Goal: Task Accomplishment & Management: Manage account settings

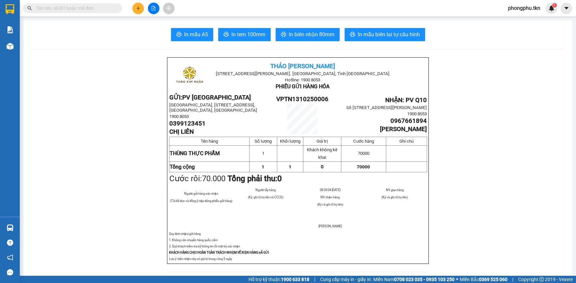
click at [63, 11] on input "text" at bounding box center [75, 8] width 78 height 7
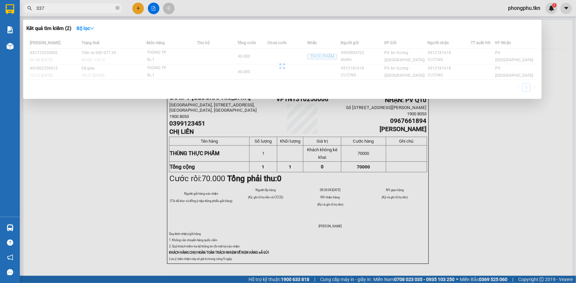
type input "337"
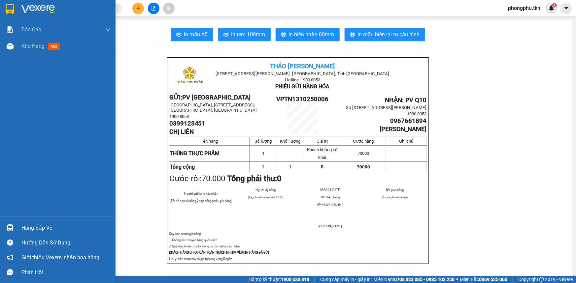
click at [19, 230] on div "Hàng sắp về" at bounding box center [57, 228] width 115 height 15
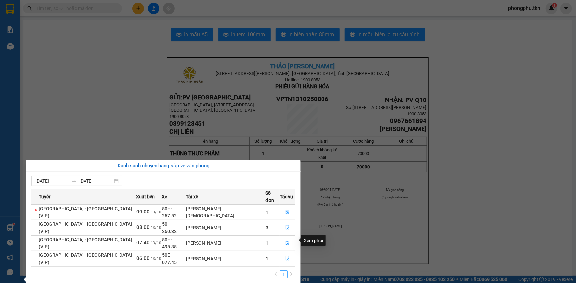
click at [285, 256] on icon "file-done" at bounding box center [287, 258] width 5 height 5
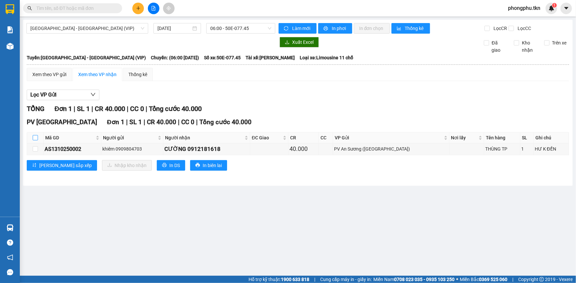
click at [36, 139] on input "checkbox" at bounding box center [35, 137] width 5 height 5
checkbox input "true"
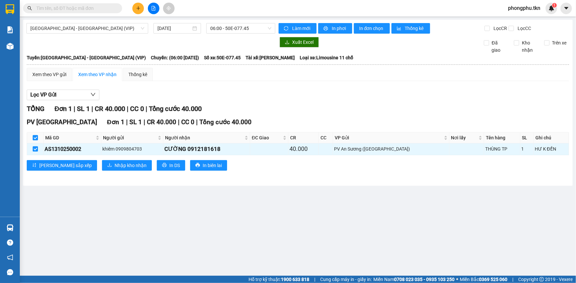
click at [94, 159] on div "PV Tây Ninh Đơn 1 | SL 1 | CR 40.000 | CC 0 | Tổng cước 40.000 Mã GD Người gửi …" at bounding box center [298, 146] width 542 height 58
click at [114, 165] on span "Nhập kho nhận" at bounding box center [130, 165] width 32 height 7
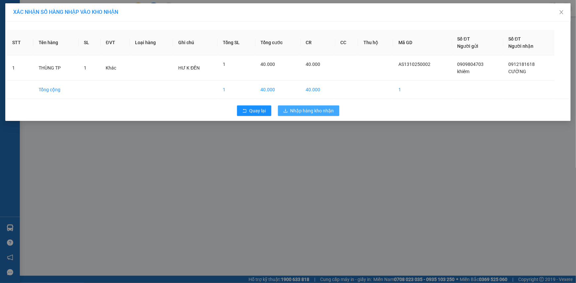
click at [307, 110] on span "Nhập hàng kho nhận" at bounding box center [312, 110] width 44 height 7
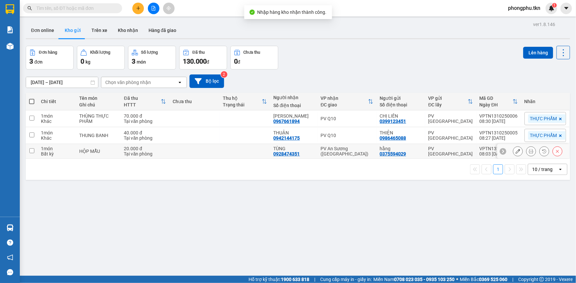
click at [236, 158] on td at bounding box center [245, 151] width 50 height 15
checkbox input "true"
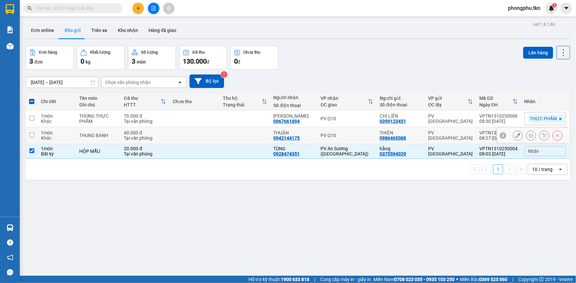
drag, startPoint x: 238, startPoint y: 139, endPoint x: 237, endPoint y: 135, distance: 4.1
click at [238, 139] on td at bounding box center [245, 135] width 50 height 17
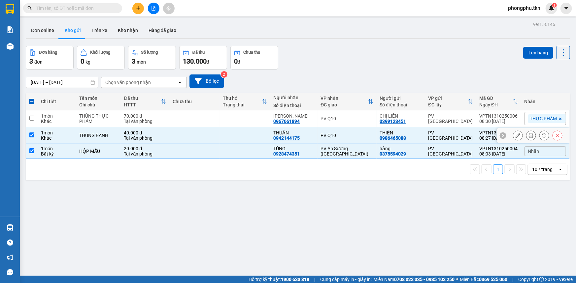
click at [233, 127] on td at bounding box center [245, 135] width 50 height 17
checkbox input "false"
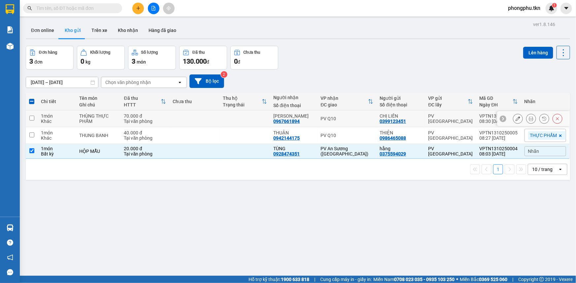
click at [233, 121] on td at bounding box center [245, 119] width 50 height 17
checkbox input "true"
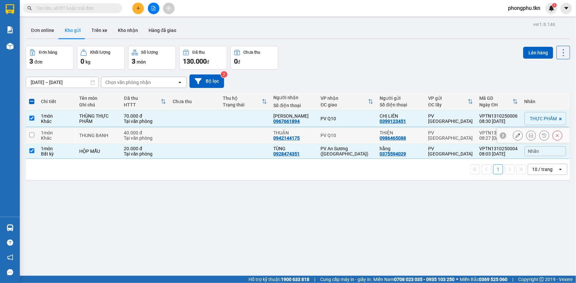
click at [236, 136] on td at bounding box center [245, 135] width 50 height 17
checkbox input "true"
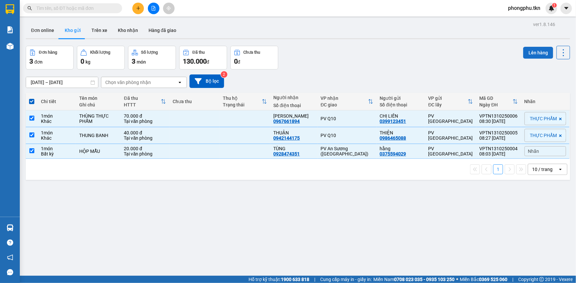
click at [529, 53] on button "Lên hàng" at bounding box center [538, 53] width 30 height 12
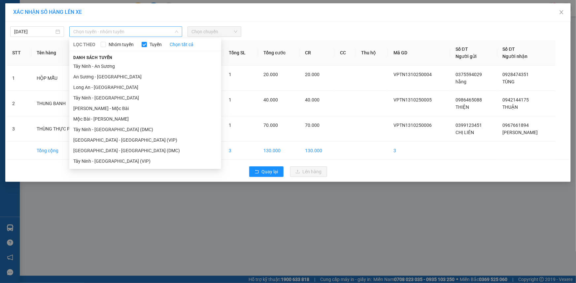
click at [143, 32] on span "Chọn tuyến - nhóm tuyến" at bounding box center [125, 32] width 105 height 10
click at [121, 161] on li "Tây Ninh - [GEOGRAPHIC_DATA] (VIP)" at bounding box center [145, 161] width 152 height 11
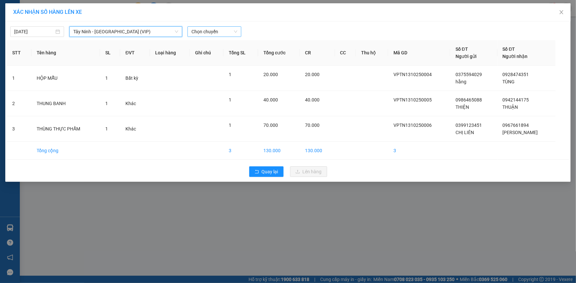
click at [224, 34] on span "Chọn chuyến" at bounding box center [214, 32] width 46 height 10
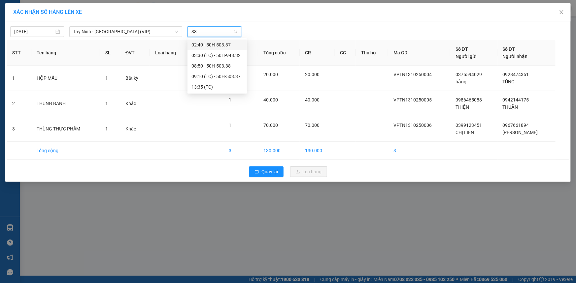
type input "337"
click at [224, 56] on div "09:10 (TC) - 50H-503.37" at bounding box center [216, 55] width 51 height 7
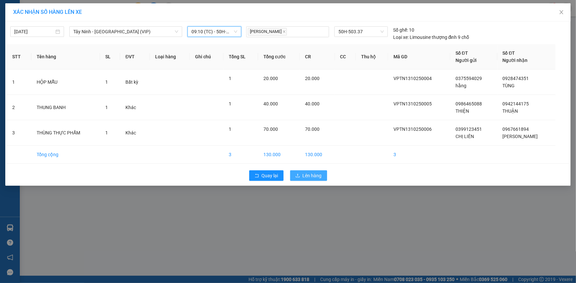
click at [321, 176] on button "Lên hàng" at bounding box center [308, 176] width 37 height 11
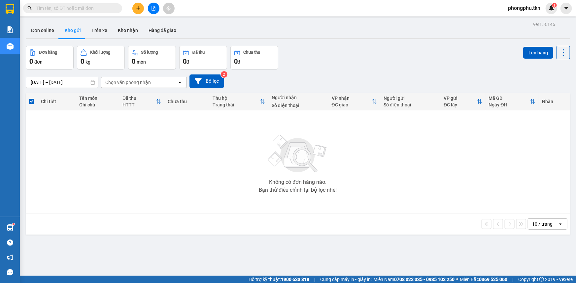
click at [95, 6] on input "text" at bounding box center [75, 8] width 78 height 7
click at [109, 7] on input "text" at bounding box center [75, 8] width 78 height 7
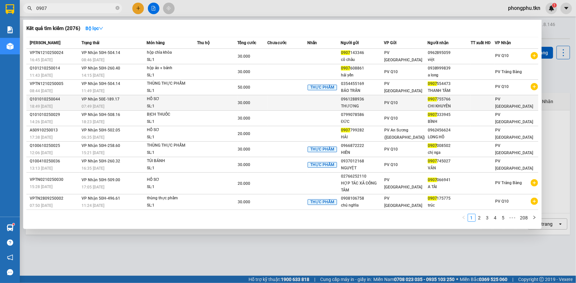
type input "0907"
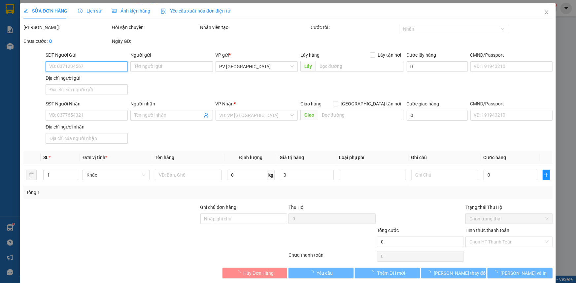
type input "0961288936"
type input "THƯƠNG"
type input "0907755766"
type input "CHI KHUYÊN"
type input "30.000"
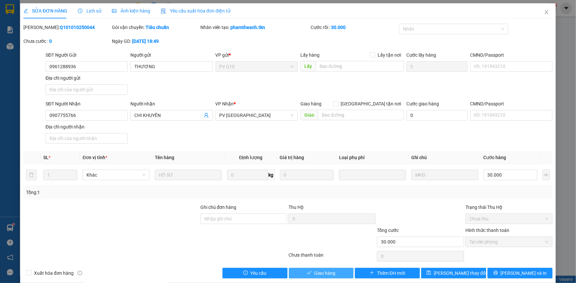
click at [314, 275] on span "Giao hàng" at bounding box center [324, 273] width 21 height 7
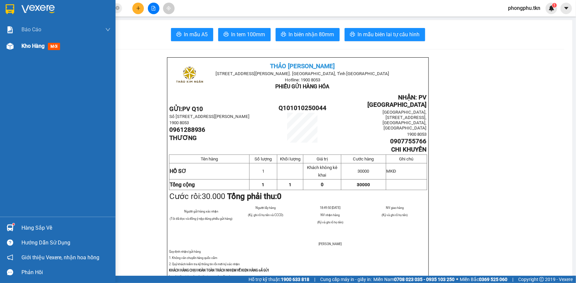
click at [24, 47] on span "Kho hàng" at bounding box center [32, 46] width 23 height 6
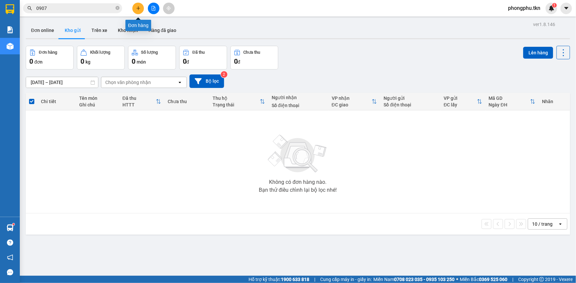
click at [143, 7] on button at bounding box center [138, 9] width 12 height 12
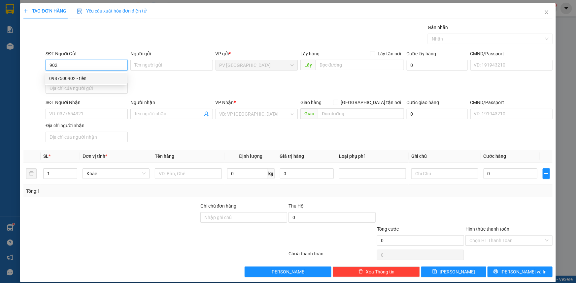
click at [108, 79] on div "0987500902 - tiến" at bounding box center [86, 78] width 74 height 7
type input "0987500902"
type input "tiến"
type input "0984547457"
type input "CHÚ HẢI"
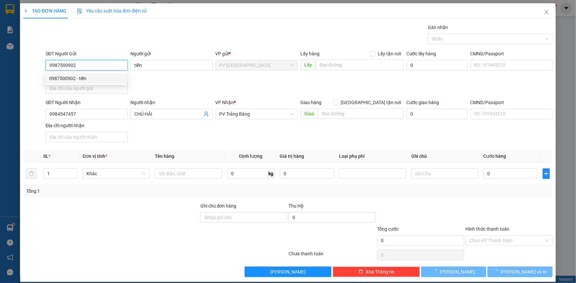
type input "20.000"
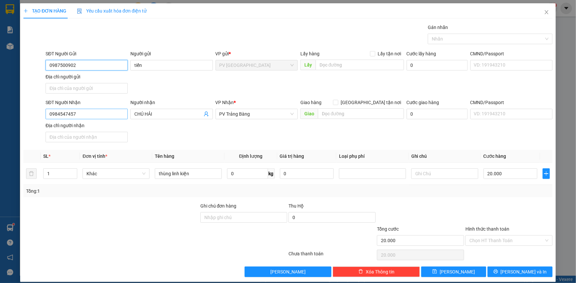
type input "0987500902"
click at [106, 117] on input "0984547457" at bounding box center [87, 114] width 82 height 11
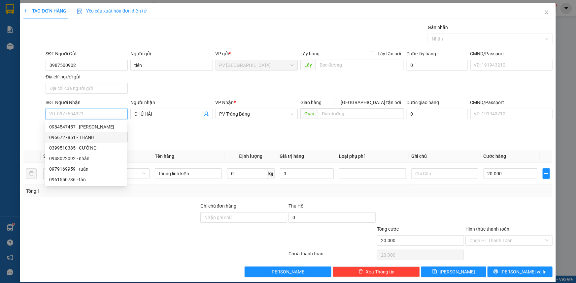
click at [72, 138] on div "0966727851 - THÀNH" at bounding box center [86, 137] width 74 height 7
type input "0966727851"
type input "THÀNH"
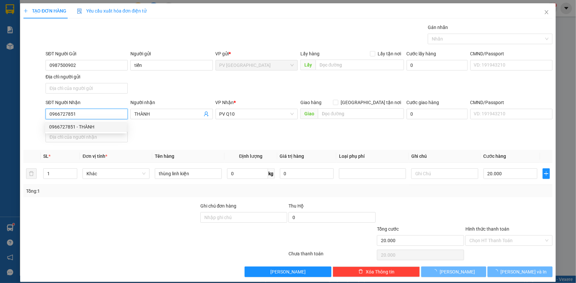
type input "30.000"
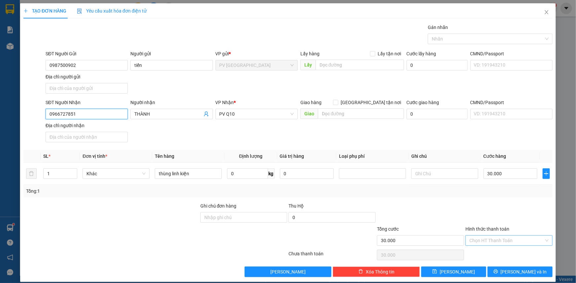
type input "0966727851"
click at [505, 238] on input "Hình thức thanh toán" at bounding box center [506, 241] width 75 height 10
drag, startPoint x: 499, startPoint y: 252, endPoint x: 505, endPoint y: 257, distance: 7.7
click at [501, 252] on div "Tại văn phòng" at bounding box center [505, 253] width 79 height 7
type input "0"
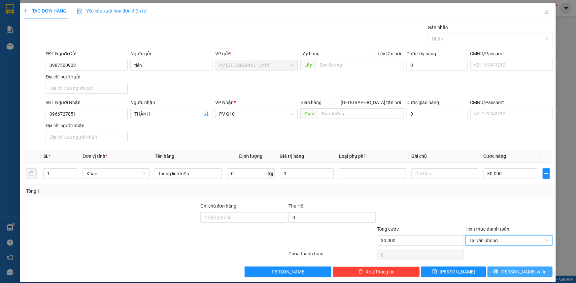
click at [517, 269] on span "[PERSON_NAME] và In" at bounding box center [523, 272] width 46 height 7
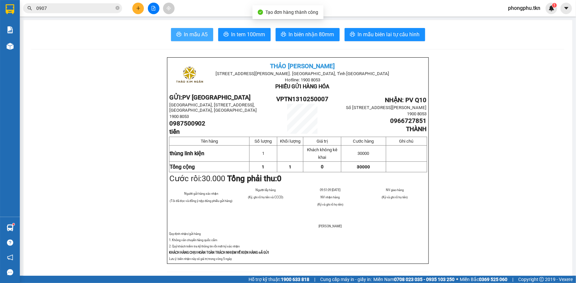
click at [193, 31] on span "In mẫu A5" at bounding box center [196, 34] width 24 height 8
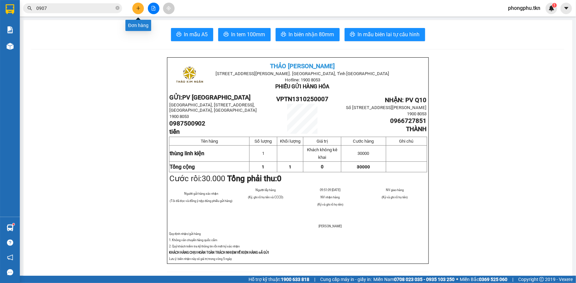
click at [137, 8] on icon "plus" at bounding box center [138, 8] width 5 height 5
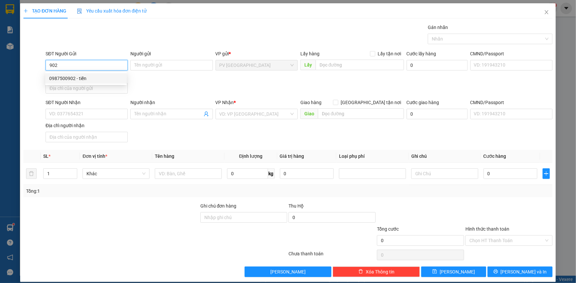
click at [104, 78] on div "0987500902 - tiến" at bounding box center [86, 78] width 74 height 7
type input "0987500902"
type input "tiến"
type input "0966727851"
type input "THÀNH"
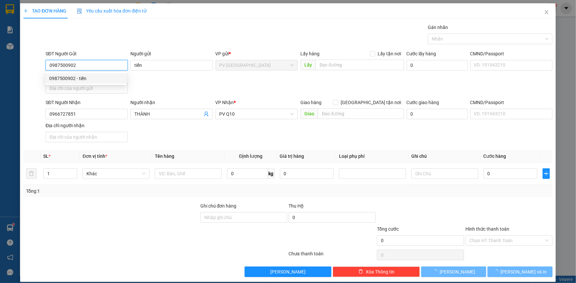
type input "30.000"
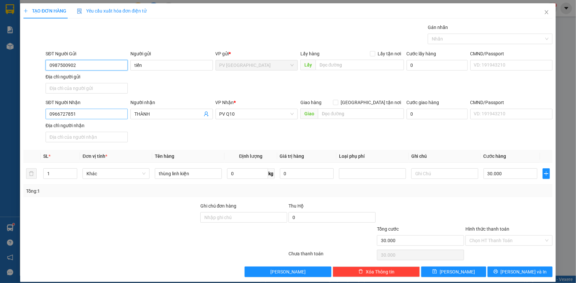
type input "0987500902"
click at [106, 109] on input "0966727851" at bounding box center [87, 114] width 82 height 11
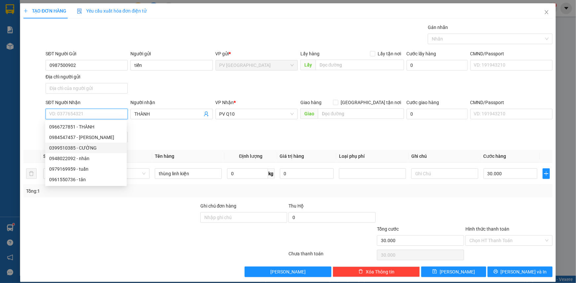
click at [95, 143] on div "0399510385 - CƯỜNG" at bounding box center [85, 148] width 81 height 11
type input "0399510385"
type input "CƯỜNG"
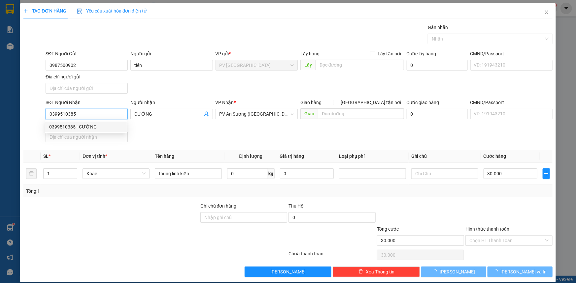
type input "20.000"
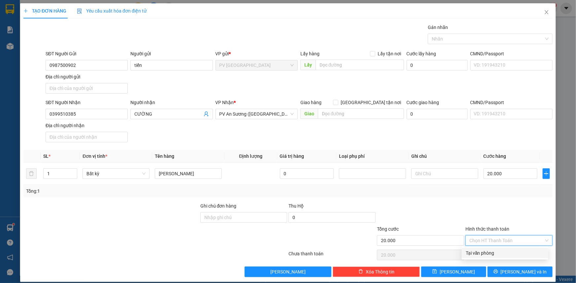
click at [488, 240] on input "Hình thức thanh toán" at bounding box center [506, 241] width 75 height 10
click at [488, 256] on div "Tại văn phòng" at bounding box center [505, 253] width 79 height 7
click at [496, 276] on button "[PERSON_NAME] và In" at bounding box center [519, 272] width 65 height 11
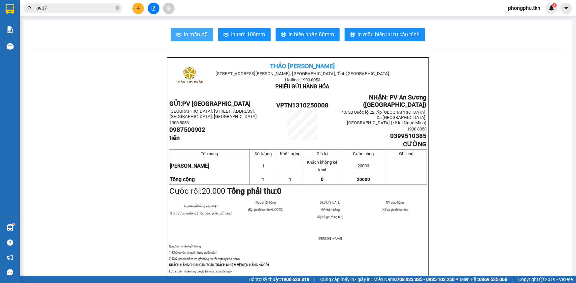
click at [200, 38] on span "In mẫu A5" at bounding box center [196, 34] width 24 height 8
click at [171, 28] on button "In mẫu A5" at bounding box center [192, 34] width 42 height 13
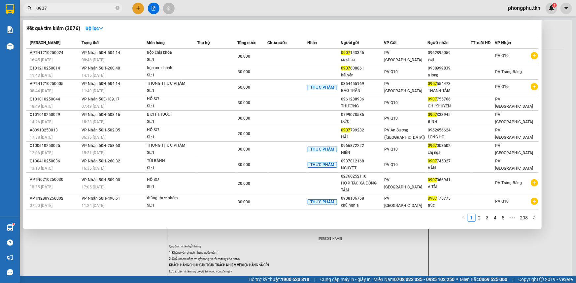
click at [92, 7] on input "0907" at bounding box center [75, 8] width 78 height 7
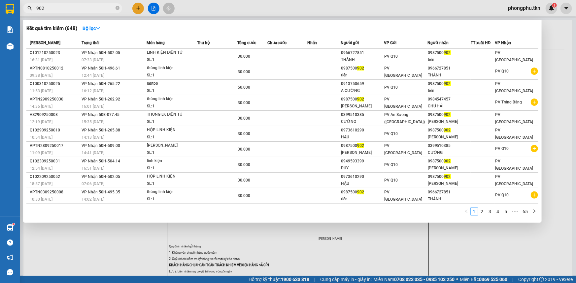
click at [135, 53] on td "VP Nhận 50H-502.05 07:33 - 13/10" at bounding box center [113, 57] width 67 height 16
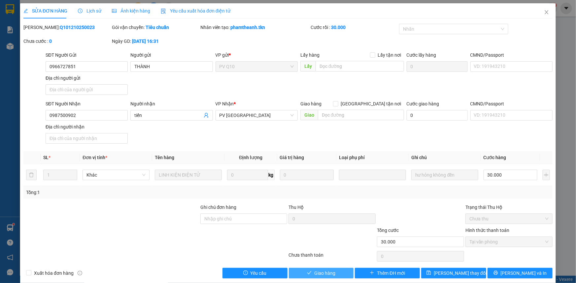
click at [299, 274] on button "Giao hàng" at bounding box center [321, 273] width 65 height 11
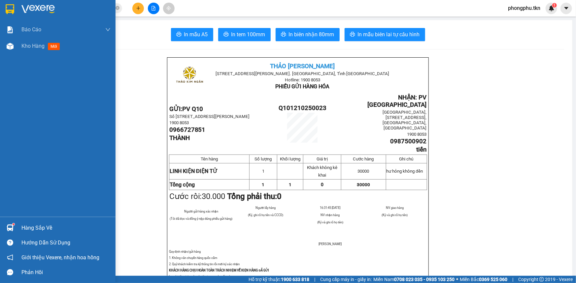
click at [16, 228] on div "Hàng sắp về" at bounding box center [57, 228] width 115 height 15
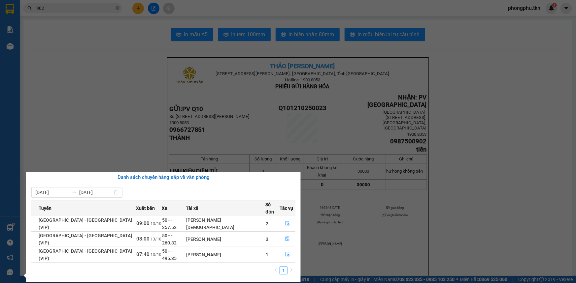
click at [99, 132] on section "Kết quả tìm kiếm ( 648 ) Bộ lọc Mã ĐH Trạng thái Món hàng Thu hộ Tổng cước Chưa…" at bounding box center [288, 141] width 576 height 283
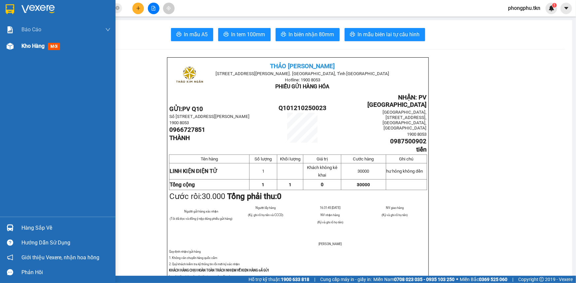
click at [18, 42] on div "Kho hàng mới" at bounding box center [57, 46] width 115 height 16
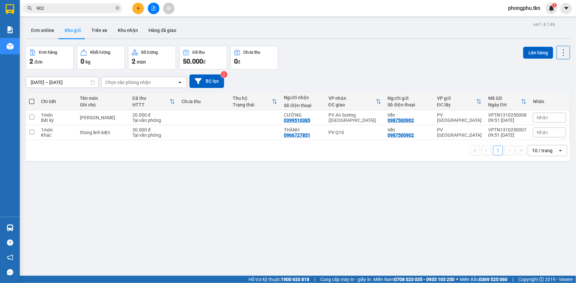
click at [224, 208] on div "ver 1.8.146 Đơn online Kho gửi Trên xe Kho nhận Hàng đã giao Đơn hàng 2 đơn Khố…" at bounding box center [297, 161] width 549 height 283
click at [83, 11] on input "902" at bounding box center [75, 8] width 78 height 7
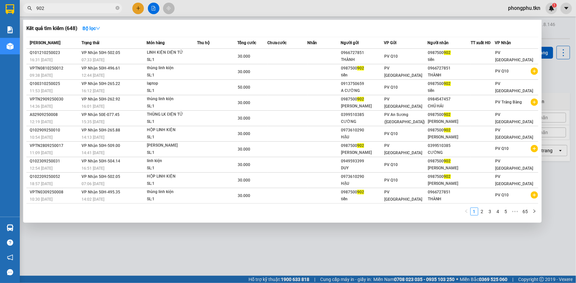
click at [83, 11] on input "902" at bounding box center [75, 8] width 78 height 7
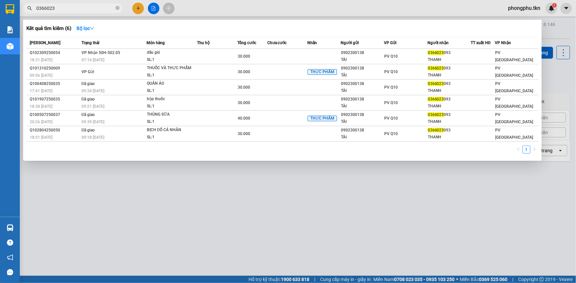
type input "0366023"
click at [137, 6] on div at bounding box center [288, 141] width 576 height 283
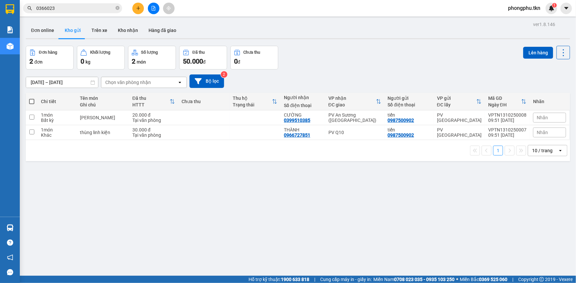
click at [143, 5] on button at bounding box center [138, 9] width 12 height 12
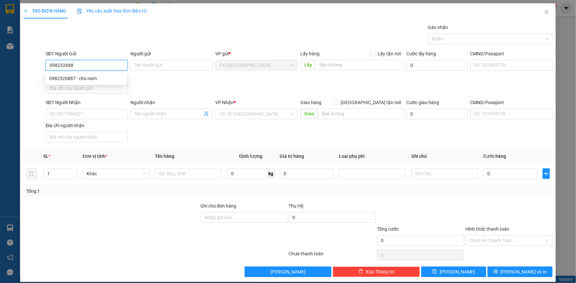
type input "0982326887"
click at [117, 76] on div "0982326887 - chú nam" at bounding box center [86, 78] width 74 height 7
type input "chú nam"
type input "0914878672"
type input "a lộc"
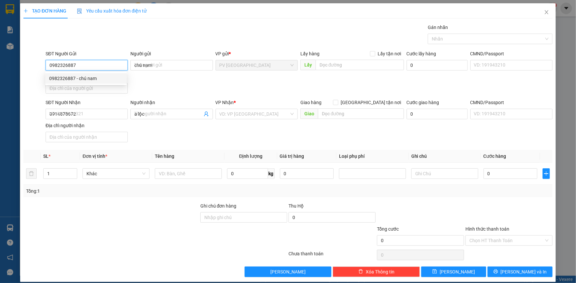
type input "50.000"
type input "0982326887"
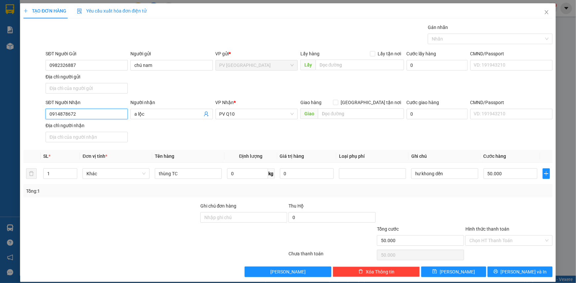
click at [113, 117] on input "0914878672" at bounding box center [87, 114] width 82 height 11
type input "0988853633"
click at [160, 114] on input "a lộc" at bounding box center [168, 114] width 68 height 7
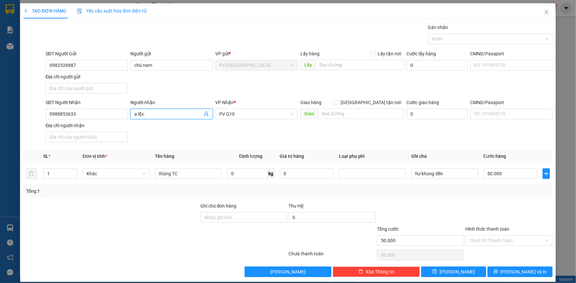
click at [160, 114] on input "a lộc" at bounding box center [168, 114] width 68 height 7
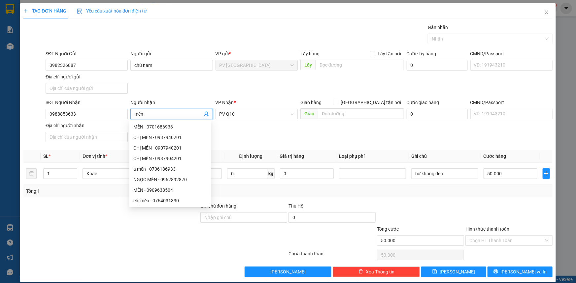
type input "mến"
click at [244, 137] on div "SĐT Người Nhận 0988853633 Người nhận mến VP Nhận * PV Q10 Giao hàng Giao tận nơ…" at bounding box center [298, 122] width 509 height 46
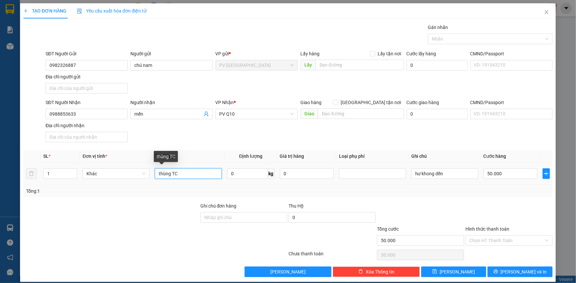
click at [200, 174] on input "thùng TC" at bounding box center [188, 174] width 67 height 11
type input "thuốc nam"
type input "0"
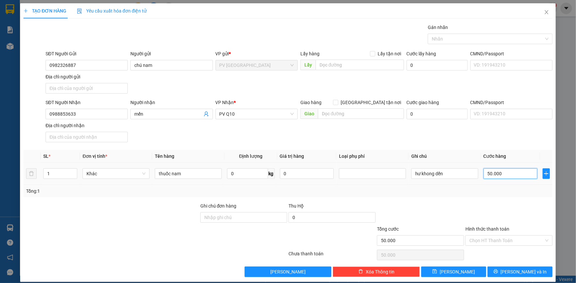
type input "0"
type input "30"
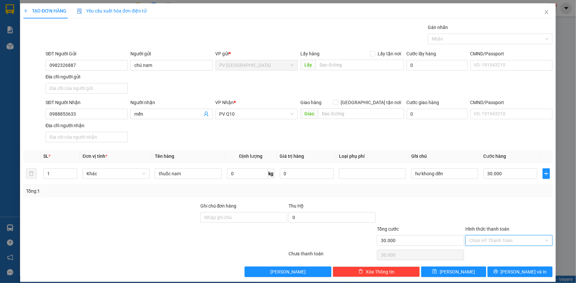
click at [493, 241] on input "Hình thức thanh toán" at bounding box center [506, 241] width 75 height 10
click at [493, 250] on div "Tại văn phòng" at bounding box center [505, 253] width 79 height 7
click at [501, 271] on button "[PERSON_NAME] và In" at bounding box center [519, 272] width 65 height 11
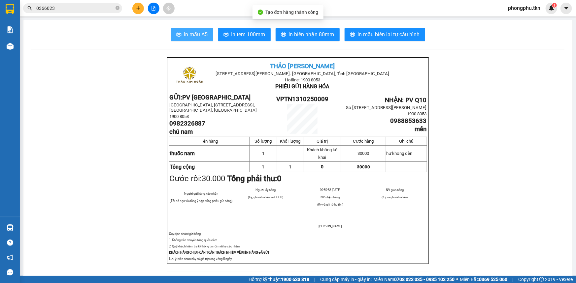
click at [188, 38] on span "In mẫu A5" at bounding box center [196, 34] width 24 height 8
click at [81, 8] on input "0366023" at bounding box center [75, 8] width 78 height 7
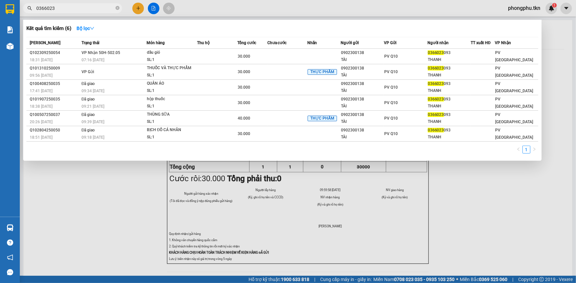
click at [81, 8] on input "0366023" at bounding box center [75, 8] width 78 height 7
click at [118, 8] on icon "close-circle" at bounding box center [117, 8] width 4 height 4
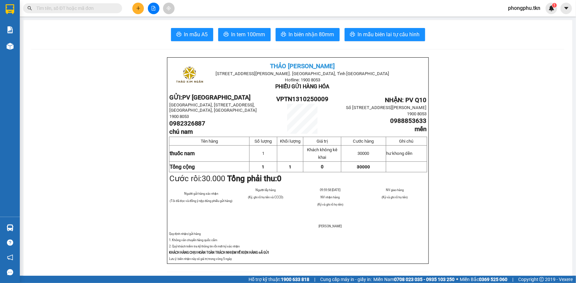
click at [100, 6] on input "text" at bounding box center [75, 8] width 78 height 7
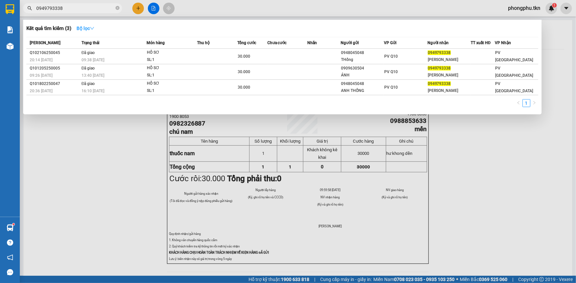
click at [92, 30] on icon "down" at bounding box center [92, 28] width 5 height 5
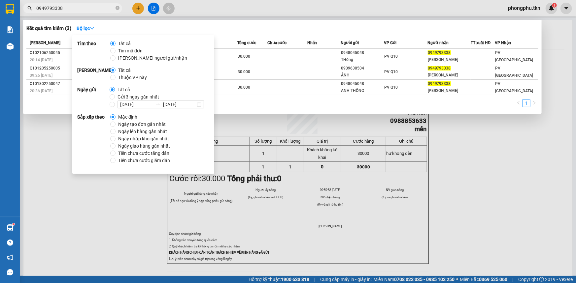
click at [144, 121] on span "Ngày tạo đơn gần nhất" at bounding box center [141, 124] width 53 height 7
click at [115, 122] on input "Ngày tạo đơn gần nhất" at bounding box center [112, 124] width 5 height 5
click at [100, 225] on div at bounding box center [288, 141] width 576 height 283
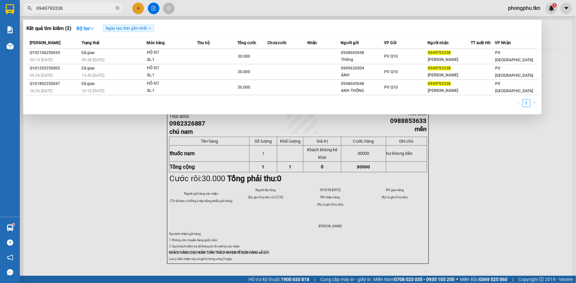
click at [96, 11] on input "0949793338" at bounding box center [75, 8] width 78 height 7
click at [94, 27] on icon "down" at bounding box center [92, 28] width 5 height 5
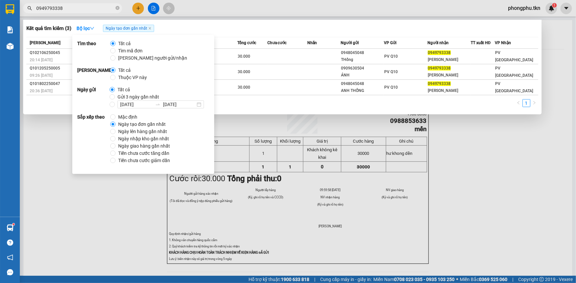
click at [148, 125] on span "Ngày tạo đơn gần nhất" at bounding box center [141, 124] width 53 height 7
click at [115, 125] on input "Ngày tạo đơn gần nhất" at bounding box center [112, 124] width 5 height 5
click at [148, 124] on span "Ngày tạo đơn gần nhất" at bounding box center [141, 124] width 53 height 7
click at [115, 124] on input "Ngày tạo đơn gần nhất" at bounding box center [112, 124] width 5 height 5
click at [148, 124] on span "Ngày tạo đơn gần nhất" at bounding box center [141, 124] width 53 height 7
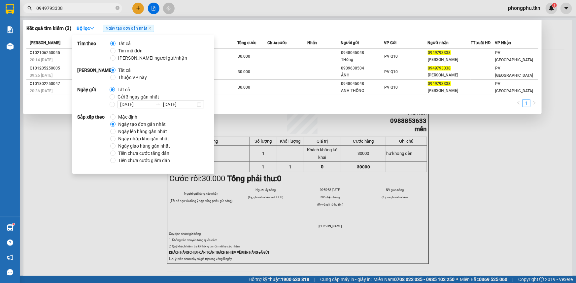
click at [115, 124] on input "Ngày tạo đơn gần nhất" at bounding box center [112, 124] width 5 height 5
click at [148, 124] on span "Ngày tạo đơn gần nhất" at bounding box center [141, 124] width 53 height 7
click at [115, 124] on input "Ngày tạo đơn gần nhất" at bounding box center [112, 124] width 5 height 5
click at [148, 124] on span "Ngày tạo đơn gần nhất" at bounding box center [141, 124] width 53 height 7
click at [115, 124] on input "Ngày tạo đơn gần nhất" at bounding box center [112, 124] width 5 height 5
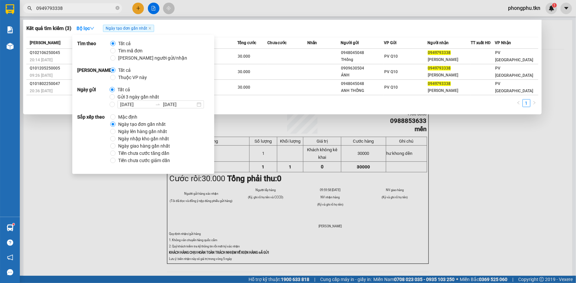
drag, startPoint x: 103, startPoint y: 198, endPoint x: 107, endPoint y: 191, distance: 7.7
click at [104, 197] on div at bounding box center [288, 141] width 576 height 283
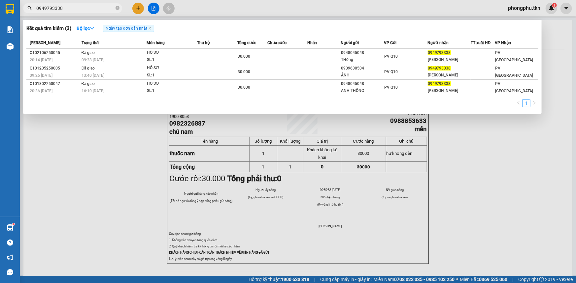
drag, startPoint x: 93, startPoint y: 5, endPoint x: 96, endPoint y: 14, distance: 9.5
click at [93, 6] on input "0949793338" at bounding box center [75, 8] width 78 height 7
click at [90, 8] on input "0949793338" at bounding box center [75, 8] width 78 height 7
type input "0949793338"
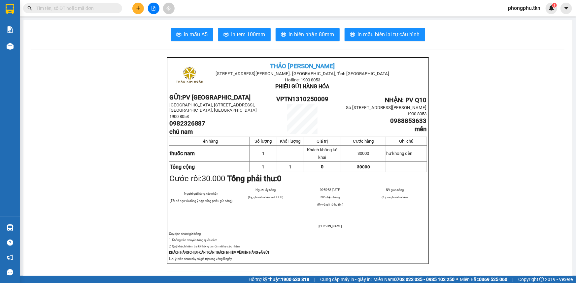
click at [89, 10] on input "text" at bounding box center [75, 8] width 78 height 7
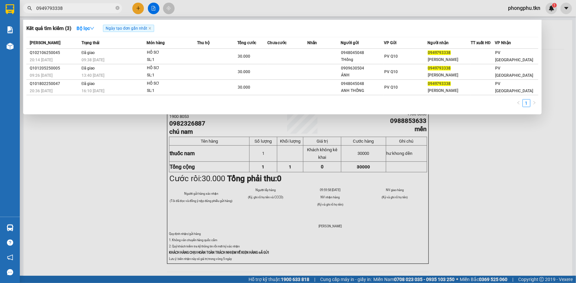
type input "0949793338"
click at [131, 174] on div at bounding box center [288, 141] width 576 height 283
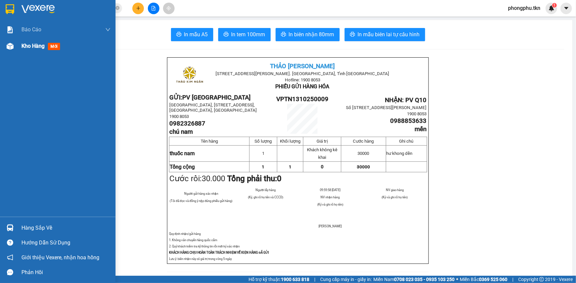
click at [10, 47] on img at bounding box center [10, 46] width 7 height 7
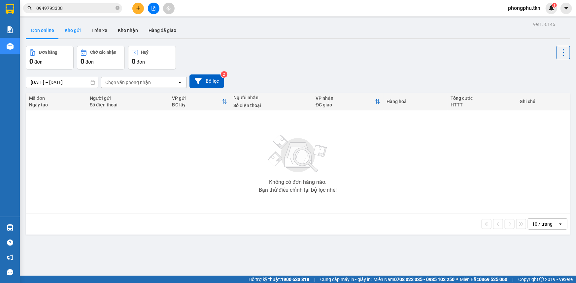
click at [71, 29] on button "Kho gửi" at bounding box center [72, 30] width 27 height 16
type input "[DATE] – [DATE]"
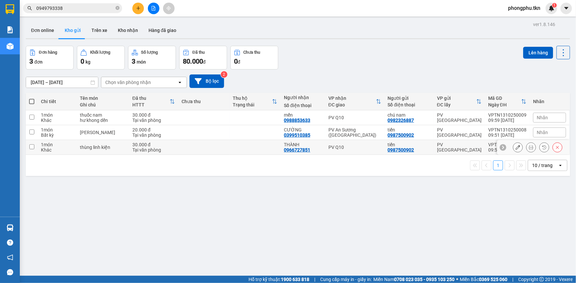
click at [284, 149] on div "0966727851" at bounding box center [297, 149] width 26 height 5
click at [271, 115] on td at bounding box center [254, 118] width 51 height 15
checkbox input "true"
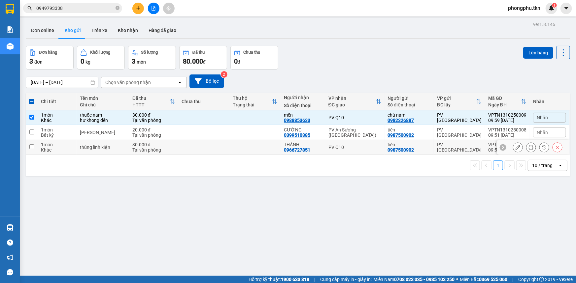
click at [261, 148] on td at bounding box center [254, 147] width 51 height 15
checkbox input "true"
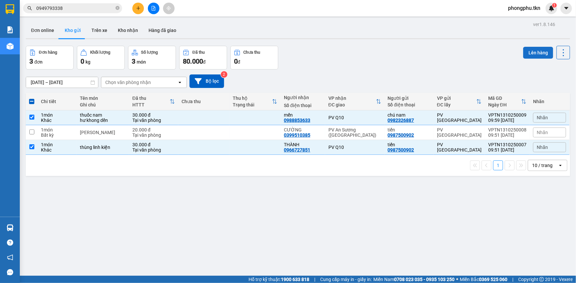
click at [534, 52] on button "Lên hàng" at bounding box center [538, 53] width 30 height 12
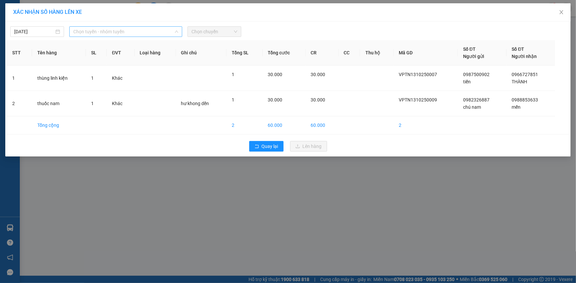
click at [138, 33] on span "Chọn tuyến - nhóm tuyến" at bounding box center [125, 32] width 105 height 10
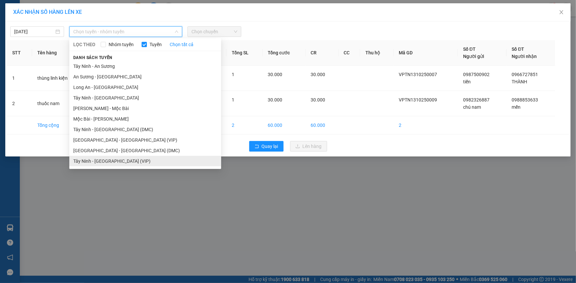
click at [119, 161] on li "Tây Ninh - [GEOGRAPHIC_DATA] (VIP)" at bounding box center [145, 161] width 152 height 11
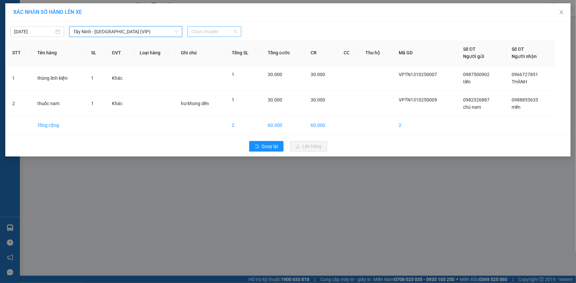
click at [222, 31] on span "Chọn chuyến" at bounding box center [214, 32] width 46 height 10
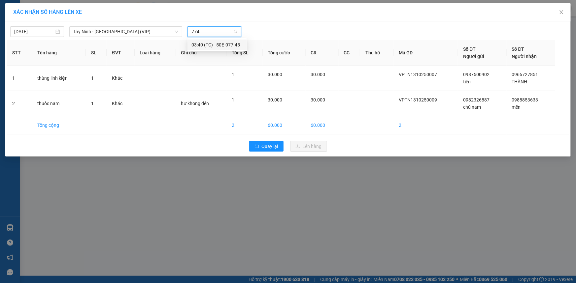
type input "7745"
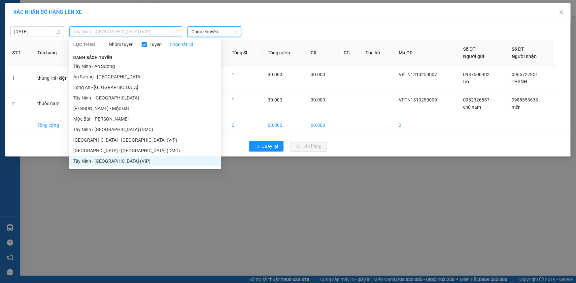
click at [156, 33] on span "Tây Ninh - [GEOGRAPHIC_DATA] (VIP)" at bounding box center [125, 32] width 105 height 10
click at [108, 131] on li "Tây Ninh - [GEOGRAPHIC_DATA] (DMC)" at bounding box center [145, 129] width 152 height 11
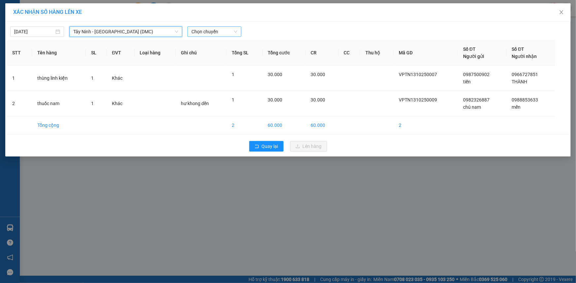
click at [219, 32] on span "Chọn chuyến" at bounding box center [214, 32] width 46 height 10
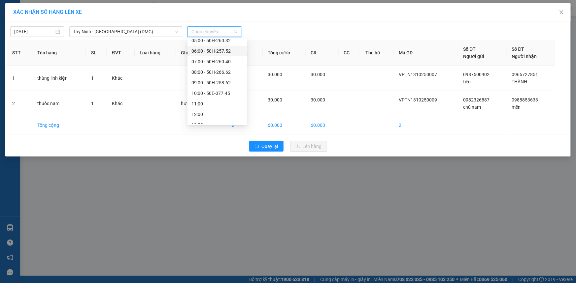
scroll to position [60, 0]
click at [218, 69] on div "10:00 - 50E-077.45" at bounding box center [216, 69] width 51 height 7
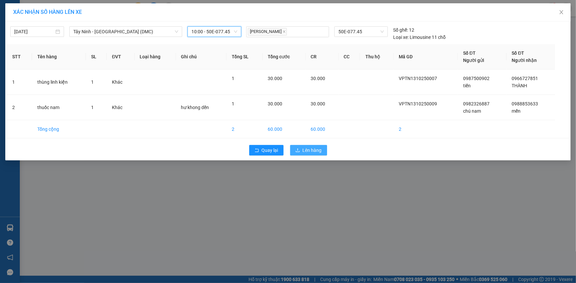
click at [303, 151] on span "Lên hàng" at bounding box center [312, 150] width 19 height 7
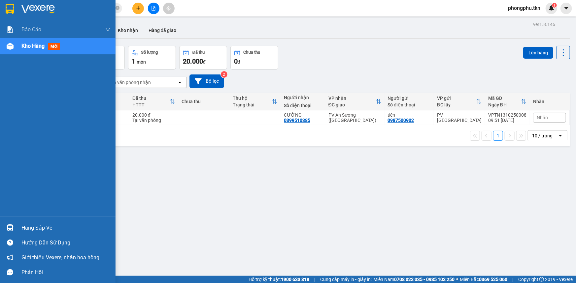
click at [7, 226] on img at bounding box center [10, 228] width 7 height 7
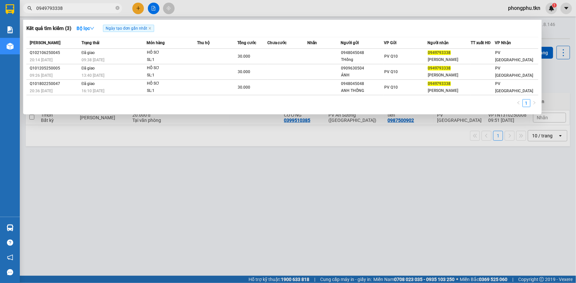
drag, startPoint x: 73, startPoint y: 7, endPoint x: 77, endPoint y: 7, distance: 4.6
click at [75, 7] on section "Kết quả tìm kiếm ( 3 ) Bộ lọc Ngày tạo đơn gần nhất Mã ĐH Trạng thái Món hàng T…" at bounding box center [288, 141] width 576 height 283
click at [138, 7] on div at bounding box center [288, 141] width 576 height 283
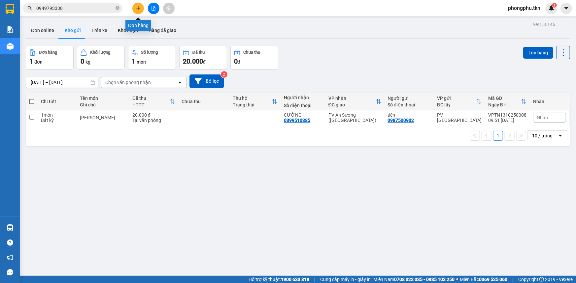
click at [138, 7] on icon "plus" at bounding box center [138, 8] width 0 height 4
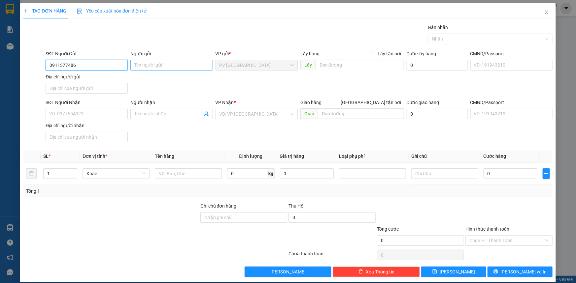
type input "0911377486"
click at [165, 68] on input "Người gửi" at bounding box center [171, 65] width 82 height 11
type input "d"
type input "a đường"
click at [92, 112] on input "SĐT Người Nhận" at bounding box center [87, 114] width 82 height 11
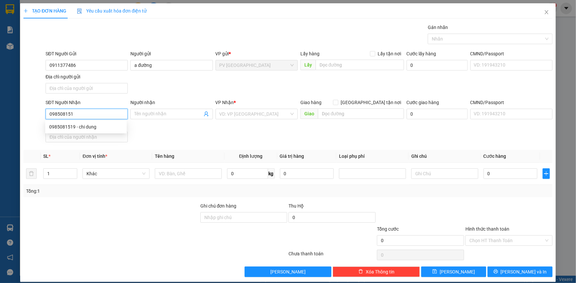
type input "0985081519"
click at [112, 126] on div "0985081519 - chi dung" at bounding box center [86, 126] width 74 height 7
type input "chi dung"
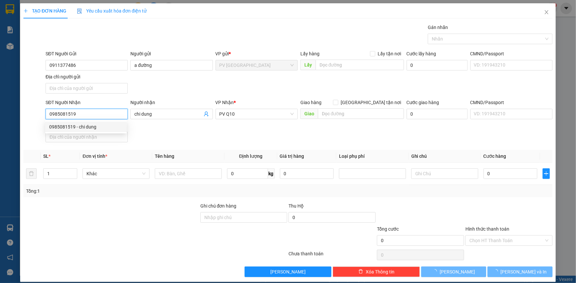
type input "30.000"
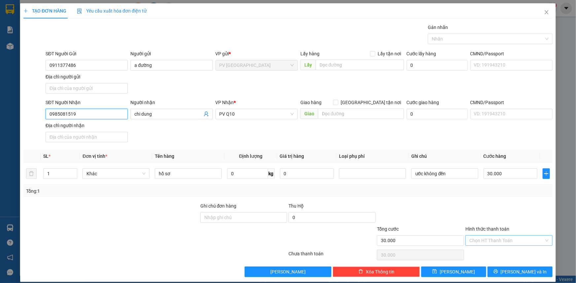
type input "0985081519"
click at [505, 241] on input "Hình thức thanh toán" at bounding box center [506, 241] width 75 height 10
click at [503, 254] on div "Tại văn phòng" at bounding box center [505, 253] width 79 height 7
type input "0"
click at [519, 272] on span "[PERSON_NAME] và In" at bounding box center [523, 272] width 46 height 7
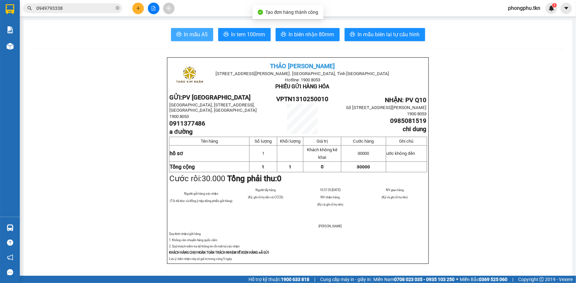
click at [189, 38] on span "In mẫu A5" at bounding box center [196, 34] width 24 height 8
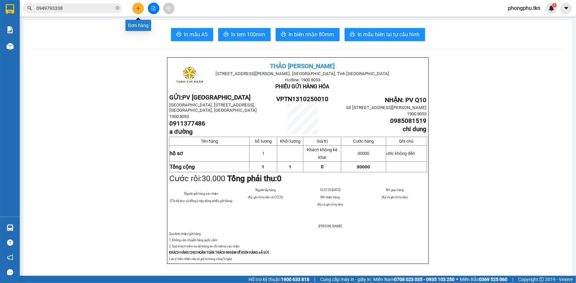
click at [140, 8] on icon "plus" at bounding box center [138, 8] width 5 height 5
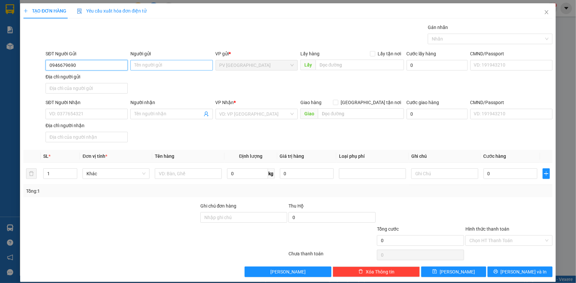
type input "0946679690"
click at [173, 64] on input "Người gửi" at bounding box center [171, 65] width 82 height 11
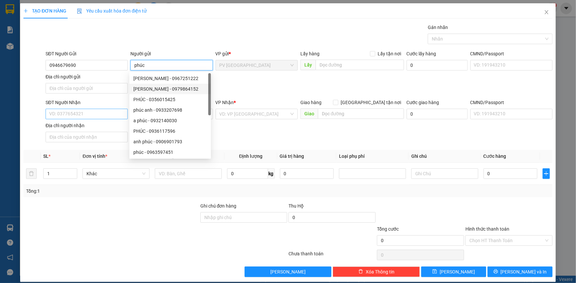
type input "phúc"
click at [94, 114] on input "SĐT Người Nhận" at bounding box center [87, 114] width 82 height 11
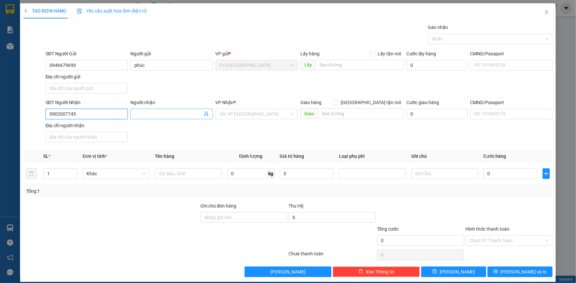
type input "0902007745"
click at [148, 115] on input "Người nhận" at bounding box center [168, 114] width 68 height 7
type input "gì hường"
click at [252, 112] on input "search" at bounding box center [254, 114] width 70 height 10
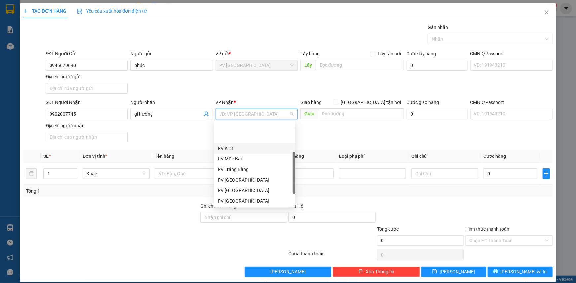
scroll to position [42, 0]
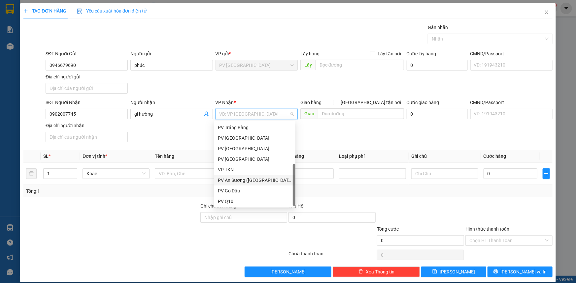
click at [251, 182] on div "PV An Sương ([GEOGRAPHIC_DATA])" at bounding box center [255, 180] width 74 height 7
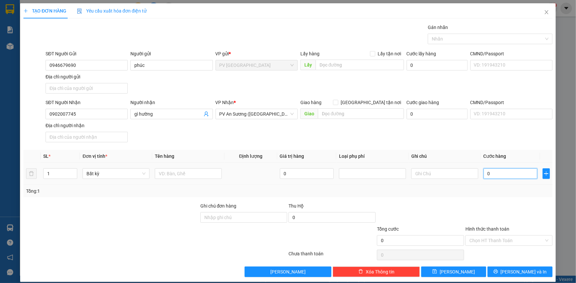
click at [505, 176] on input "0" at bounding box center [510, 174] width 54 height 11
type input "30"
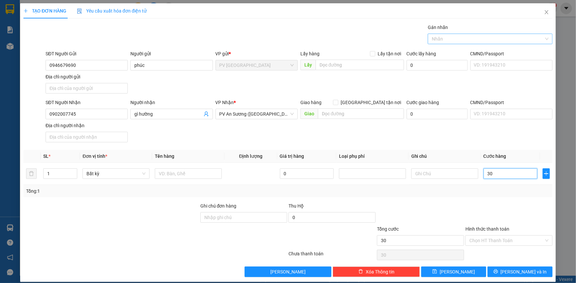
type input "30"
click at [461, 41] on div at bounding box center [486, 39] width 115 height 8
type input "30.000"
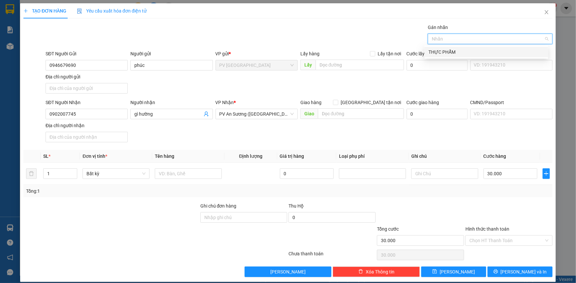
click at [456, 53] on div "THỰC PHẨM" at bounding box center [486, 51] width 116 height 7
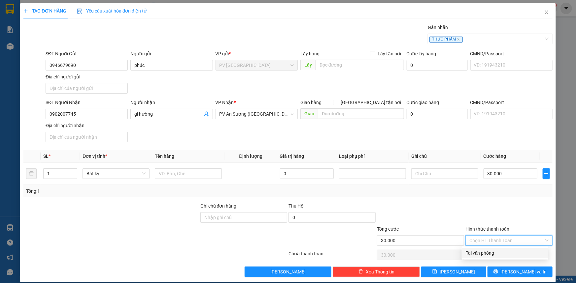
click at [514, 240] on input "Hình thức thanh toán" at bounding box center [506, 241] width 75 height 10
click at [513, 254] on div "Tại văn phòng" at bounding box center [505, 253] width 79 height 7
type input "0"
click at [517, 271] on span "[PERSON_NAME] và In" at bounding box center [523, 272] width 46 height 7
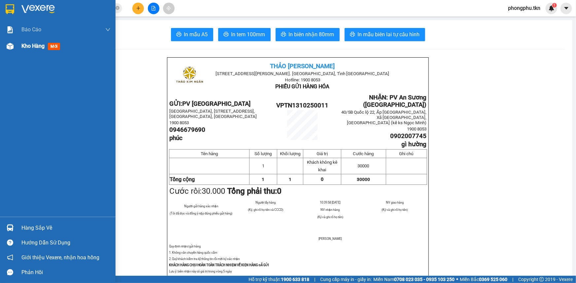
click at [28, 51] on div "Kho hàng mới" at bounding box center [65, 46] width 89 height 16
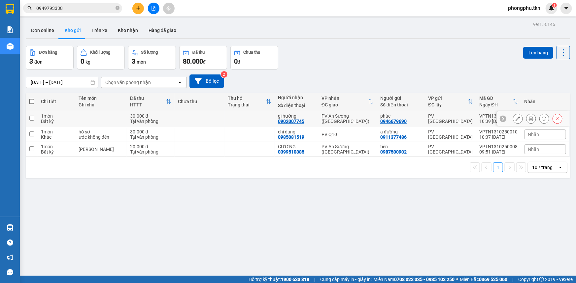
click at [513, 119] on button at bounding box center [517, 119] width 9 height 12
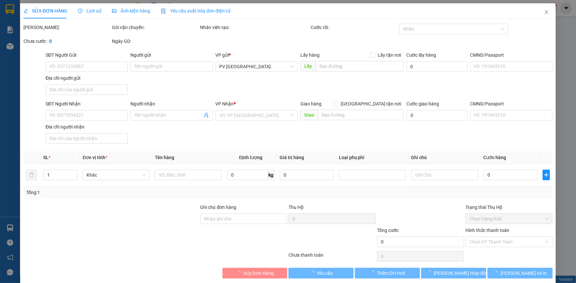
type input "0946679690"
type input "phúc"
type input "0902007745"
type input "gì hường"
type input "30.000"
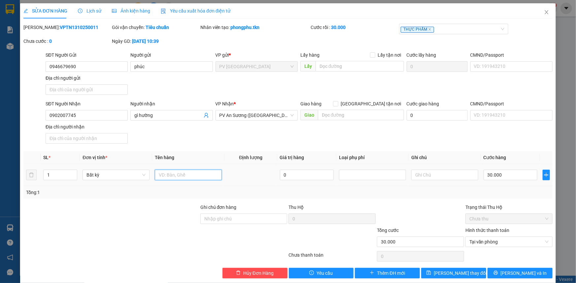
click at [199, 172] on input "text" at bounding box center [188, 175] width 67 height 11
type input "thực phẩm"
click at [512, 269] on button "[PERSON_NAME] và In" at bounding box center [519, 273] width 65 height 11
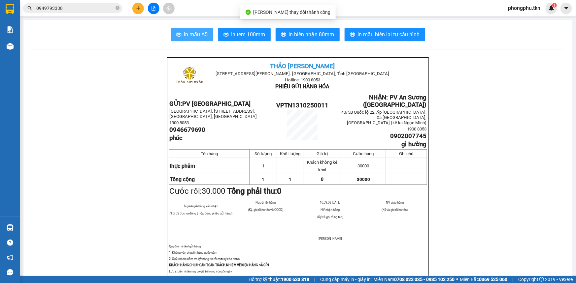
click at [193, 34] on span "In mẫu A5" at bounding box center [196, 34] width 24 height 8
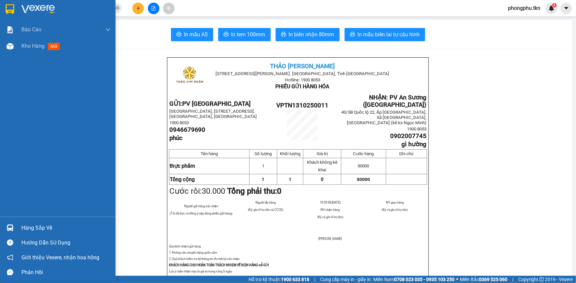
click at [13, 227] on div at bounding box center [10, 228] width 12 height 12
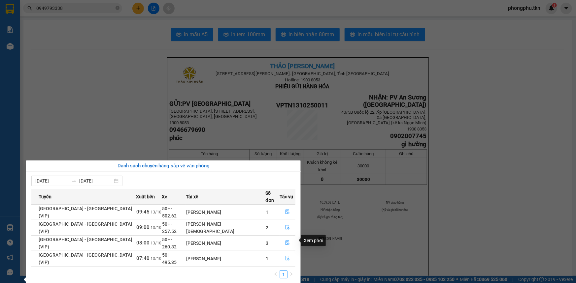
click at [285, 256] on icon "file-done" at bounding box center [287, 258] width 4 height 5
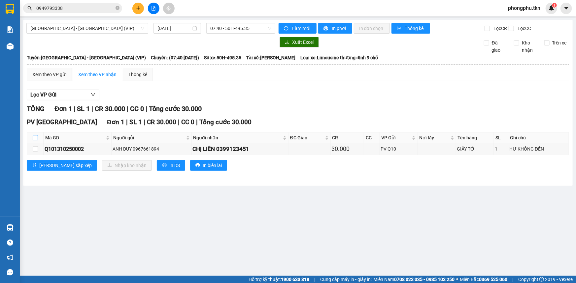
click at [35, 138] on input "checkbox" at bounding box center [35, 137] width 5 height 5
checkbox input "true"
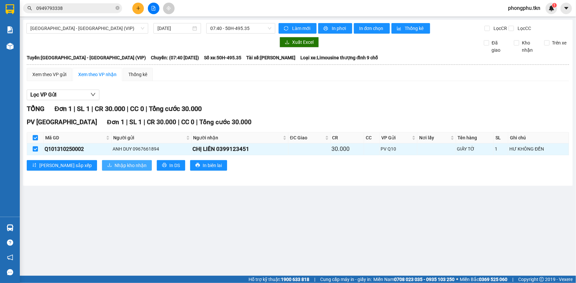
click at [102, 169] on button "Nhập kho nhận" at bounding box center [127, 165] width 50 height 11
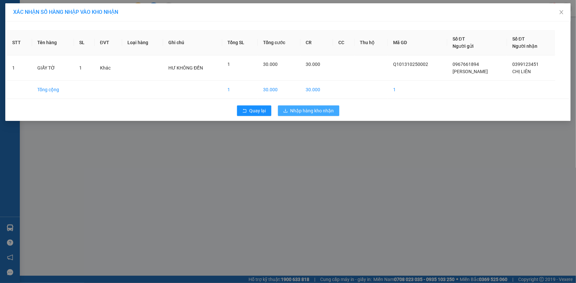
click at [294, 116] on div "Quay lại Nhập hàng kho nhận" at bounding box center [288, 110] width 562 height 17
click at [295, 104] on div "Quay lại Nhập hàng kho nhận" at bounding box center [288, 110] width 562 height 17
click at [292, 106] on button "Nhập hàng kho nhận" at bounding box center [308, 111] width 61 height 11
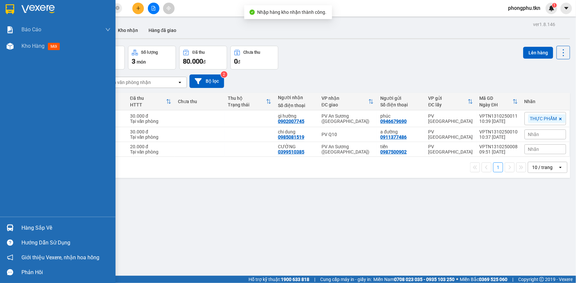
click at [12, 224] on div at bounding box center [10, 228] width 12 height 12
drag, startPoint x: 6, startPoint y: 224, endPoint x: 0, endPoint y: 206, distance: 19.6
click at [0, 219] on div "Báo cáo Mẫu 1: Báo cáo dòng tiền theo nhân viên Mẫu 2: Thống kê đơn hàng theo n…" at bounding box center [57, 141] width 115 height 283
click at [14, 50] on div at bounding box center [10, 47] width 12 height 12
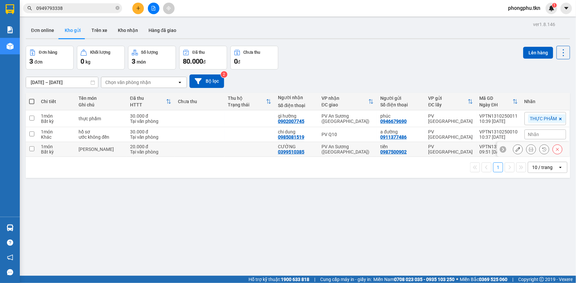
drag, startPoint x: 270, startPoint y: 154, endPoint x: 271, endPoint y: 142, distance: 11.9
click at [270, 152] on td at bounding box center [250, 149] width 50 height 15
checkbox input "true"
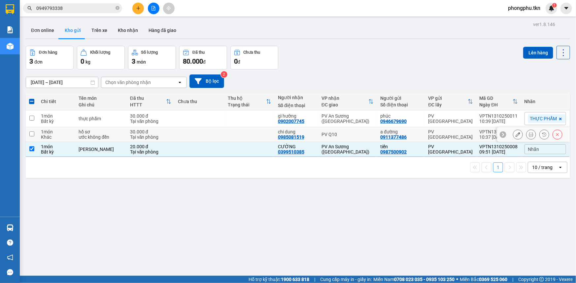
click at [270, 136] on td at bounding box center [250, 134] width 50 height 15
checkbox input "true"
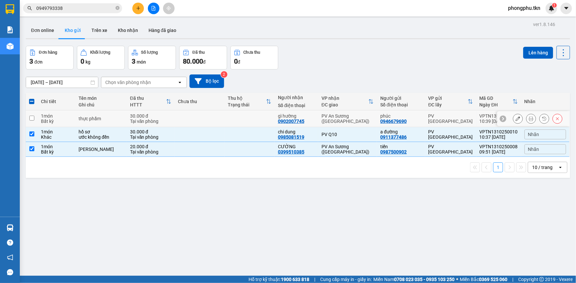
click at [266, 118] on td at bounding box center [250, 119] width 50 height 17
checkbox input "true"
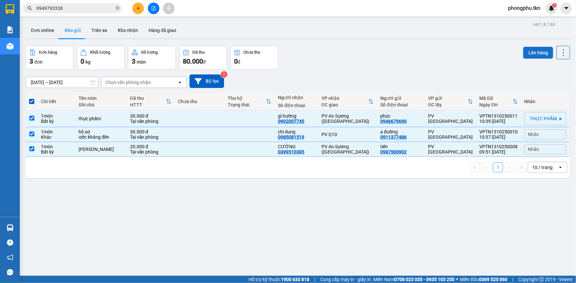
click at [535, 48] on button "Lên hàng" at bounding box center [538, 53] width 30 height 12
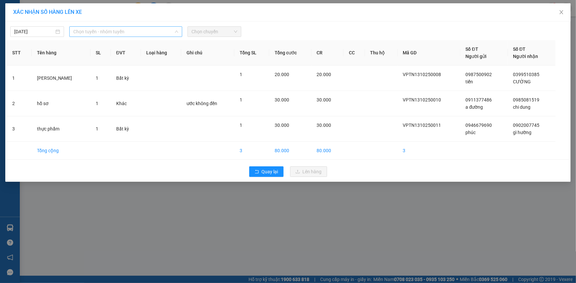
click at [138, 30] on span "Chọn tuyến - nhóm tuyến" at bounding box center [125, 32] width 105 height 10
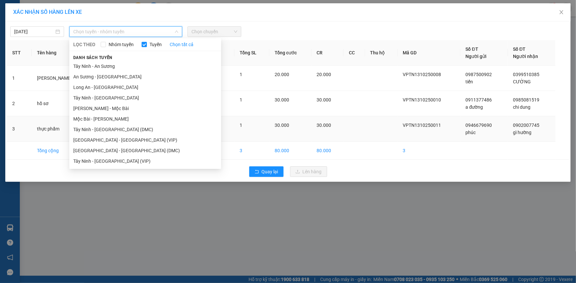
drag, startPoint x: 133, startPoint y: 160, endPoint x: 156, endPoint y: 135, distance: 33.8
click at [133, 159] on li "Tây Ninh - [GEOGRAPHIC_DATA] (VIP)" at bounding box center [145, 161] width 152 height 11
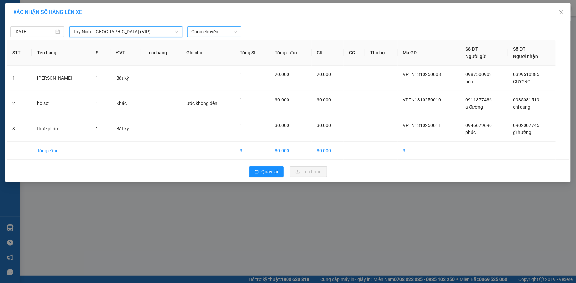
click at [223, 32] on span "Chọn chuyến" at bounding box center [214, 32] width 46 height 10
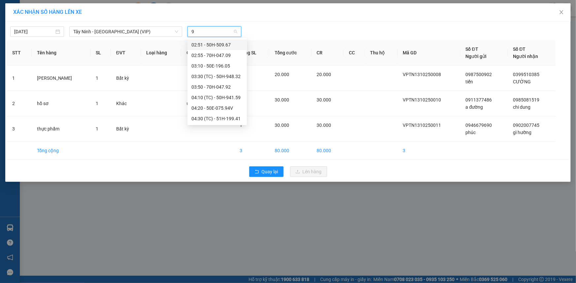
type input "94"
click at [213, 109] on div "10:50 - 50E-075.94V" at bounding box center [216, 108] width 51 height 7
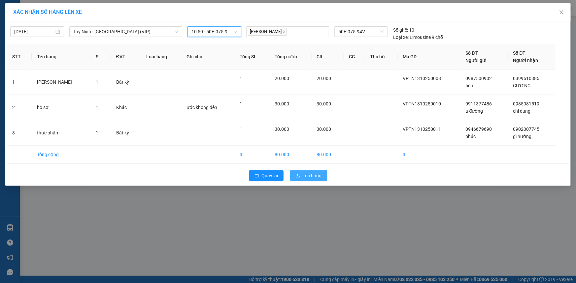
click at [299, 172] on button "Lên hàng" at bounding box center [308, 176] width 37 height 11
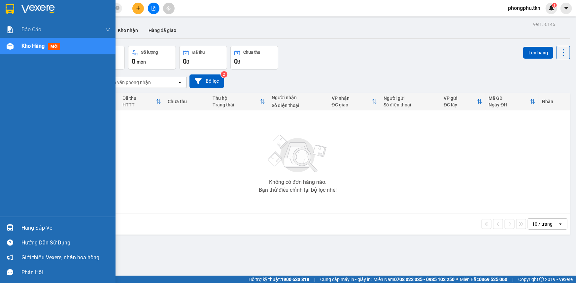
click at [12, 48] on img at bounding box center [10, 46] width 7 height 7
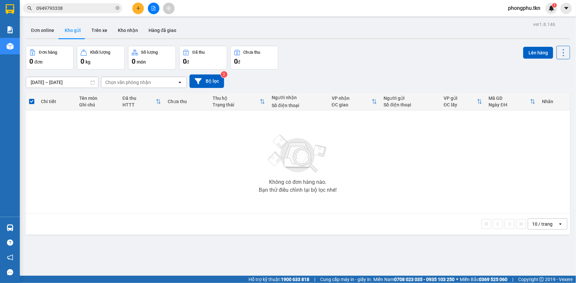
click at [80, 30] on button "Kho gửi" at bounding box center [72, 30] width 27 height 16
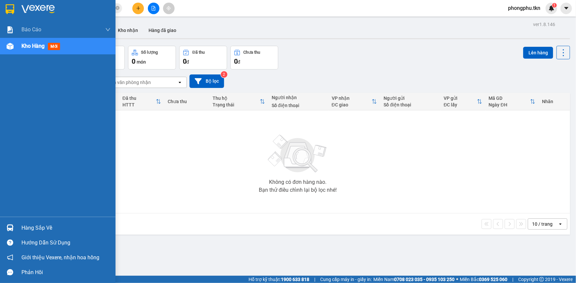
drag, startPoint x: 18, startPoint y: 229, endPoint x: 28, endPoint y: 229, distance: 10.2
click at [19, 229] on div "Hàng sắp về" at bounding box center [57, 228] width 115 height 15
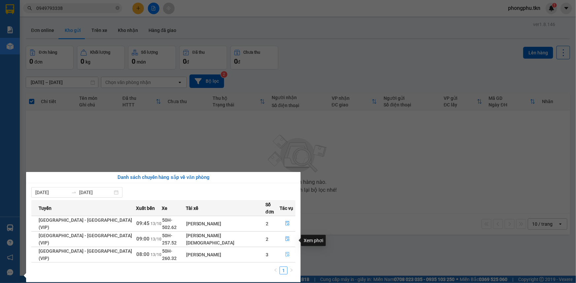
click at [285, 252] on icon "file-done" at bounding box center [287, 254] width 4 height 5
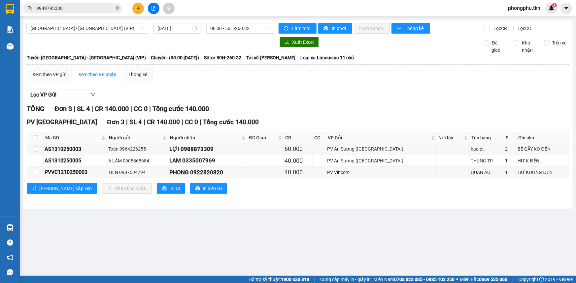
click at [34, 136] on input "checkbox" at bounding box center [35, 137] width 5 height 5
checkbox input "true"
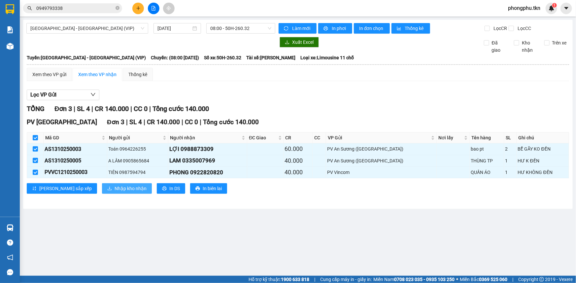
click at [114, 187] on span "Nhập kho nhận" at bounding box center [130, 188] width 32 height 7
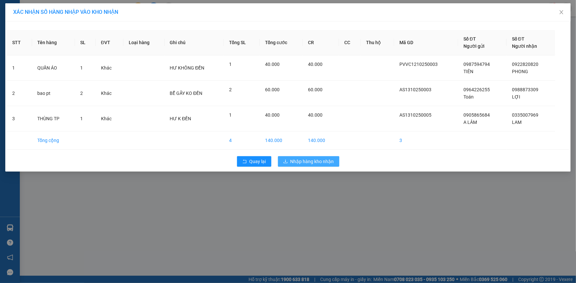
click at [305, 164] on span "Nhập hàng kho nhận" at bounding box center [312, 161] width 44 height 7
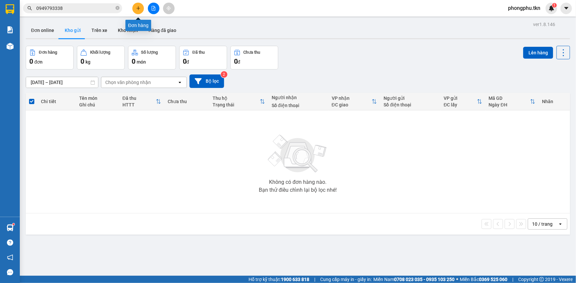
click at [140, 9] on icon "plus" at bounding box center [138, 8] width 5 height 5
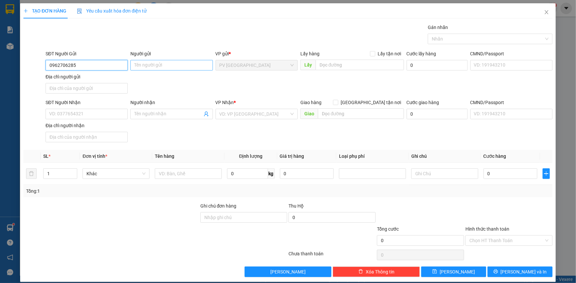
type input "0962706285"
click at [166, 66] on input "Người gửi" at bounding box center [171, 65] width 82 height 11
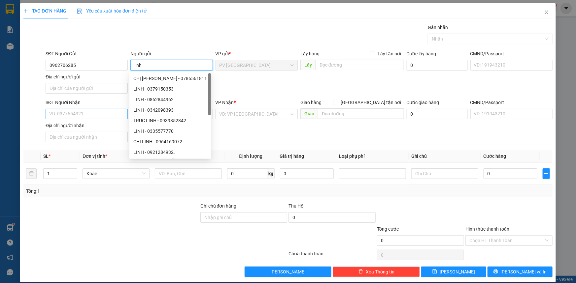
type input "linh"
click at [91, 112] on input "SĐT Người Nhận" at bounding box center [87, 114] width 82 height 11
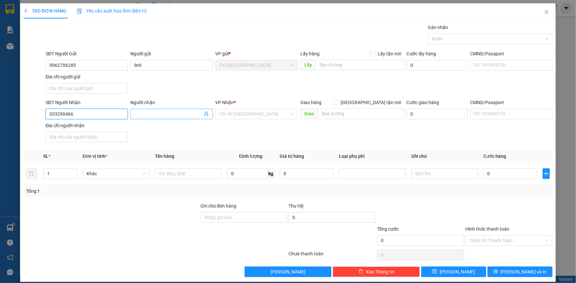
type input "0332904668"
click at [101, 122] on div "0332904668 - THẮNG" at bounding box center [85, 127] width 81 height 11
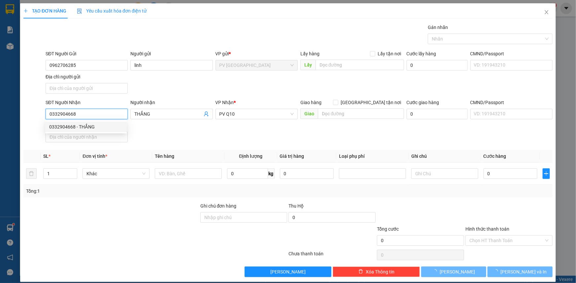
type input "THẮNG"
type input "50.000"
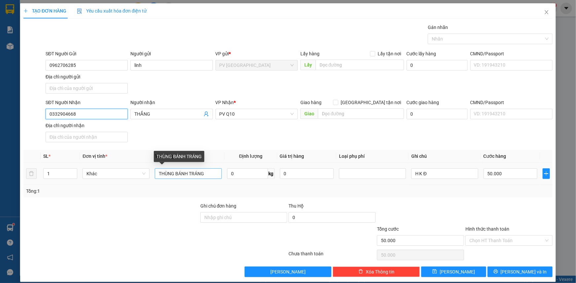
type input "0332904668"
click at [208, 171] on input "THÙNG BÁNH TRÁNG" at bounding box center [188, 174] width 67 height 11
type input "hộp giấy tờ"
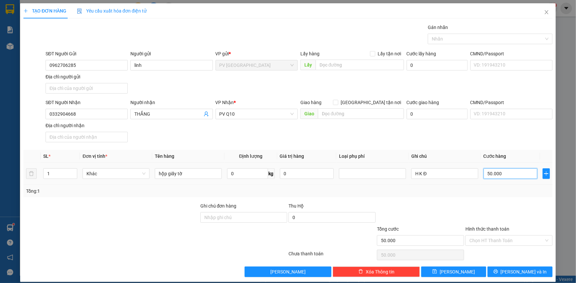
click at [511, 175] on input "50.000" at bounding box center [510, 174] width 54 height 11
type input "0"
type input "30"
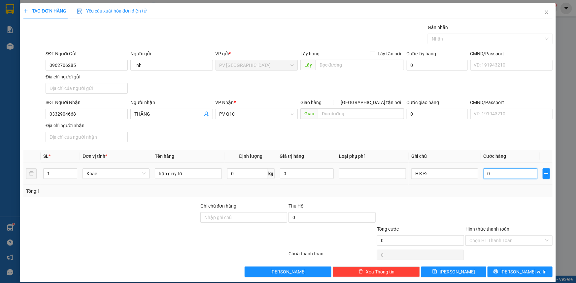
type input "30"
type input "30.000"
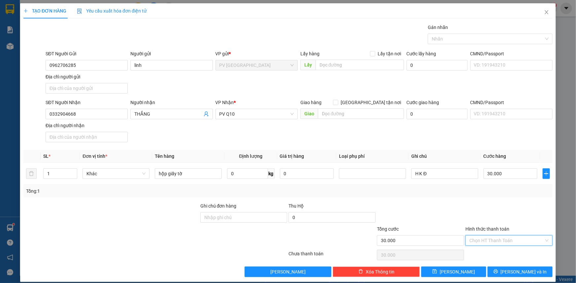
click at [505, 239] on input "Hình thức thanh toán" at bounding box center [506, 241] width 75 height 10
click at [504, 252] on div "Tại văn phòng" at bounding box center [505, 253] width 79 height 7
type input "0"
click at [520, 274] on span "[PERSON_NAME] và In" at bounding box center [523, 272] width 46 height 7
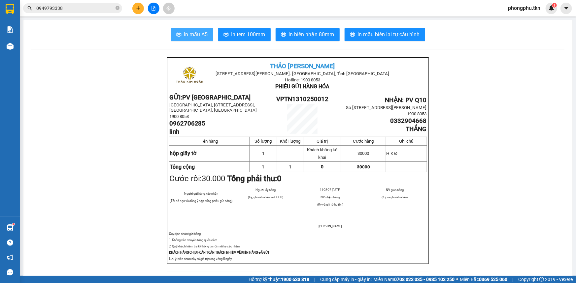
click at [205, 35] on span "In mẫu A5" at bounding box center [196, 34] width 24 height 8
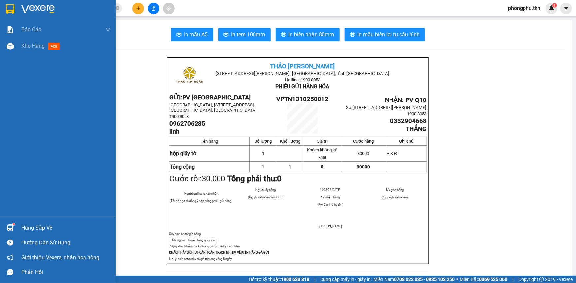
click at [13, 227] on div at bounding box center [10, 228] width 12 height 12
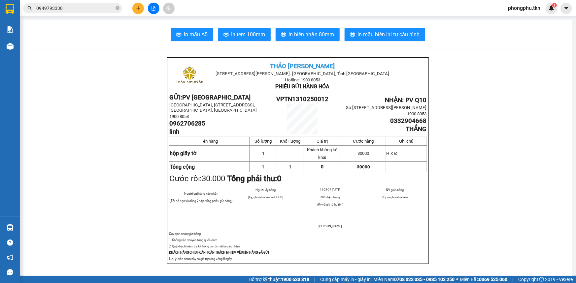
click at [139, 9] on section "Kết quả tìm kiếm ( 3 ) Bộ lọc Ngày tạo đơn gần nhất Mã ĐH Trạng thái Món hàng T…" at bounding box center [288, 141] width 576 height 283
click at [139, 9] on icon "plus" at bounding box center [138, 8] width 5 height 5
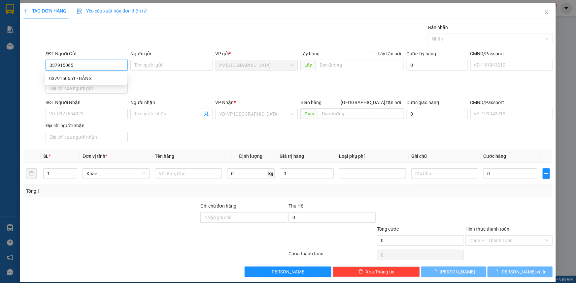
type input "0379150651"
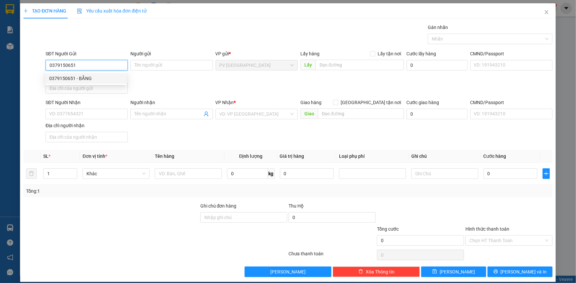
click at [72, 80] on div "0379150651 - BẰNG" at bounding box center [86, 78] width 74 height 7
type input "BẰNG"
type input "0704582464"
type input "anh nguyên"
type input "30.000"
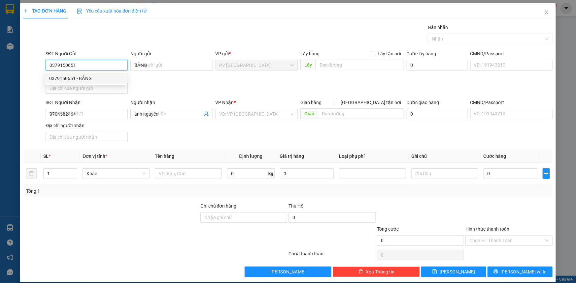
type input "30.000"
type input "0379150651"
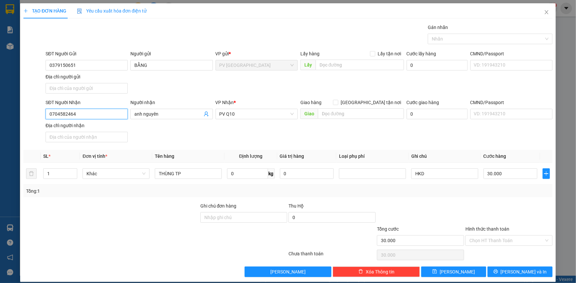
click at [101, 113] on input "0704582464" at bounding box center [87, 114] width 82 height 11
click at [71, 127] on div "0704582464 - anh nguyên" at bounding box center [86, 126] width 74 height 7
type input "0704582464"
click at [517, 175] on input "30.000" at bounding box center [510, 174] width 54 height 11
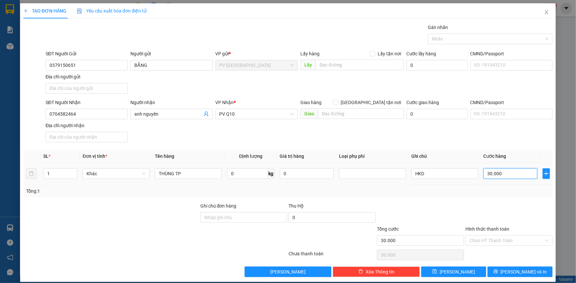
type input "0"
type input "40"
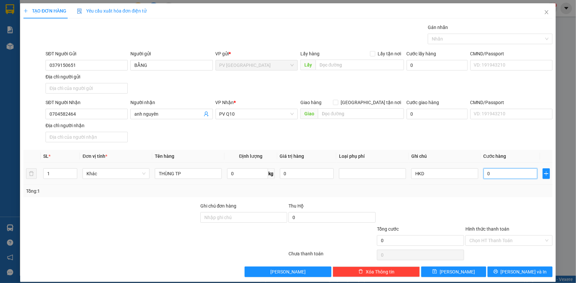
type input "40"
click at [474, 36] on div at bounding box center [486, 39] width 115 height 8
type input "40"
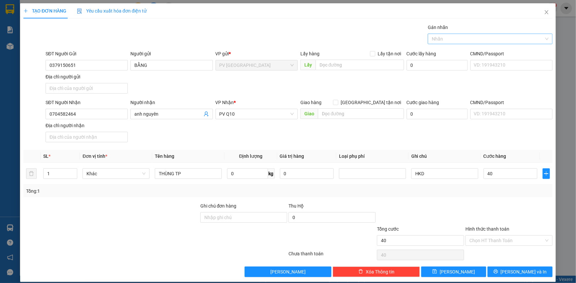
type input "40.000"
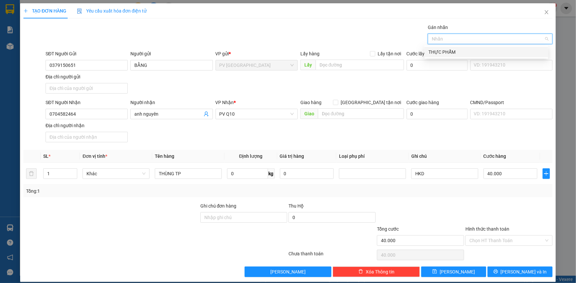
click at [454, 51] on div "THỰC PHẨM" at bounding box center [486, 51] width 116 height 7
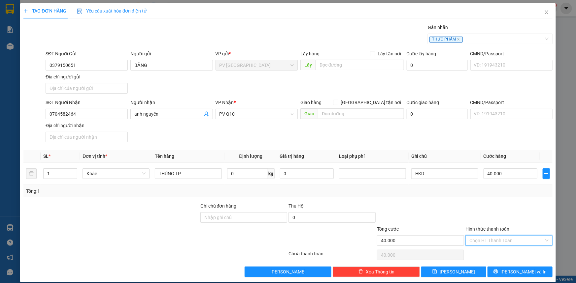
click at [483, 242] on input "Hình thức thanh toán" at bounding box center [506, 241] width 75 height 10
drag, startPoint x: 483, startPoint y: 256, endPoint x: 520, endPoint y: 269, distance: 38.5
click at [484, 256] on div "Tại văn phòng" at bounding box center [505, 253] width 79 height 7
type input "0"
drag, startPoint x: 521, startPoint y: 269, endPoint x: 488, endPoint y: 265, distance: 33.3
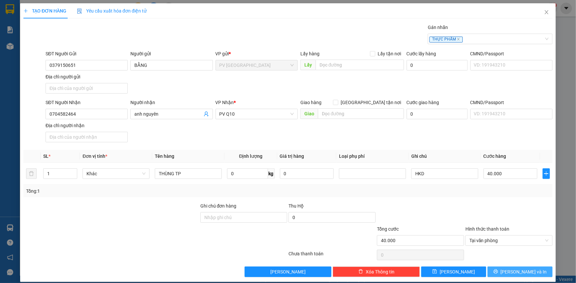
click at [520, 269] on span "[PERSON_NAME] và In" at bounding box center [523, 272] width 46 height 7
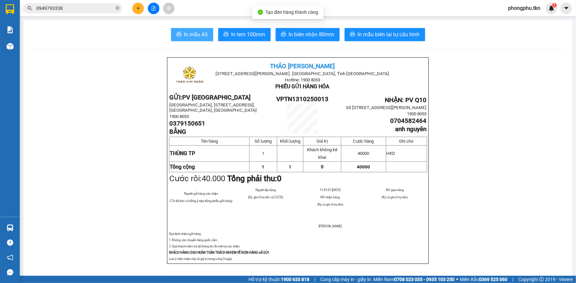
click at [185, 36] on span "In mẫu A5" at bounding box center [196, 34] width 24 height 8
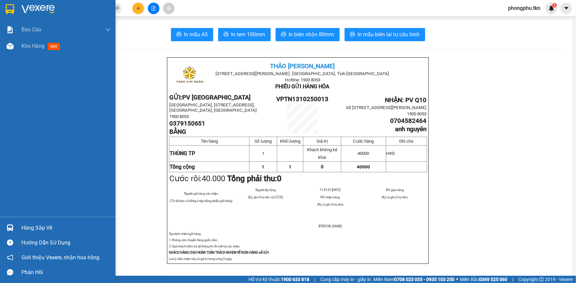
click at [18, 230] on div "Hàng sắp về" at bounding box center [57, 228] width 115 height 15
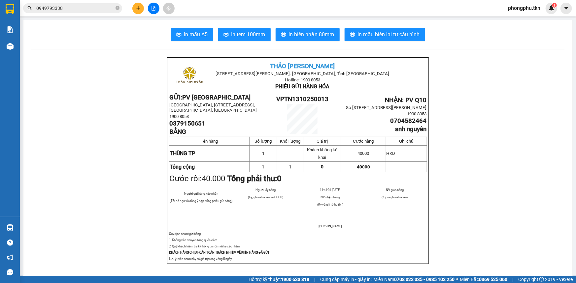
click at [79, 128] on section "Kết quả tìm kiếm ( 3 ) Bộ lọc Ngày tạo đơn gần nhất Mã ĐH Trạng thái Món hàng T…" at bounding box center [288, 141] width 576 height 283
click at [86, 11] on input "0949793338" at bounding box center [75, 8] width 78 height 7
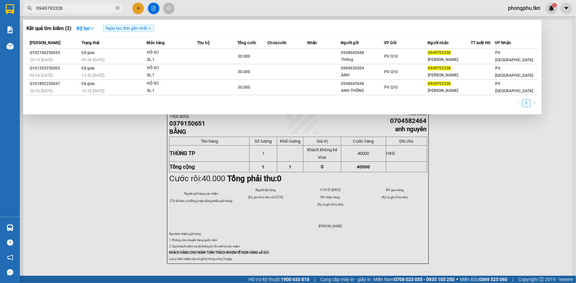
click at [86, 11] on input "0949793338" at bounding box center [75, 8] width 78 height 7
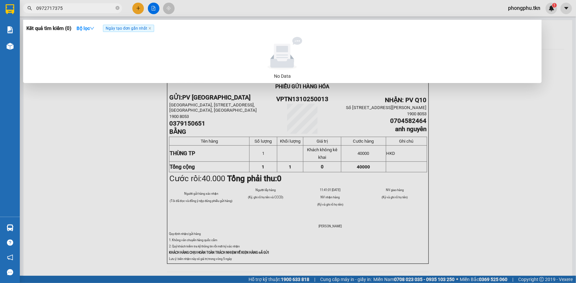
click at [95, 5] on input "0972717375" at bounding box center [75, 8] width 78 height 7
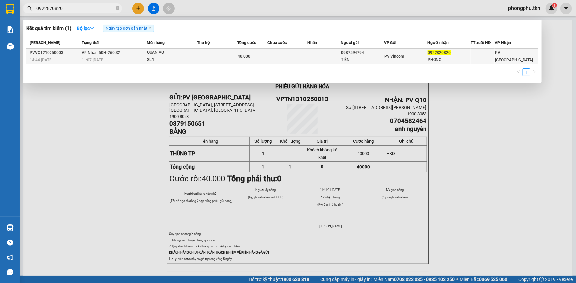
type input "0922820820"
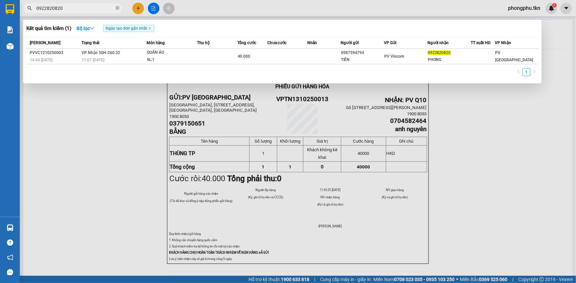
click at [166, 54] on div "QUẦN ÁO" at bounding box center [171, 52] width 49 height 7
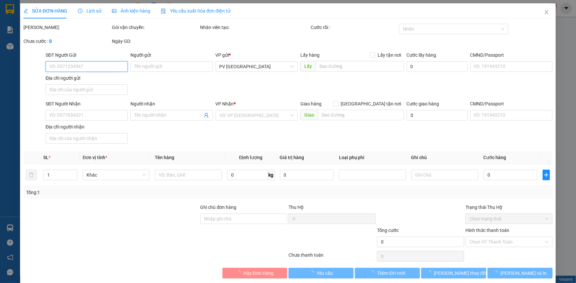
type input "0987594794"
type input "TIÊN"
type input "0922820820"
type input "PHONG"
type input "40.000"
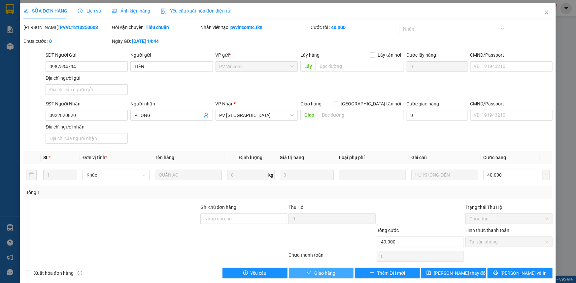
click at [315, 274] on span "Giao hàng" at bounding box center [324, 273] width 21 height 7
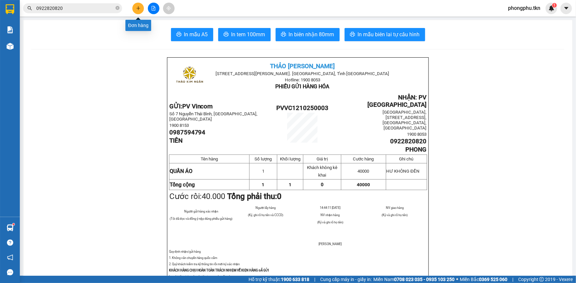
click at [138, 12] on button at bounding box center [138, 9] width 12 height 12
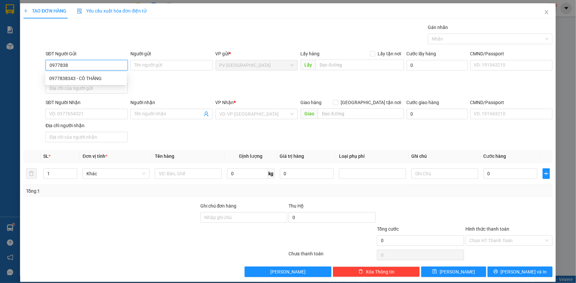
click at [82, 76] on div "0977838343 - CÔ THĂNG" at bounding box center [86, 78] width 74 height 7
type input "0977838343"
type input "CÔ THĂNG"
type input "0827764264"
type input "THẢO THY"
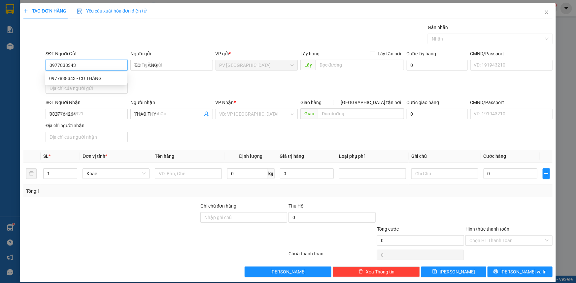
type input "40.000"
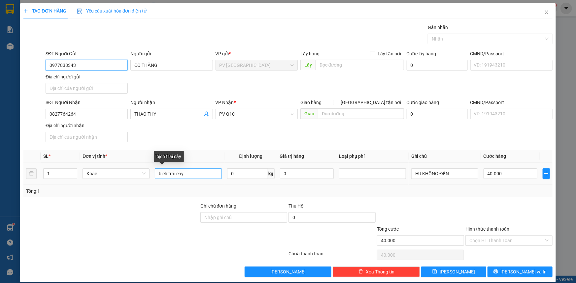
type input "0977838343"
click at [198, 175] on input "bịch trái cây" at bounding box center [188, 174] width 67 height 11
type input "bịch trái cây đồ ăn"
type input "2"
click at [73, 172] on icon "up" at bounding box center [74, 172] width 2 height 1
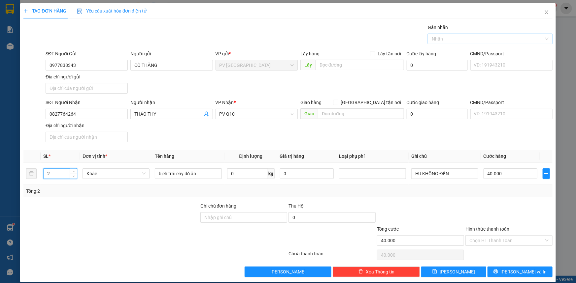
click at [451, 41] on div at bounding box center [486, 39] width 115 height 8
type input "0"
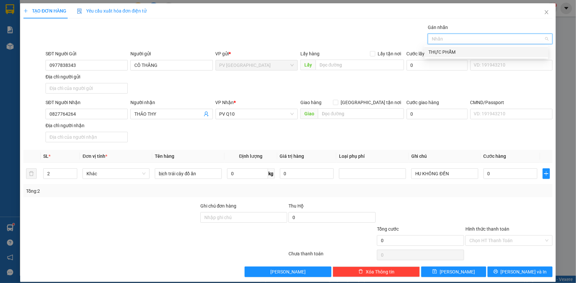
click at [455, 52] on div "THỰC PHẨM" at bounding box center [486, 51] width 116 height 7
type input "1"
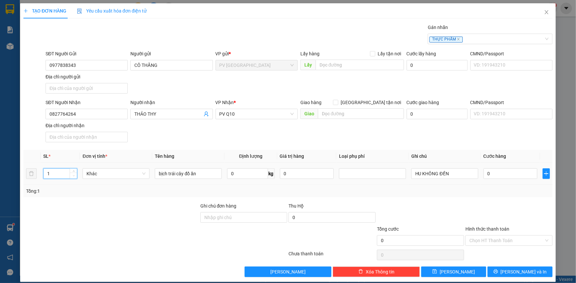
click at [73, 177] on span "down" at bounding box center [74, 176] width 4 height 4
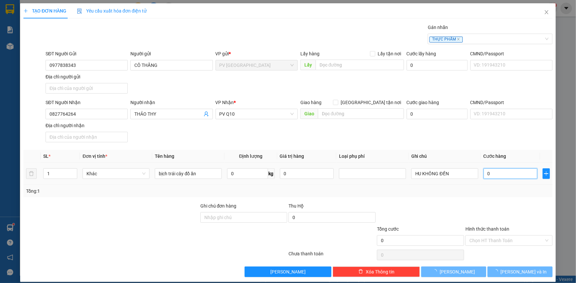
click at [498, 178] on input "0" at bounding box center [510, 174] width 54 height 11
type input "40"
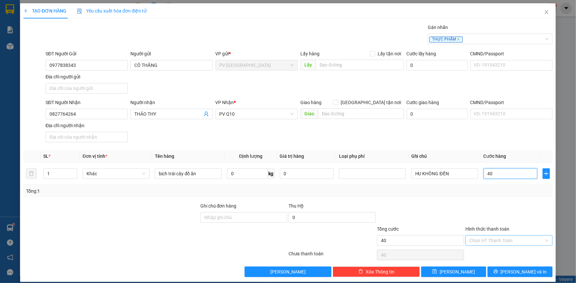
type input "40"
type input "40.000"
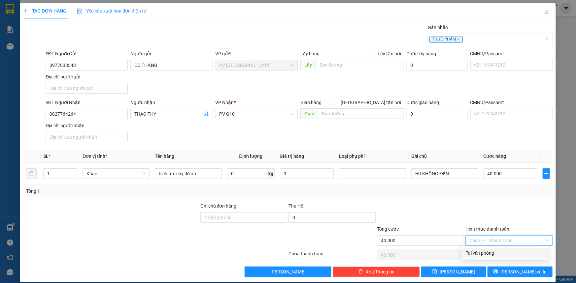
click at [497, 238] on input "Hình thức thanh toán" at bounding box center [506, 241] width 75 height 10
click at [509, 254] on div "Tại văn phòng" at bounding box center [505, 253] width 79 height 7
type input "0"
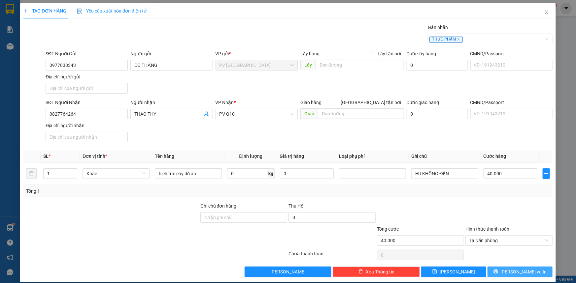
click at [513, 274] on span "[PERSON_NAME] và In" at bounding box center [523, 272] width 46 height 7
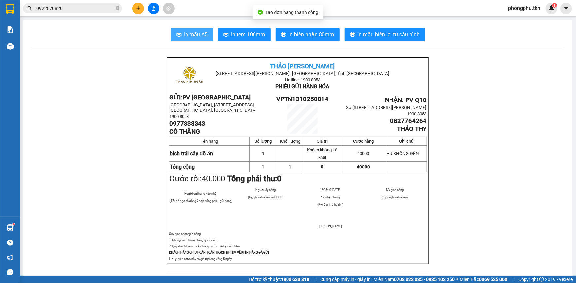
click at [199, 34] on span "In mẫu A5" at bounding box center [196, 34] width 24 height 8
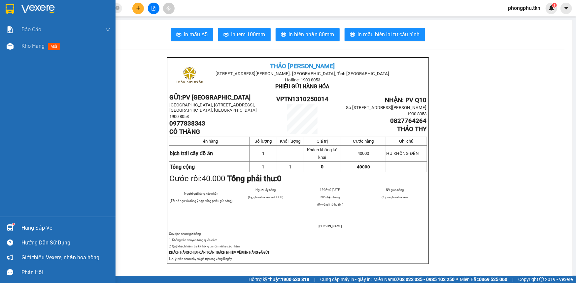
click at [11, 228] on img at bounding box center [10, 228] width 7 height 7
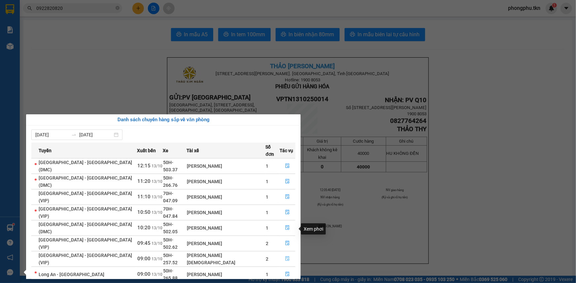
click at [285, 257] on icon "file-done" at bounding box center [287, 259] width 4 height 5
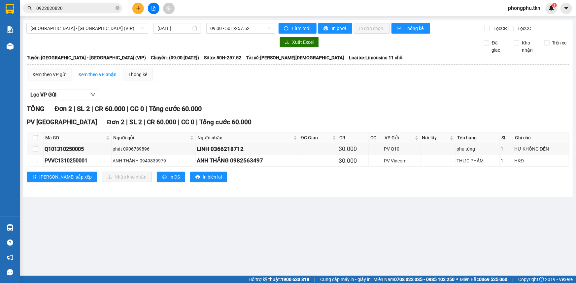
click at [34, 139] on input "checkbox" at bounding box center [35, 137] width 5 height 5
checkbox input "true"
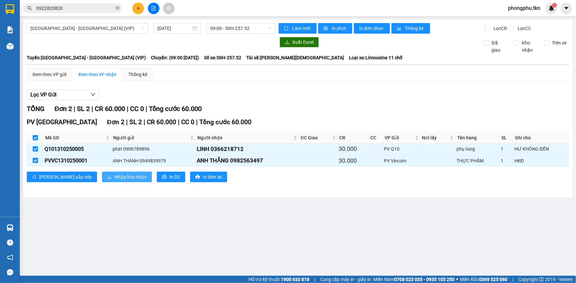
click at [116, 175] on span "Nhập kho nhận" at bounding box center [130, 177] width 32 height 7
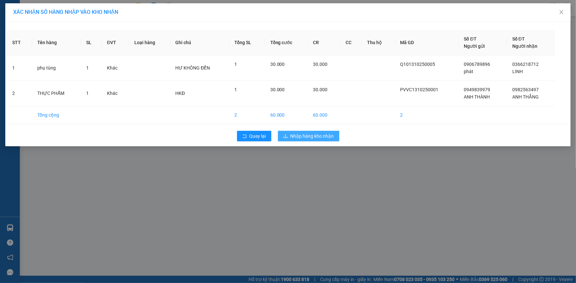
click at [303, 137] on span "Nhập hàng kho nhận" at bounding box center [312, 136] width 44 height 7
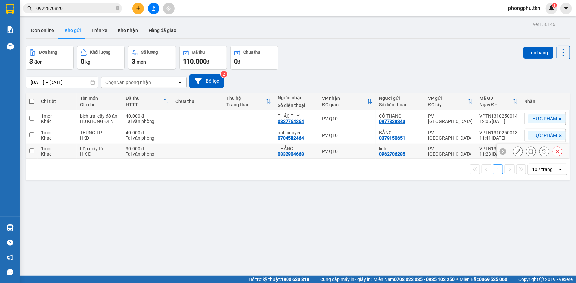
click at [233, 150] on td at bounding box center [248, 151] width 51 height 15
checkbox input "true"
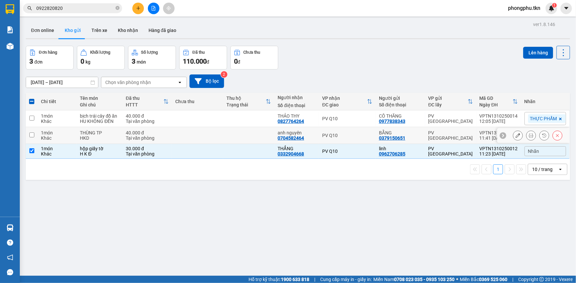
click at [240, 135] on td at bounding box center [248, 135] width 51 height 17
checkbox input "true"
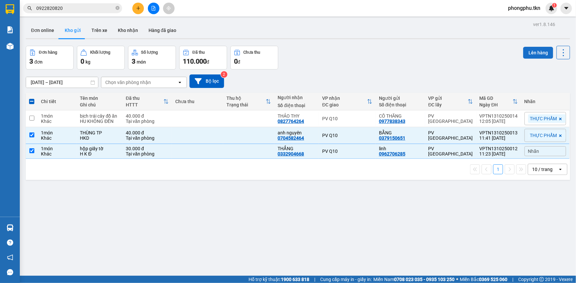
click at [534, 54] on button "Lên hàng" at bounding box center [538, 53] width 30 height 12
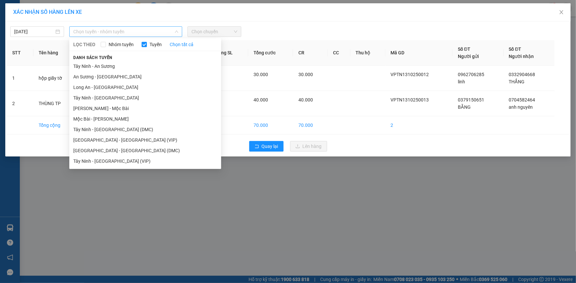
click at [142, 33] on span "Chọn tuyến - nhóm tuyến" at bounding box center [125, 32] width 105 height 10
click at [146, 130] on li "Tây Ninh - [GEOGRAPHIC_DATA] (DMC)" at bounding box center [145, 129] width 152 height 11
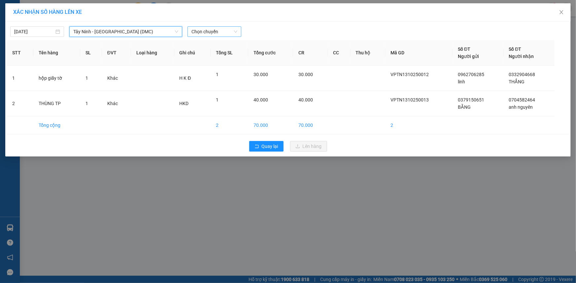
click at [229, 33] on span "Chọn chuyến" at bounding box center [214, 32] width 46 height 10
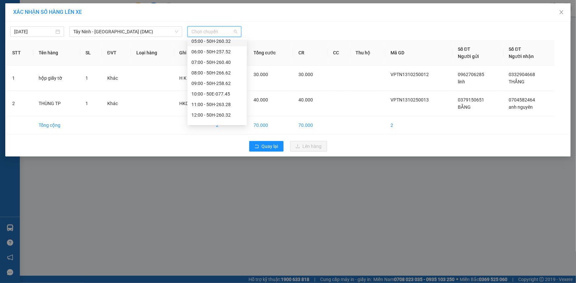
scroll to position [84, 0]
click at [220, 64] on div "12:00 - 50H-260.32" at bounding box center [216, 66] width 51 height 7
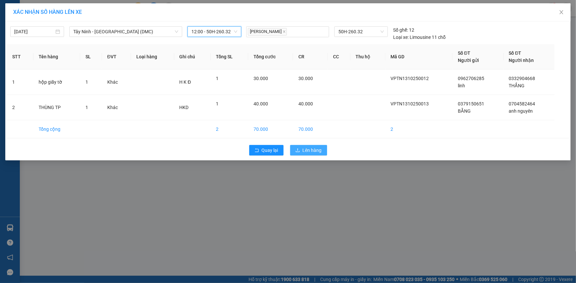
click at [299, 151] on icon "upload" at bounding box center [298, 150] width 4 height 4
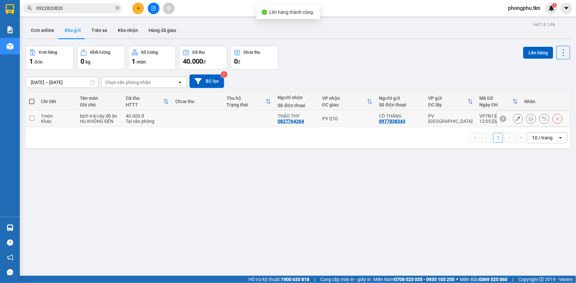
click at [252, 124] on td at bounding box center [248, 119] width 51 height 17
checkbox input "true"
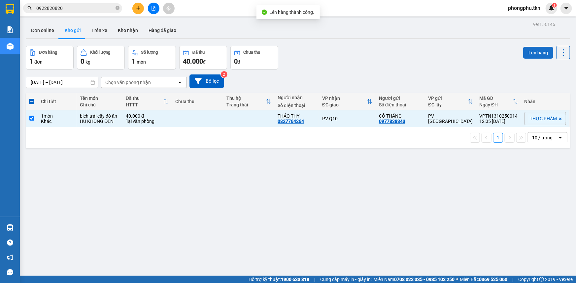
click at [527, 54] on button "Lên hàng" at bounding box center [538, 53] width 30 height 12
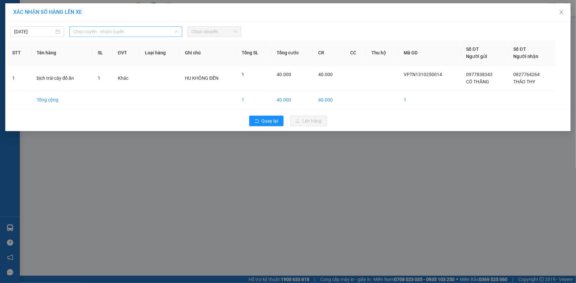
click at [171, 29] on span "Chọn tuyến - nhóm tuyến" at bounding box center [125, 32] width 105 height 10
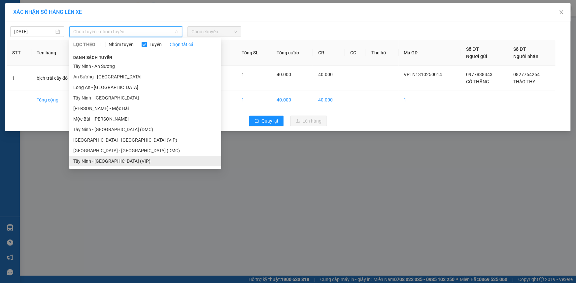
click at [120, 158] on li "Tây Ninh - [GEOGRAPHIC_DATA] (VIP)" at bounding box center [145, 161] width 152 height 11
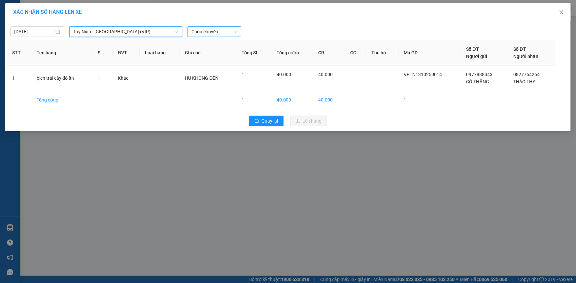
click at [220, 30] on span "Chọn chuyến" at bounding box center [214, 32] width 46 height 10
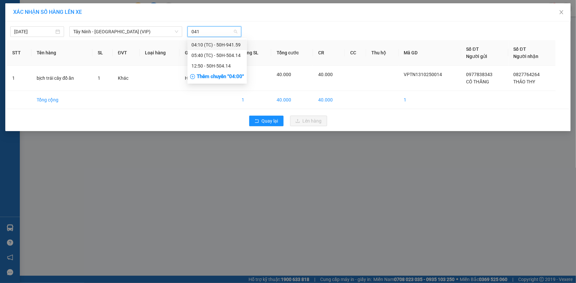
type input "0414"
click at [211, 56] on div "12:50 - 50H-504.14" at bounding box center [216, 55] width 51 height 7
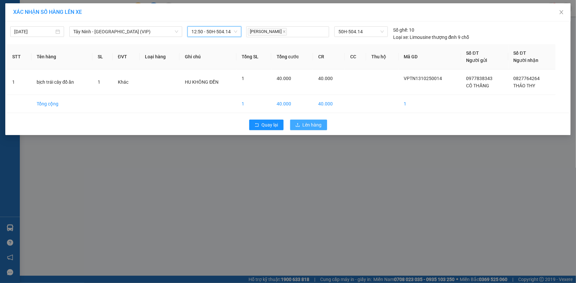
click at [314, 120] on button "Lên hàng" at bounding box center [308, 125] width 37 height 11
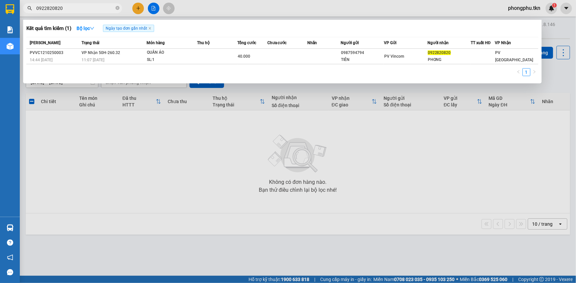
click at [97, 9] on input "0922820820" at bounding box center [75, 8] width 78 height 7
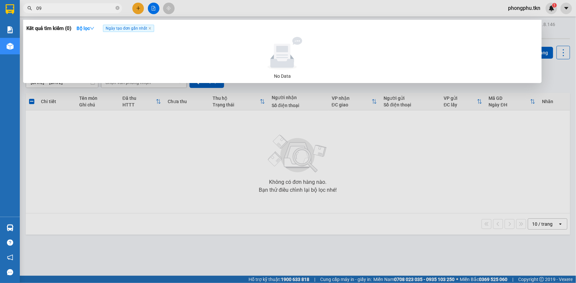
type input "0"
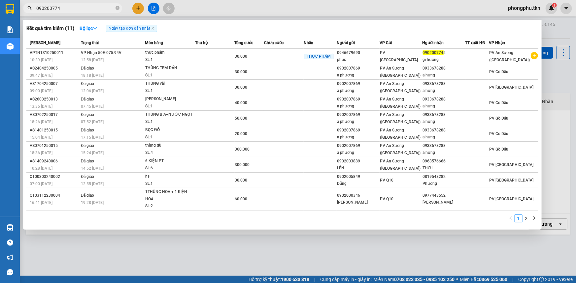
type input "0902007745"
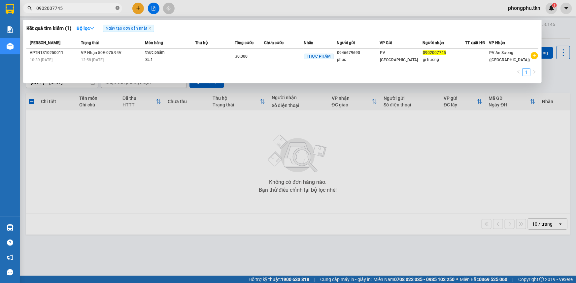
click at [118, 7] on icon "close-circle" at bounding box center [117, 8] width 4 height 4
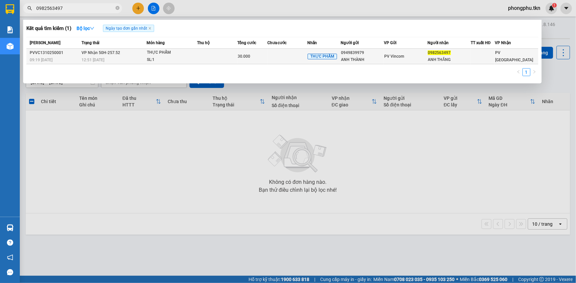
type input "0982563497"
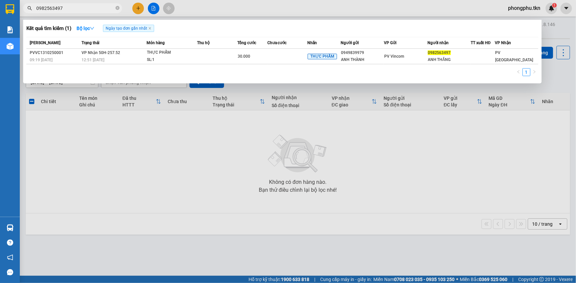
click at [208, 54] on td at bounding box center [217, 57] width 40 height 16
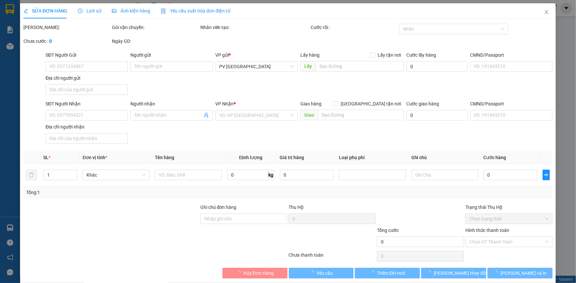
type input "0949839979"
type input "ANH THÀNH"
type input "0982563497"
type input "ANH THẮNG"
type input "30.000"
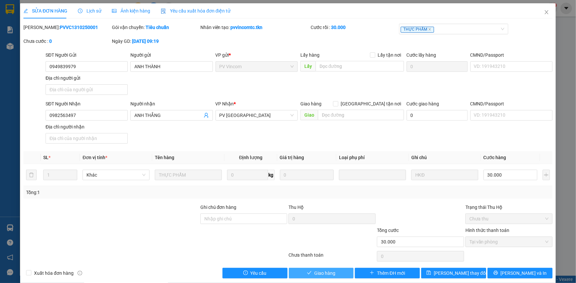
click at [314, 272] on span "Giao hàng" at bounding box center [324, 273] width 21 height 7
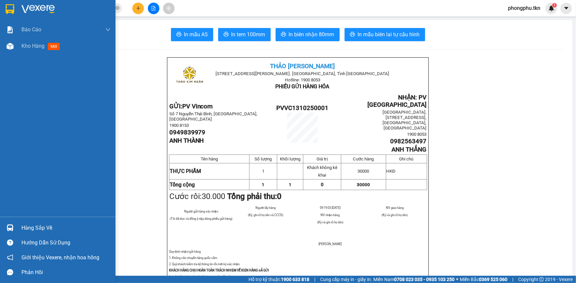
click at [14, 226] on div at bounding box center [10, 228] width 12 height 12
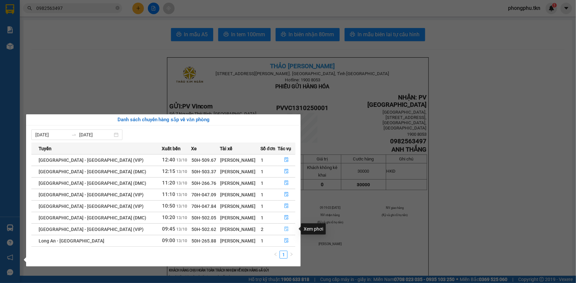
click at [284, 228] on icon "file-done" at bounding box center [286, 229] width 4 height 5
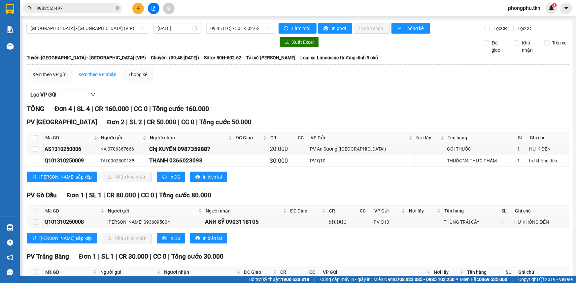
click at [33, 137] on input "checkbox" at bounding box center [35, 137] width 5 height 5
checkbox input "true"
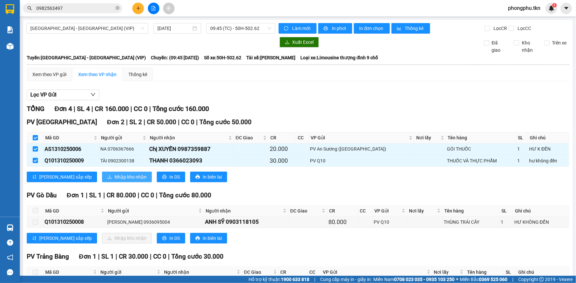
click at [102, 174] on button "Nhập kho nhận" at bounding box center [127, 177] width 50 height 11
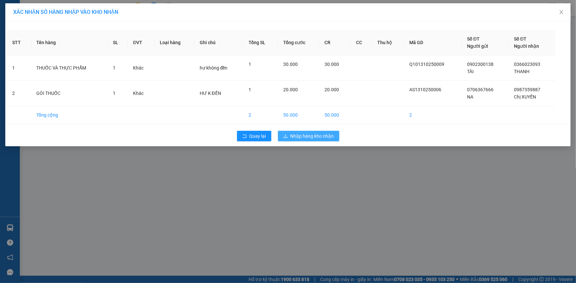
click at [293, 140] on button "Nhập hàng kho nhận" at bounding box center [308, 136] width 61 height 11
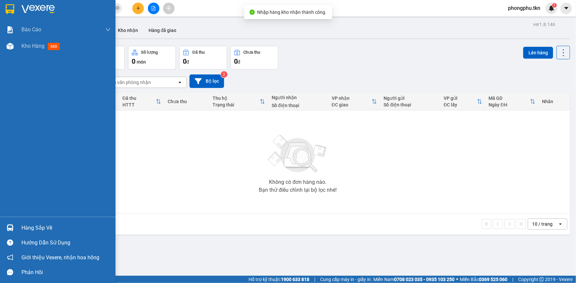
click at [10, 225] on img at bounding box center [10, 228] width 7 height 7
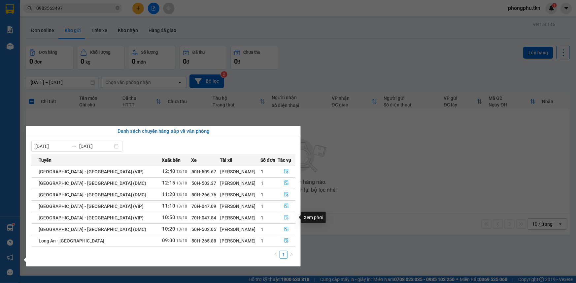
click at [284, 216] on icon "file-done" at bounding box center [286, 217] width 5 height 5
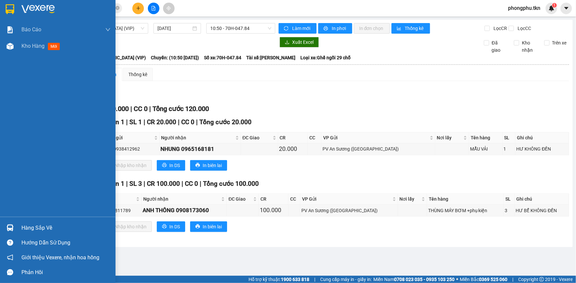
click at [9, 226] on img at bounding box center [10, 228] width 7 height 7
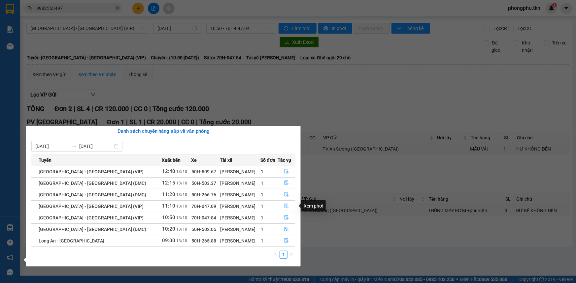
click at [284, 206] on icon "file-done" at bounding box center [286, 206] width 5 height 5
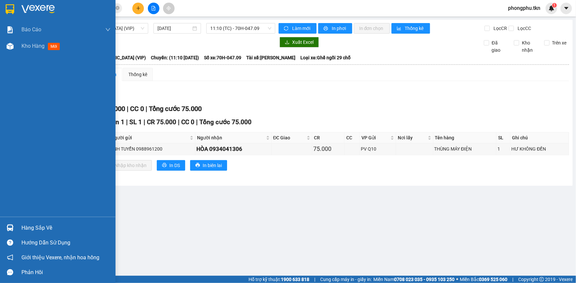
click at [10, 230] on img at bounding box center [10, 228] width 7 height 7
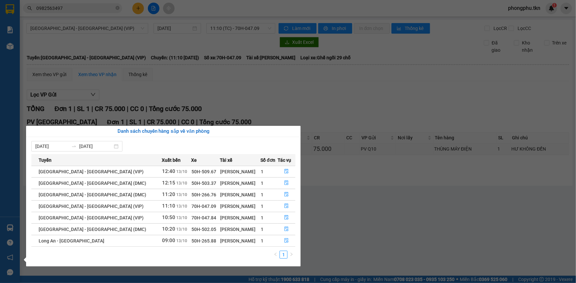
click at [338, 250] on section "Kết quả tìm kiếm ( 1 ) Bộ lọc Ngày tạo đơn gần nhất Mã ĐH Trạng thái Món hàng T…" at bounding box center [288, 141] width 576 height 283
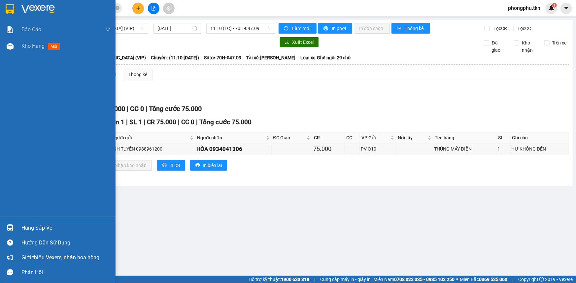
click at [11, 221] on div "Hàng sắp về" at bounding box center [57, 228] width 115 height 15
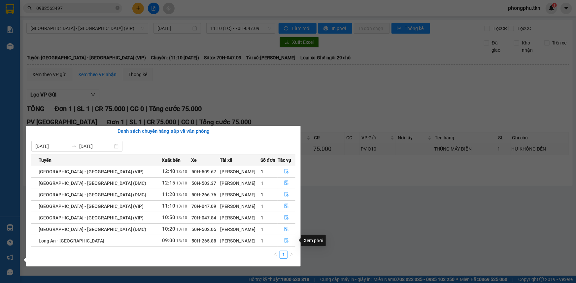
click at [284, 241] on icon "file-done" at bounding box center [286, 241] width 5 height 5
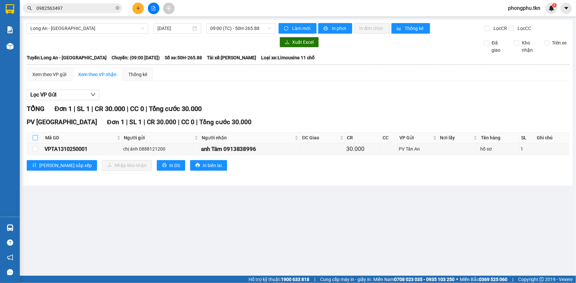
click at [35, 137] on input "checkbox" at bounding box center [35, 137] width 5 height 5
checkbox input "true"
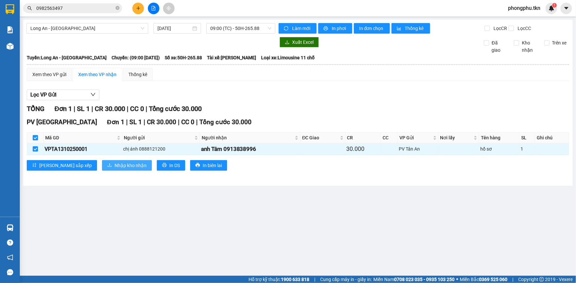
click at [114, 168] on span "Nhập kho nhận" at bounding box center [130, 165] width 32 height 7
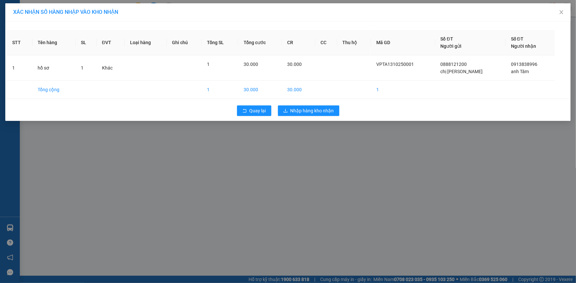
click at [335, 180] on div "XÁC NHẬN SỐ HÀNG NHẬP VÀO KHO NHẬN STT Tên hàng SL ĐVT Loại hàng Ghi chú Tổng S…" at bounding box center [288, 141] width 576 height 283
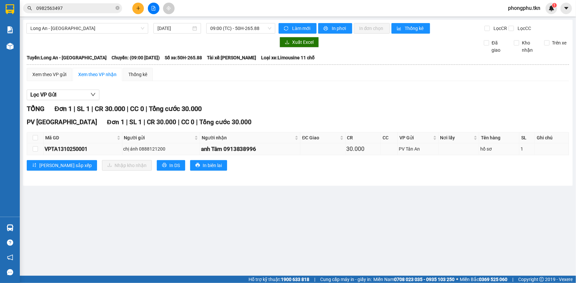
click at [100, 150] on div "VPTA1310250001" at bounding box center [83, 149] width 77 height 8
drag, startPoint x: 256, startPoint y: 147, endPoint x: 226, endPoint y: 154, distance: 30.9
click at [256, 147] on div "anh Tâm 0913838996" at bounding box center [250, 149] width 98 height 9
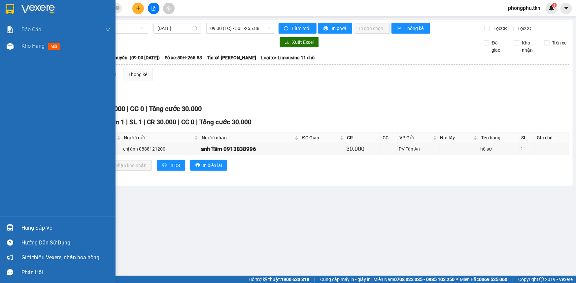
drag, startPoint x: 9, startPoint y: 224, endPoint x: 14, endPoint y: 224, distance: 4.9
click at [12, 224] on div at bounding box center [10, 228] width 12 height 12
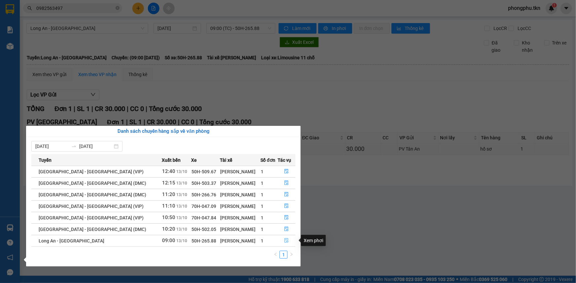
click at [284, 238] on button "button" at bounding box center [286, 241] width 17 height 11
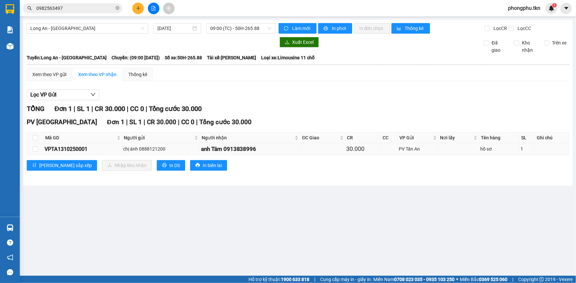
click at [290, 152] on div "anh Tâm 0913838996" at bounding box center [250, 149] width 98 height 9
click at [114, 149] on div "VPTA1310250001" at bounding box center [83, 149] width 77 height 8
click at [66, 149] on div "VPTA1310250001" at bounding box center [83, 149] width 77 height 8
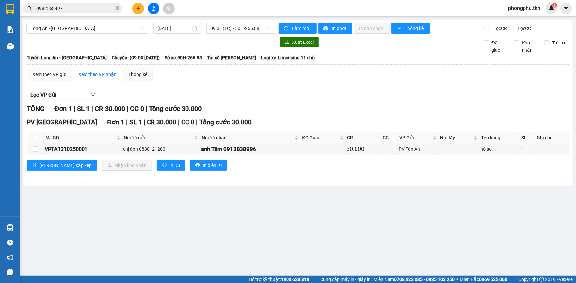
drag, startPoint x: 35, startPoint y: 138, endPoint x: 59, endPoint y: 145, distance: 25.1
click at [36, 138] on input "checkbox" at bounding box center [35, 137] width 5 height 5
checkbox input "true"
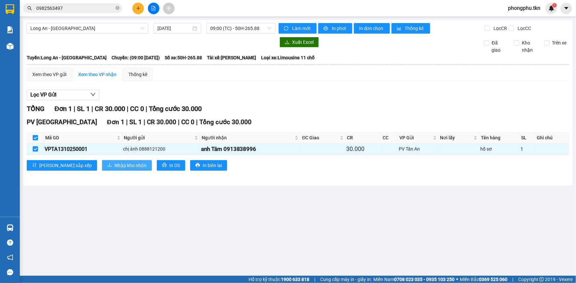
click at [102, 160] on button "Nhập kho nhận" at bounding box center [127, 165] width 50 height 11
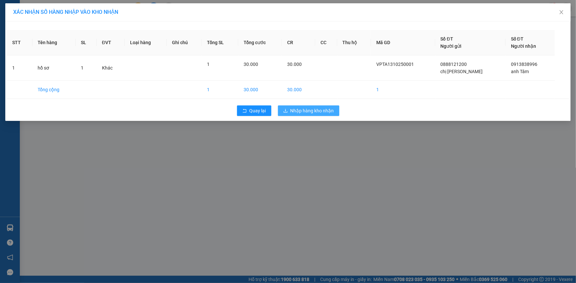
click at [328, 109] on span "Nhập hàng kho nhận" at bounding box center [312, 110] width 44 height 7
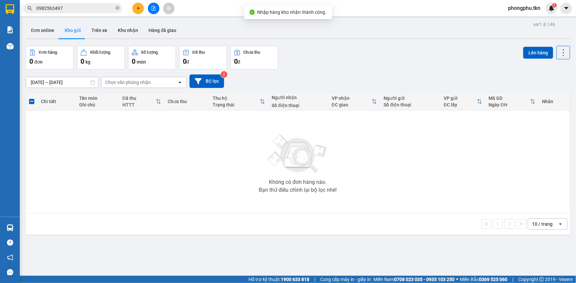
click at [91, 11] on input "0982563497" at bounding box center [75, 8] width 78 height 7
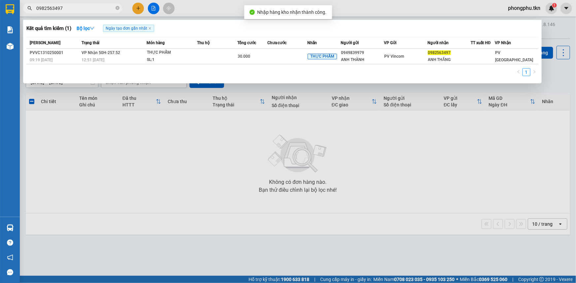
click at [91, 11] on input "0982563497" at bounding box center [75, 8] width 78 height 7
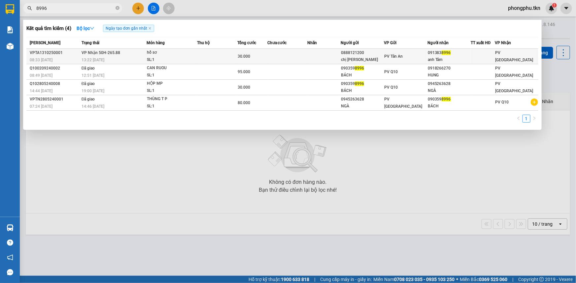
type input "8996"
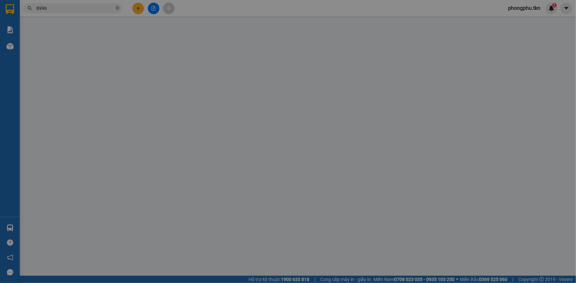
type input "0888121200"
type input "chị [PERSON_NAME]"
type input "0913838996"
type input "anh Tâm"
type input "30.000"
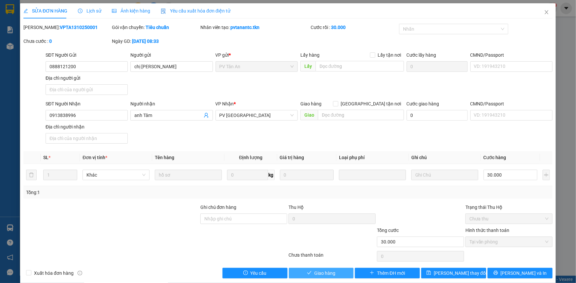
click at [316, 271] on span "Giao hàng" at bounding box center [324, 273] width 21 height 7
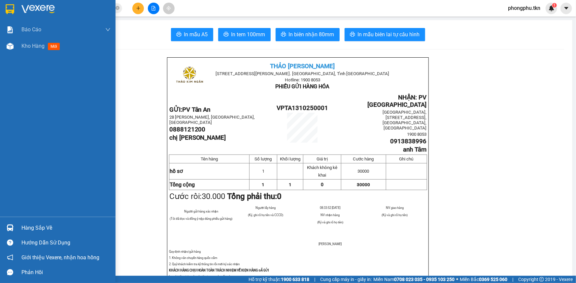
click at [25, 233] on div "Hàng sắp về" at bounding box center [65, 228] width 89 height 10
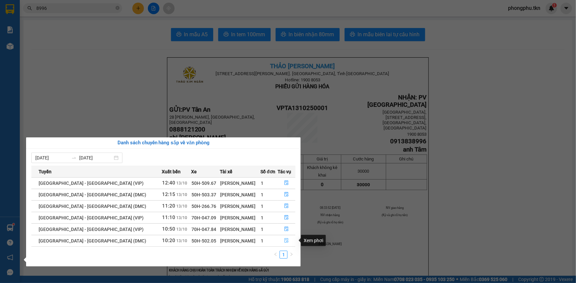
click at [285, 240] on icon "file-done" at bounding box center [286, 241] width 5 height 5
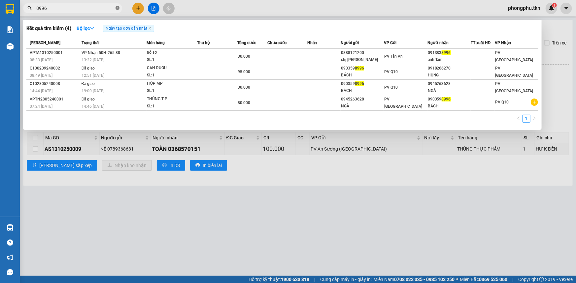
click at [116, 8] on icon "close-circle" at bounding box center [117, 8] width 4 height 4
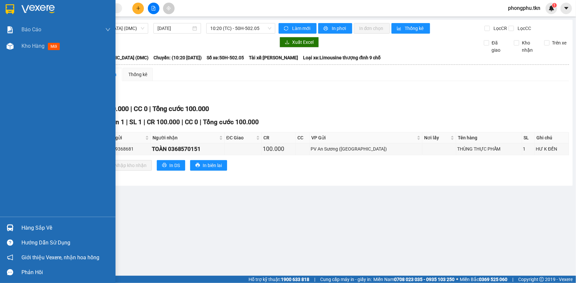
click at [41, 229] on div "Hàng sắp về" at bounding box center [65, 228] width 89 height 10
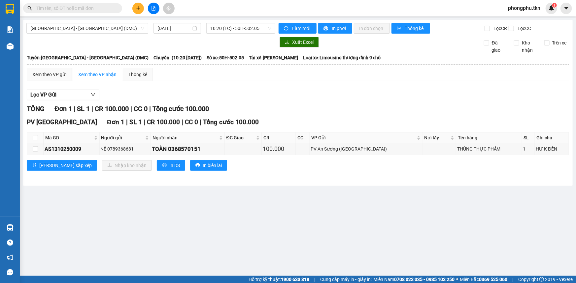
click at [103, 5] on section "Kết quả tìm kiếm ( 4 ) Bộ lọc Ngày tạo đơn gần nhất Mã ĐH Trạng thái Món hàng T…" at bounding box center [288, 141] width 576 height 283
click at [103, 5] on input "text" at bounding box center [75, 8] width 78 height 7
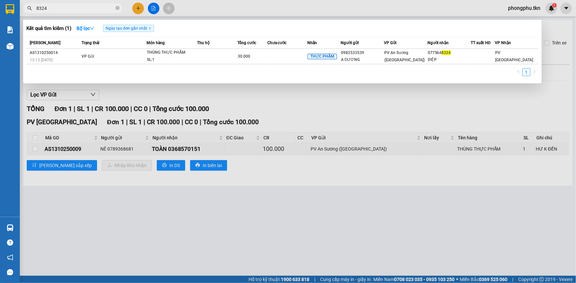
type input "8324"
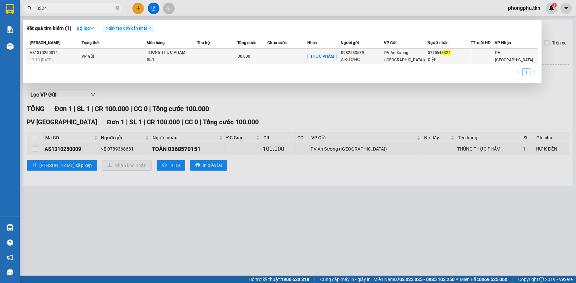
click at [198, 54] on td at bounding box center [217, 57] width 40 height 16
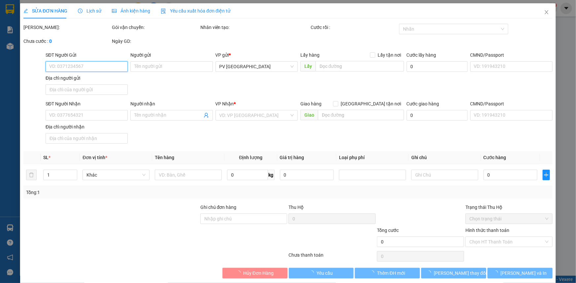
type input "0982533539"
type input "A ĐƯƠNG"
type input "0775648324"
type input "DIỆP"
type input "30.000"
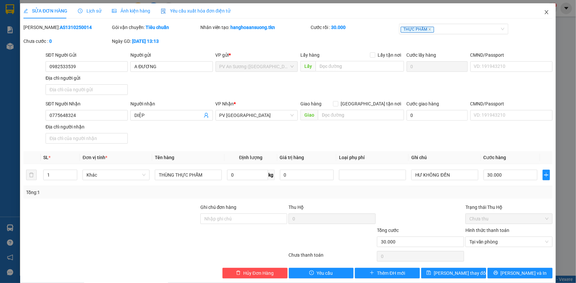
click at [544, 11] on icon "close" at bounding box center [546, 12] width 5 height 5
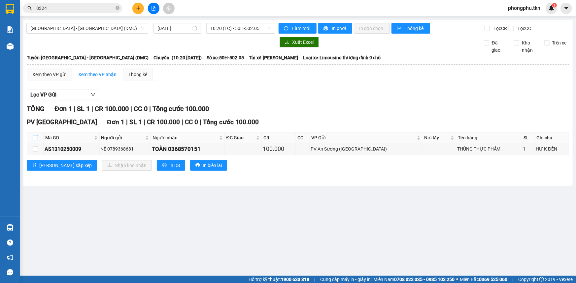
click at [36, 136] on input "checkbox" at bounding box center [35, 137] width 5 height 5
checkbox input "true"
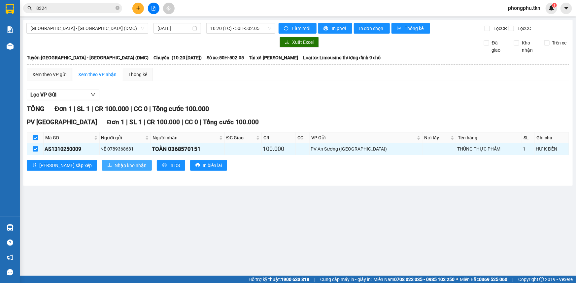
click at [114, 162] on span "Nhập kho nhận" at bounding box center [130, 165] width 32 height 7
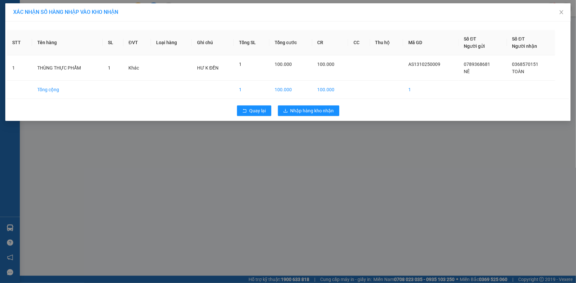
click at [305, 141] on div "XÁC NHẬN SỐ HÀNG NHẬP VÀO KHO NHẬN STT Tên hàng SL ĐVT Loại hàng Ghi chú Tổng S…" at bounding box center [288, 141] width 576 height 283
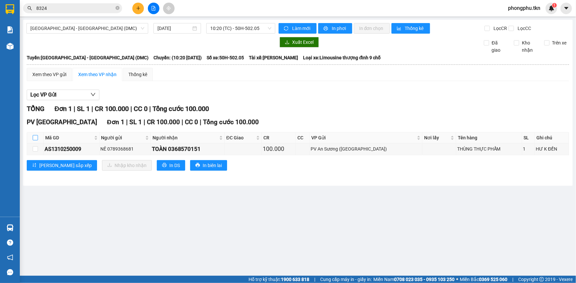
click at [35, 137] on input "checkbox" at bounding box center [35, 137] width 5 height 5
checkbox input "true"
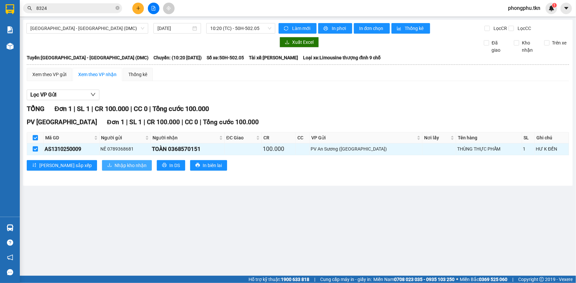
click at [114, 162] on span "Nhập kho nhận" at bounding box center [130, 165] width 32 height 7
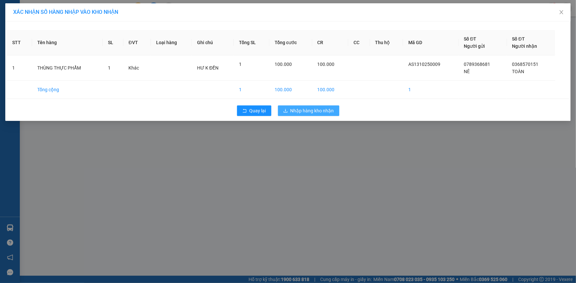
click at [323, 112] on span "Nhập hàng kho nhận" at bounding box center [312, 110] width 44 height 7
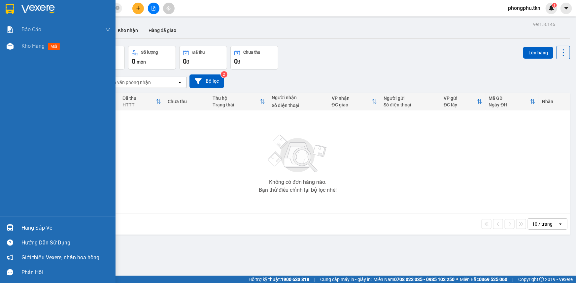
click at [17, 226] on div "Hàng sắp về" at bounding box center [57, 228] width 115 height 15
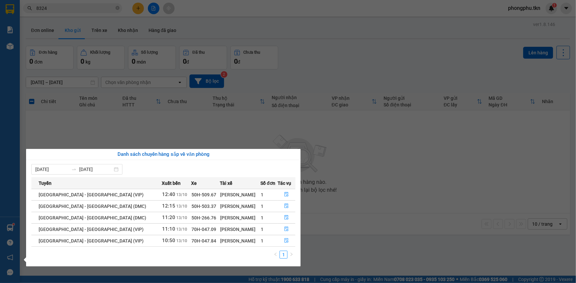
click at [129, 108] on section "Kết quả tìm kiếm ( 1 ) Bộ lọc Ngày tạo đơn gần nhất Mã ĐH Trạng thái Món hàng T…" at bounding box center [288, 141] width 576 height 283
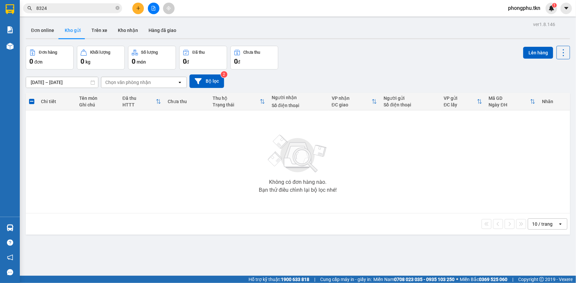
click at [65, 9] on input "8324" at bounding box center [75, 8] width 78 height 7
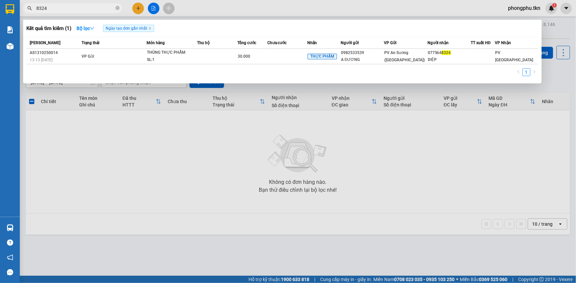
click at [65, 9] on input "8324" at bounding box center [75, 8] width 78 height 7
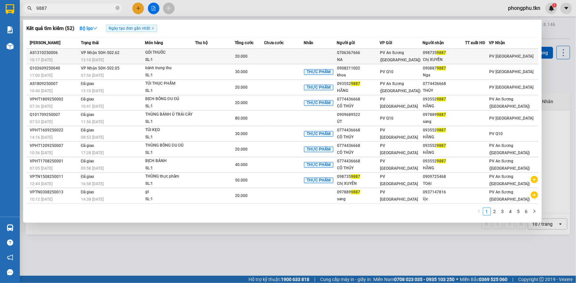
type input "9887"
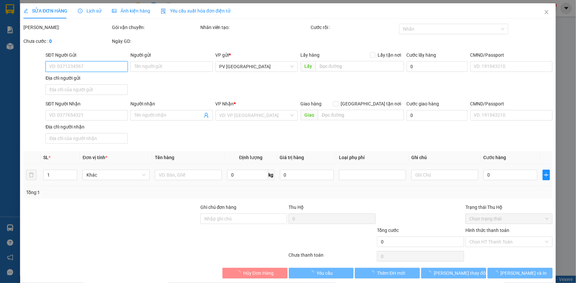
type input "0706367666"
type input "NA"
type input "0987359887"
type input "Chị XUYẾN"
type input "20.000"
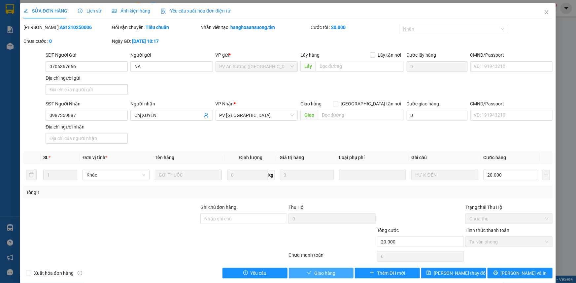
click at [322, 274] on span "Giao hàng" at bounding box center [324, 273] width 21 height 7
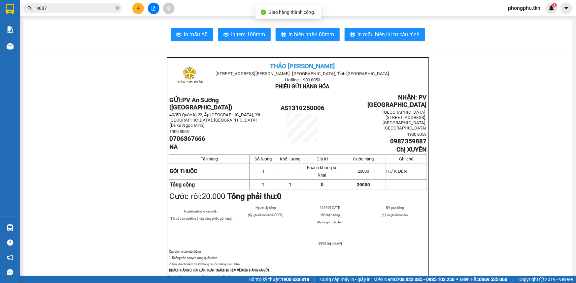
click at [81, 6] on input "9887" at bounding box center [75, 8] width 78 height 7
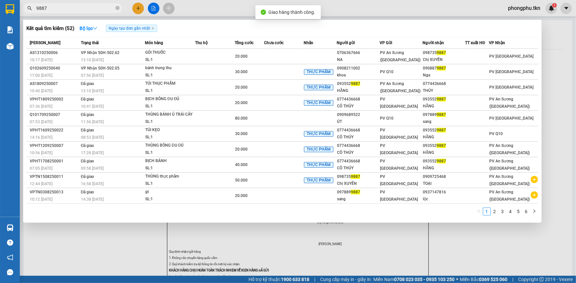
click at [81, 6] on input "9887" at bounding box center [75, 8] width 78 height 7
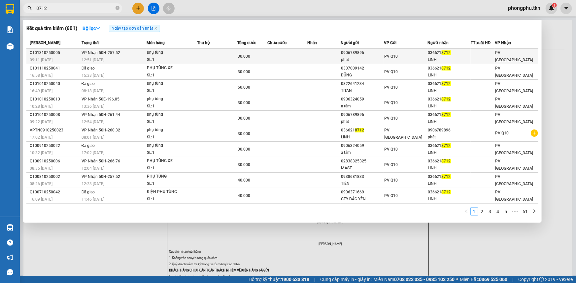
type input "8712"
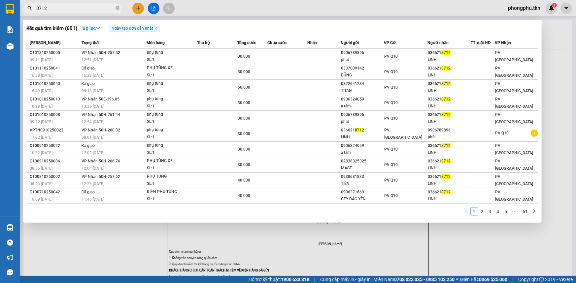
click at [109, 60] on div "12:51 [DATE]" at bounding box center [113, 59] width 65 height 7
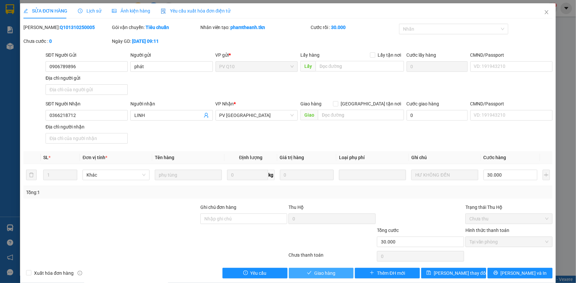
click at [300, 269] on button "Giao hàng" at bounding box center [321, 273] width 65 height 11
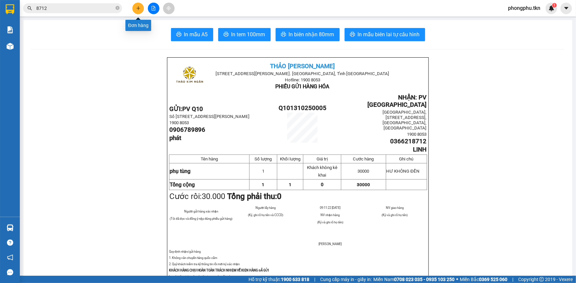
click at [139, 7] on icon "plus" at bounding box center [138, 8] width 5 height 5
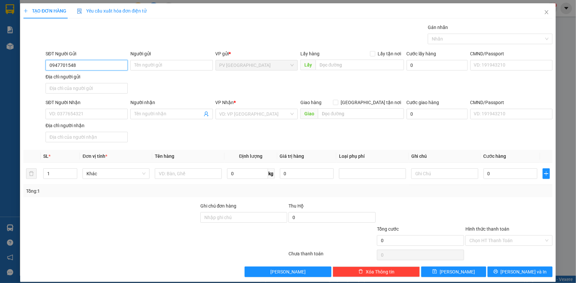
click at [70, 67] on input "0947701548" at bounding box center [87, 65] width 82 height 11
click at [72, 66] on input "0947701548" at bounding box center [87, 65] width 82 height 11
type input "0947701558"
click at [89, 80] on div "0947701558 - CHÚ THỰC" at bounding box center [86, 78] width 74 height 7
type input "CHÚ THỰC"
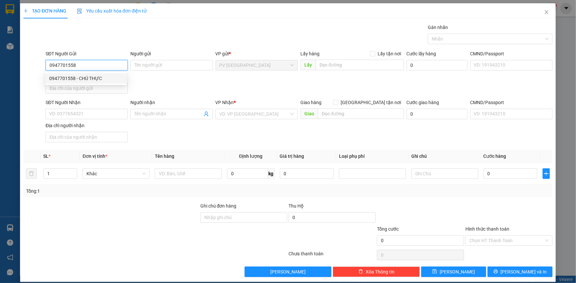
type input "0965041223"
type input "NGUYÊN"
type input "50.000"
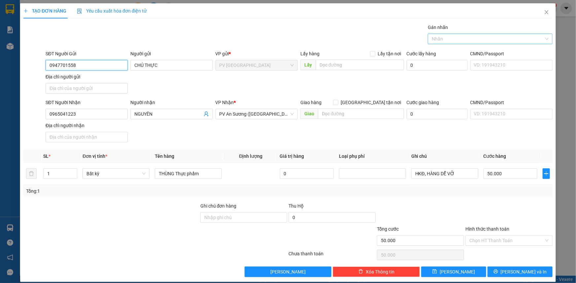
click at [471, 39] on div at bounding box center [486, 39] width 115 height 8
type input "0947701558"
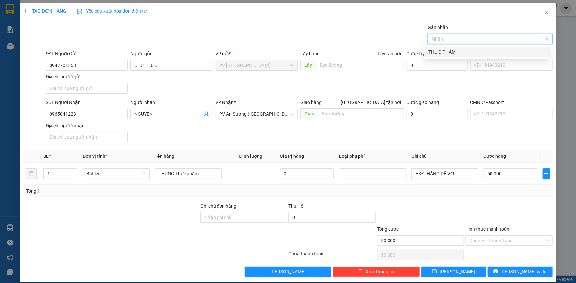
click at [462, 54] on div "THỰC PHẨM" at bounding box center [486, 51] width 116 height 7
click at [462, 56] on div "THỰC PHẨM" at bounding box center [486, 52] width 124 height 11
click at [465, 52] on div "THỰC PHẨM" at bounding box center [486, 51] width 116 height 7
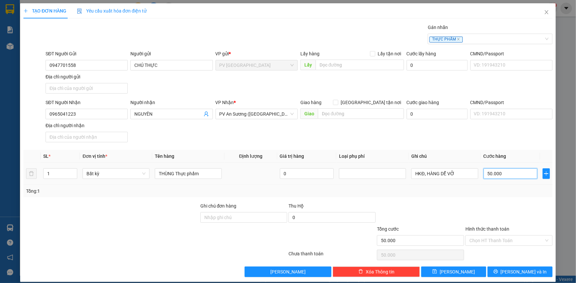
click at [508, 175] on input "50.000" at bounding box center [510, 174] width 54 height 11
type input "0"
type input "70"
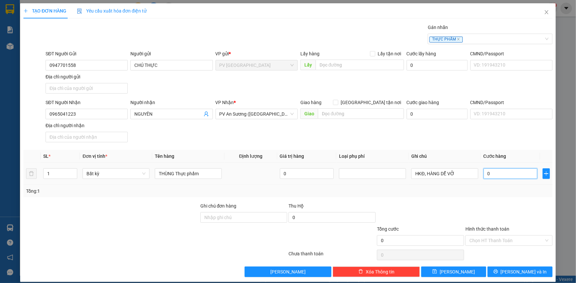
type input "70"
type input "70.000"
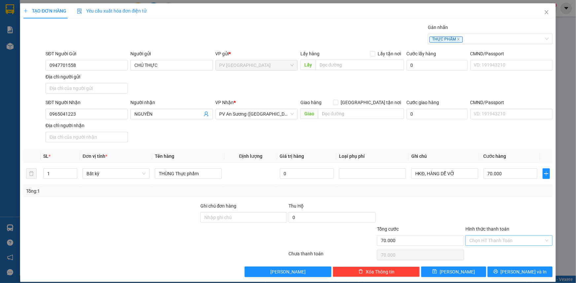
click at [521, 241] on input "Hình thức thanh toán" at bounding box center [506, 241] width 75 height 10
click at [514, 253] on div "Tại văn phòng" at bounding box center [505, 253] width 79 height 7
type input "0"
click at [518, 272] on span "[PERSON_NAME] và In" at bounding box center [523, 272] width 46 height 7
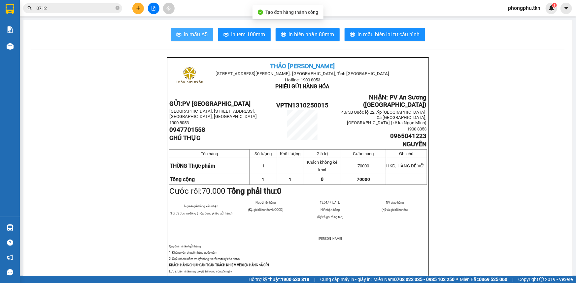
click at [191, 30] on span "In mẫu A5" at bounding box center [196, 34] width 24 height 8
click at [118, 10] on icon "close-circle" at bounding box center [117, 8] width 4 height 4
click at [70, 6] on input "text" at bounding box center [75, 8] width 78 height 7
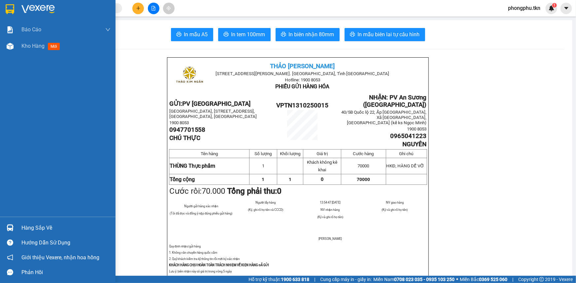
click at [11, 230] on img at bounding box center [10, 228] width 7 height 7
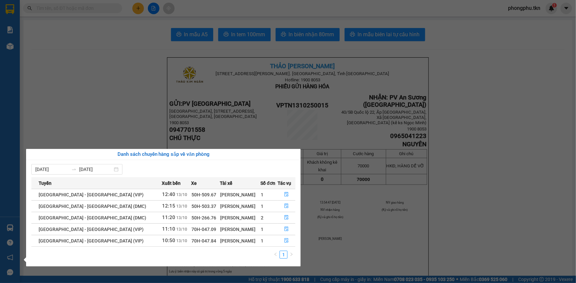
click at [408, 244] on section "Kết quả tìm kiếm ( 601 ) Bộ lọc Ngày tạo đơn gần nhất Mã ĐH Trạng thái Món hàng…" at bounding box center [288, 141] width 576 height 283
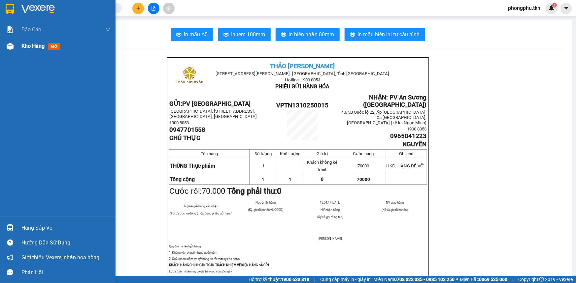
click at [8, 44] on img at bounding box center [10, 46] width 7 height 7
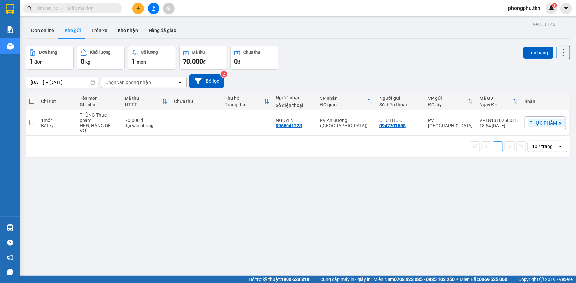
click at [91, 9] on input "text" at bounding box center [75, 8] width 78 height 7
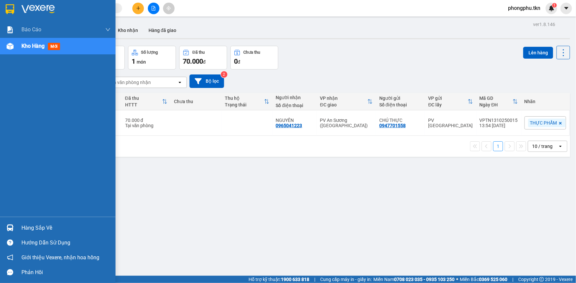
click at [19, 228] on div "Hàng sắp về" at bounding box center [57, 228] width 115 height 15
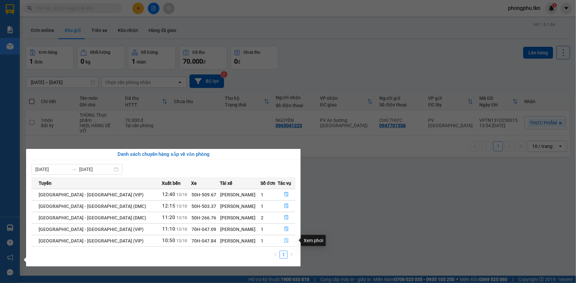
click at [284, 239] on icon "file-done" at bounding box center [286, 241] width 4 height 5
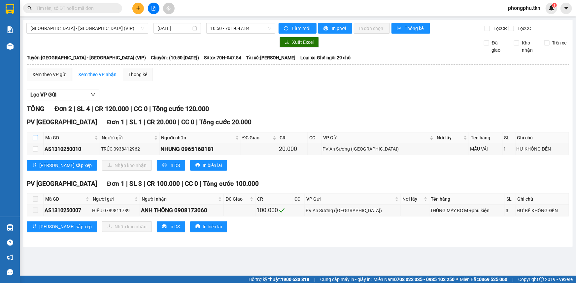
click at [34, 136] on input "checkbox" at bounding box center [35, 137] width 5 height 5
checkbox input "true"
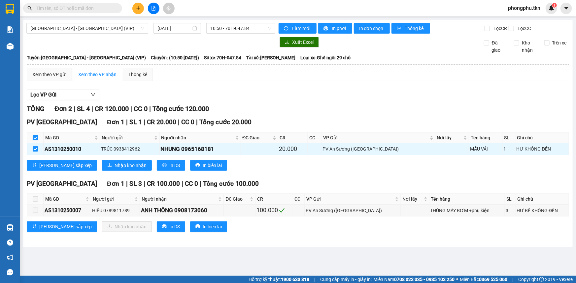
checkbox input "true"
click at [114, 164] on span "Nhập kho nhận" at bounding box center [130, 165] width 32 height 7
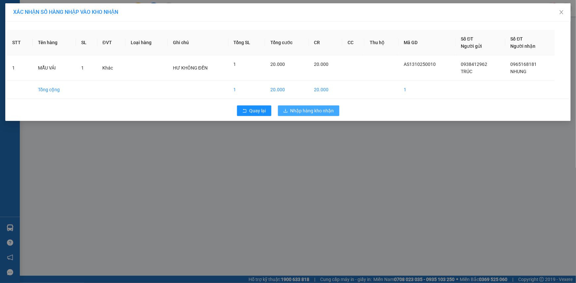
click at [284, 110] on icon "download" at bounding box center [285, 111] width 5 height 5
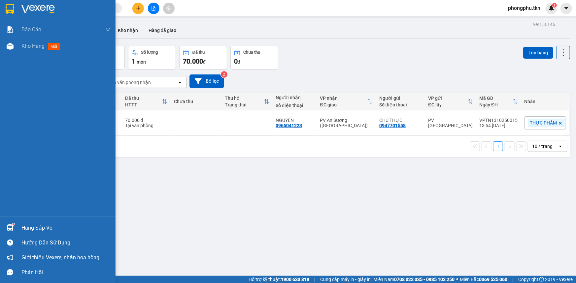
drag, startPoint x: 11, startPoint y: 227, endPoint x: 39, endPoint y: 231, distance: 29.0
click at [11, 227] on img at bounding box center [10, 228] width 7 height 7
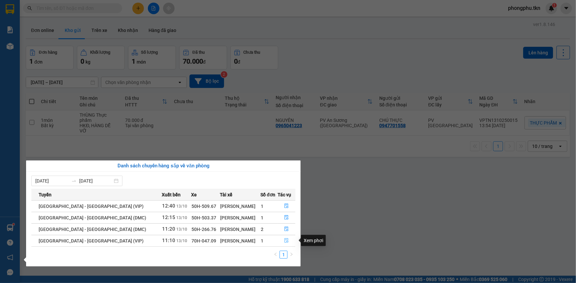
click at [284, 241] on icon "file-done" at bounding box center [286, 241] width 5 height 5
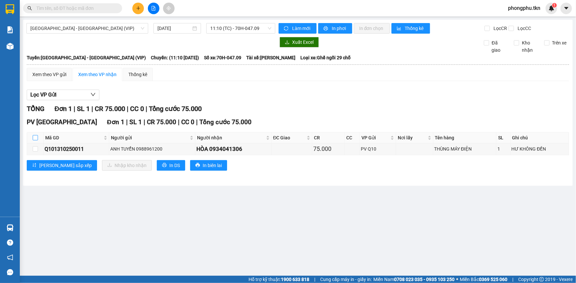
click at [33, 137] on input "checkbox" at bounding box center [35, 137] width 5 height 5
checkbox input "true"
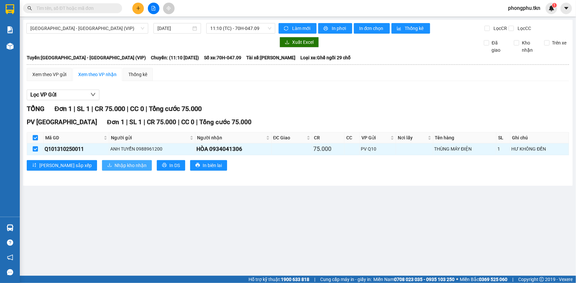
click at [114, 167] on span "Nhập kho nhận" at bounding box center [130, 165] width 32 height 7
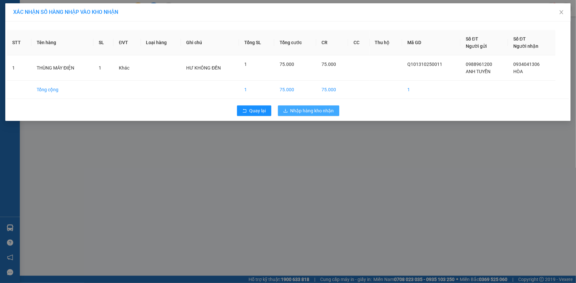
click at [302, 109] on span "Nhập hàng kho nhận" at bounding box center [312, 110] width 44 height 7
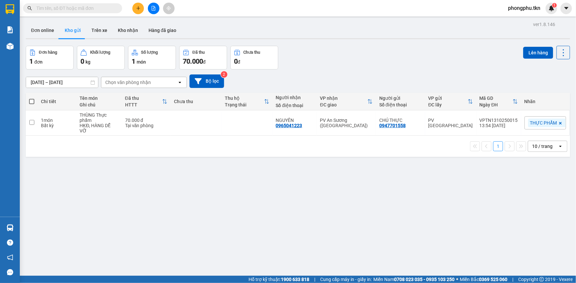
click at [90, 1] on div "Kết quả tìm kiếm ( 601 ) Bộ lọc Ngày tạo đơn gần nhất Mã ĐH Trạng thái Món hàng…" at bounding box center [288, 8] width 576 height 16
click at [91, 8] on input "text" at bounding box center [75, 8] width 78 height 7
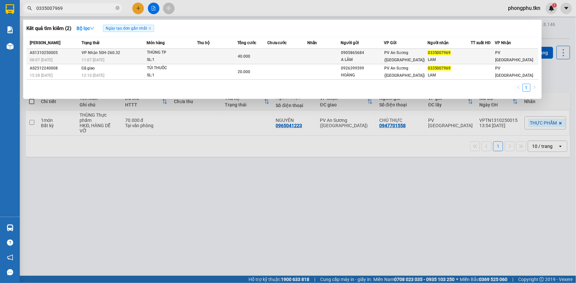
type input "0335007969"
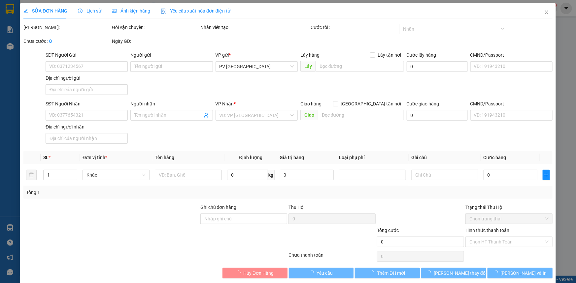
type input "0905865684"
type input "A LÂM"
type input "0335007969"
type input "LAM"
type input "40.000"
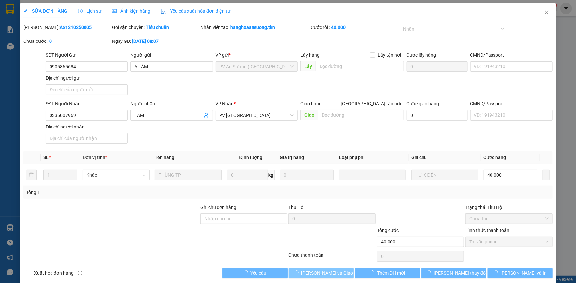
click at [327, 273] on span "[PERSON_NAME] và Giao hàng" at bounding box center [332, 273] width 63 height 7
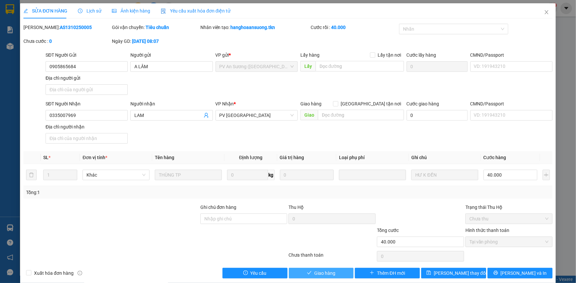
click at [329, 273] on span "Giao hàng" at bounding box center [324, 273] width 21 height 7
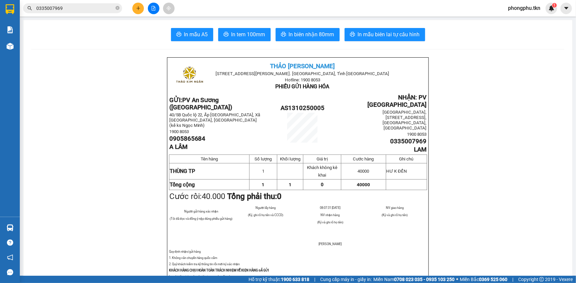
click at [98, 9] on input "0335007969" at bounding box center [75, 8] width 78 height 7
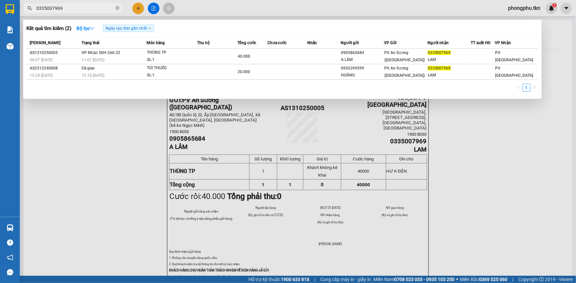
click at [98, 9] on input "0335007969" at bounding box center [75, 8] width 78 height 7
click at [118, 7] on icon "close-circle" at bounding box center [117, 8] width 4 height 4
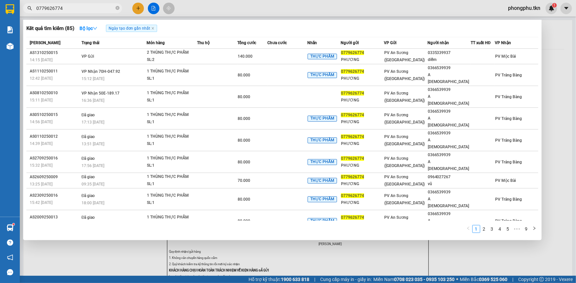
type input "0779626774"
click at [117, 244] on div at bounding box center [288, 141] width 576 height 283
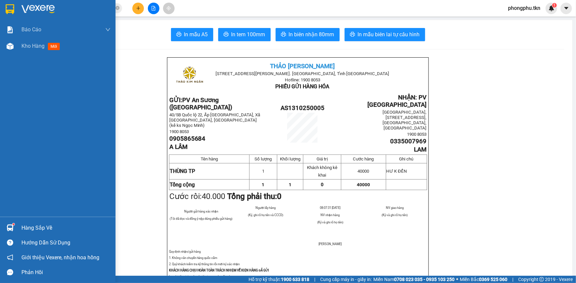
click at [15, 231] on div at bounding box center [10, 228] width 12 height 12
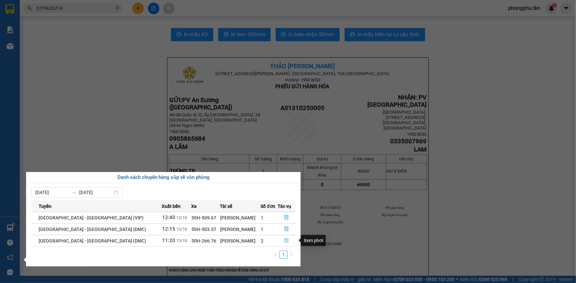
click at [284, 239] on icon "file-done" at bounding box center [286, 241] width 4 height 5
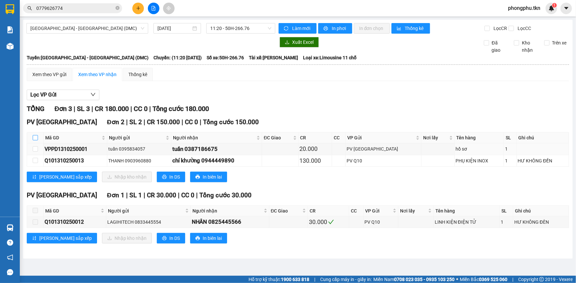
click at [34, 138] on input "checkbox" at bounding box center [35, 137] width 5 height 5
checkbox input "true"
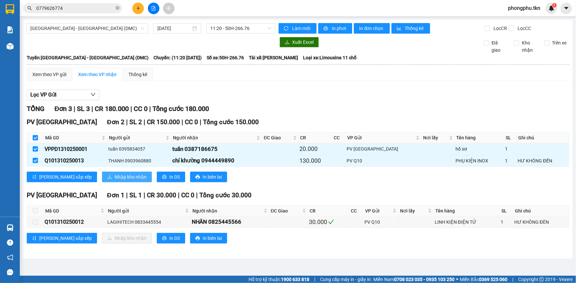
click at [114, 175] on span "Nhập kho nhận" at bounding box center [130, 177] width 32 height 7
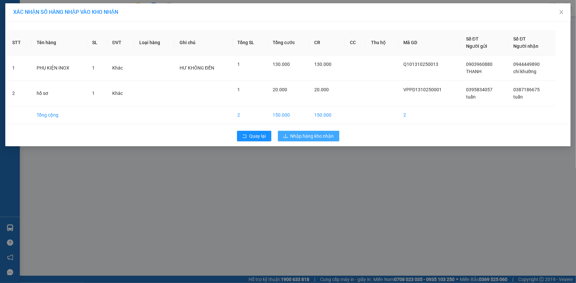
click at [326, 137] on span "Nhập hàng kho nhận" at bounding box center [312, 136] width 44 height 7
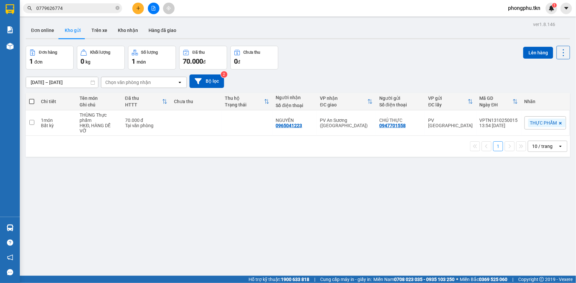
click at [429, 273] on div "ver 1.8.146 Đơn online Kho gửi Trên xe Kho nhận Hàng đã giao Đơn hàng 1 đơn Khố…" at bounding box center [297, 161] width 549 height 283
click at [136, 11] on button at bounding box center [138, 9] width 12 height 12
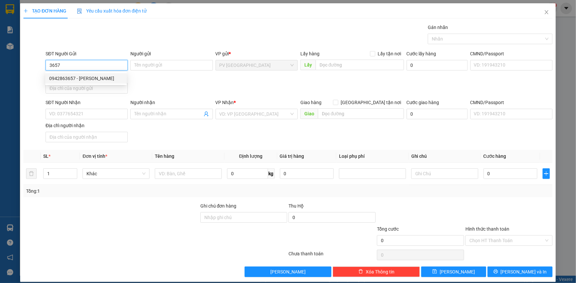
click at [109, 81] on div "0942863657 - [PERSON_NAME]" at bounding box center [86, 78] width 74 height 7
type input "0942863657"
type input "[PERSON_NAME]"
type input "0839997899"
type input "[PERSON_NAME]"
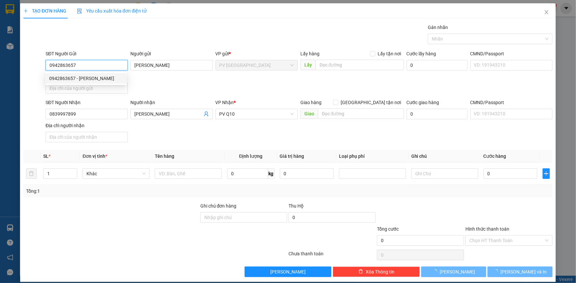
type input "30.000"
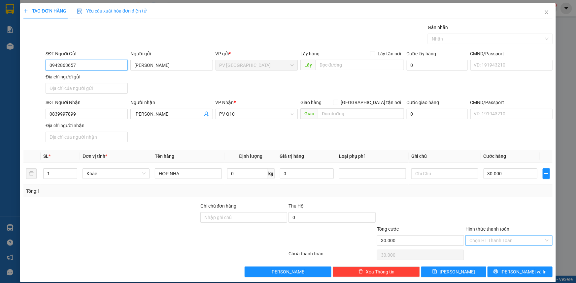
type input "0942863657"
click at [493, 244] on input "Hình thức thanh toán" at bounding box center [506, 241] width 75 height 10
click at [491, 255] on div "Tại văn phòng" at bounding box center [505, 253] width 79 height 7
type input "0"
click at [509, 270] on button "[PERSON_NAME] và In" at bounding box center [519, 272] width 65 height 11
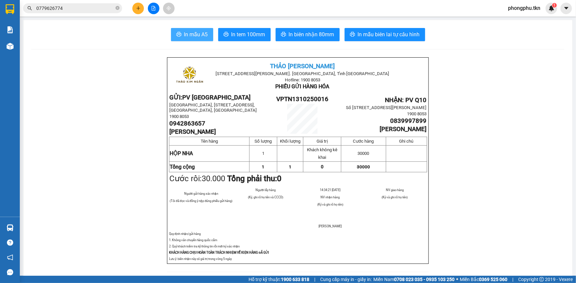
click at [195, 37] on span "In mẫu A5" at bounding box center [196, 34] width 24 height 8
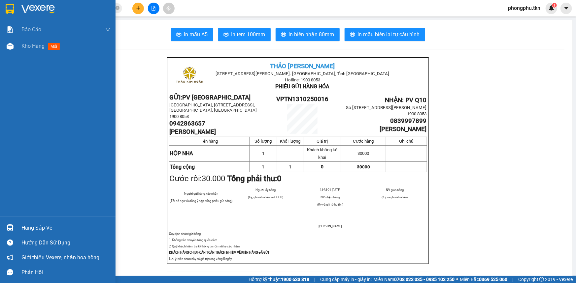
click at [43, 229] on div "Hàng sắp về" at bounding box center [65, 228] width 89 height 10
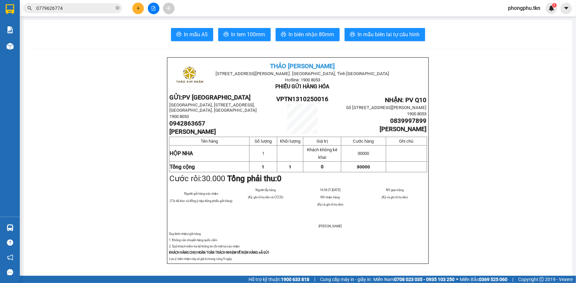
click at [109, 130] on section "Kết quả tìm kiếm ( 85 ) Bộ lọc Ngày tạo đơn gần nhất Mã ĐH Trạng thái Món hàng …" at bounding box center [288, 141] width 576 height 283
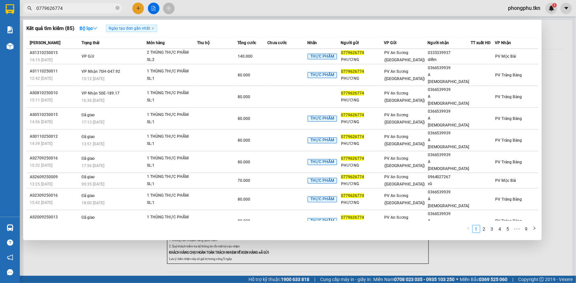
click at [103, 10] on input "0779626774" at bounding box center [75, 8] width 78 height 7
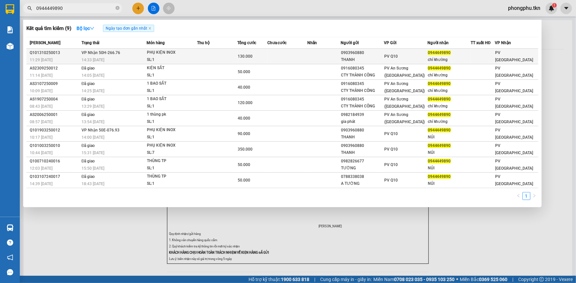
type input "0944449890"
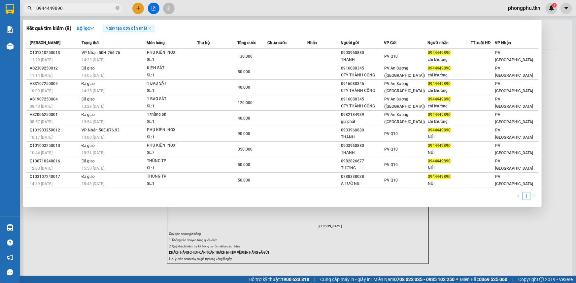
click at [304, 49] on td at bounding box center [287, 57] width 40 height 16
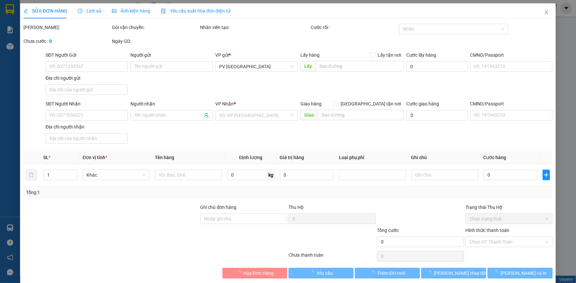
type input "0903960880"
type input "THANH"
type input "0944449890"
type input "chí khường"
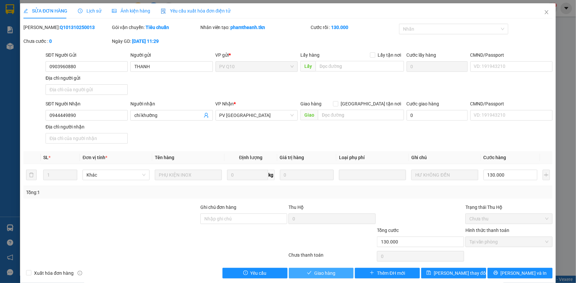
click at [307, 272] on icon "check" at bounding box center [309, 273] width 5 height 5
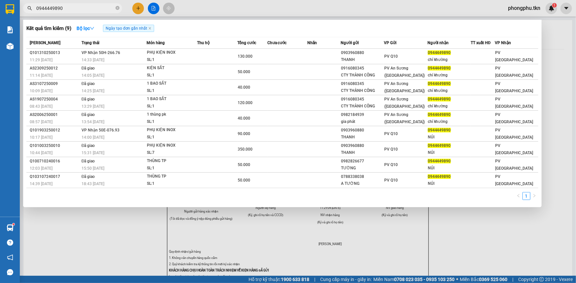
click at [98, 6] on input "0944449890" at bounding box center [75, 8] width 78 height 7
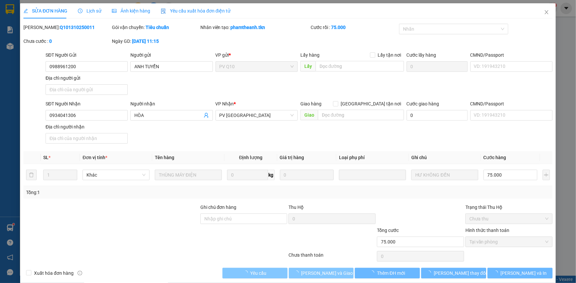
click at [343, 273] on button "[PERSON_NAME] và Giao hàng" at bounding box center [321, 273] width 65 height 11
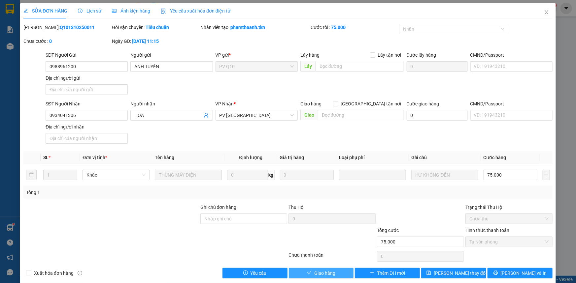
click at [303, 277] on button "Giao hàng" at bounding box center [321, 273] width 65 height 11
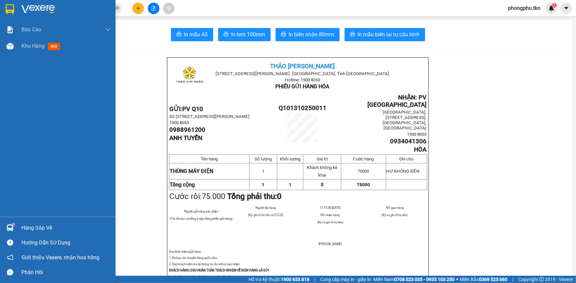
click at [21, 54] on div "Báo cáo Mẫu 1: Báo cáo dòng tiền theo nhân viên Mẫu 2: Thống kê đơn hàng theo n…" at bounding box center [57, 119] width 115 height 196
click at [36, 44] on span "Kho hàng" at bounding box center [32, 46] width 23 height 6
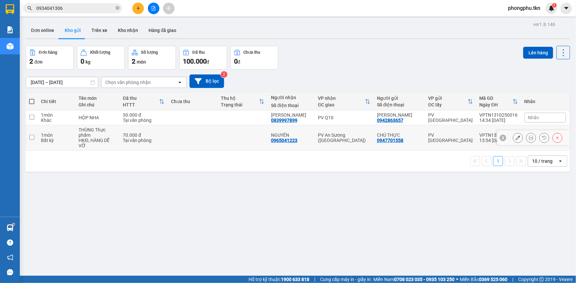
click at [240, 135] on td at bounding box center [243, 137] width 50 height 25
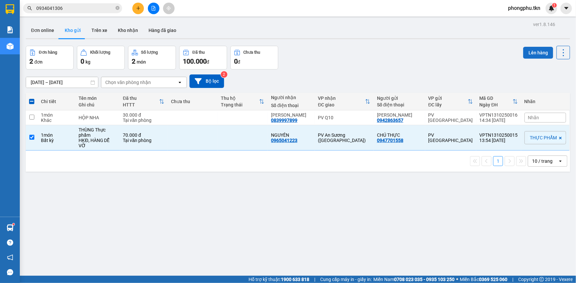
click at [537, 53] on button "Lên hàng" at bounding box center [538, 53] width 30 height 12
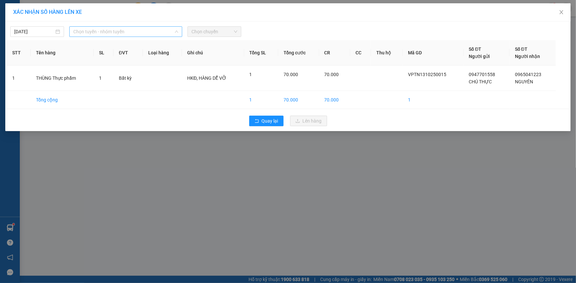
click at [144, 32] on span "Chọn tuyến - nhóm tuyến" at bounding box center [125, 32] width 105 height 10
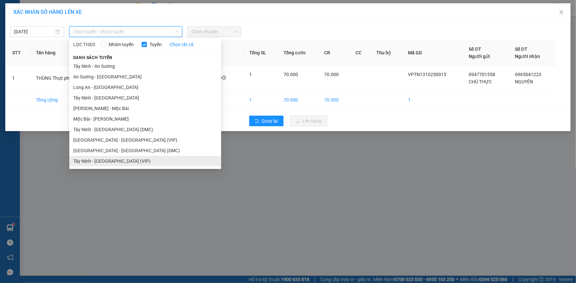
click at [136, 163] on li "Tây Ninh - [GEOGRAPHIC_DATA] (VIP)" at bounding box center [145, 161] width 152 height 11
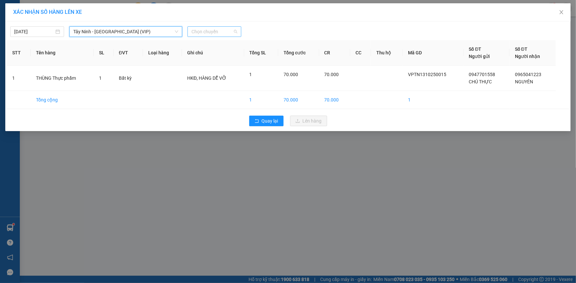
click at [214, 33] on span "Chọn chuyến" at bounding box center [214, 32] width 46 height 10
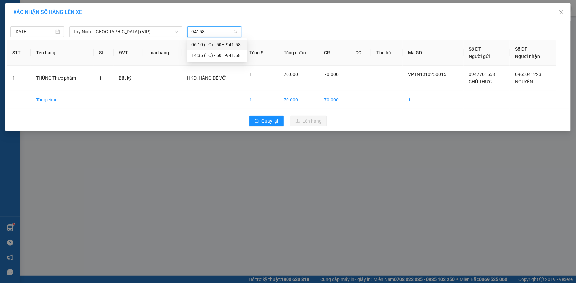
click at [227, 56] on div "14:35 (TC) - 50H-941.58" at bounding box center [216, 55] width 51 height 7
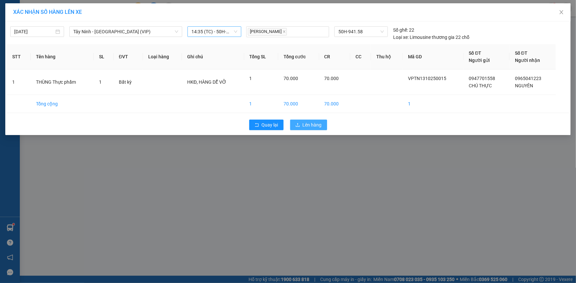
click at [306, 125] on span "Lên hàng" at bounding box center [312, 124] width 19 height 7
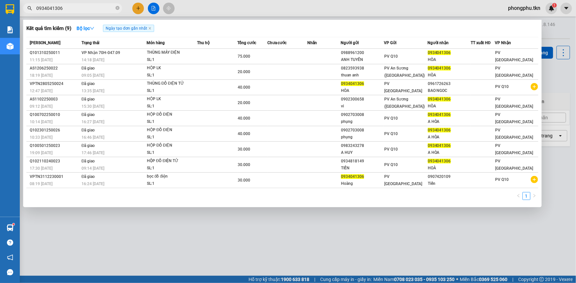
click at [90, 7] on input "0934041306" at bounding box center [75, 8] width 78 height 7
click at [135, 8] on div at bounding box center [288, 141] width 576 height 283
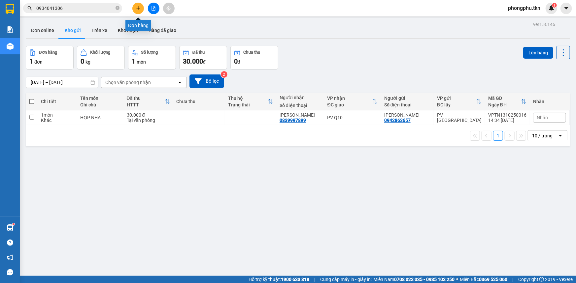
click at [135, 8] on button at bounding box center [138, 9] width 12 height 12
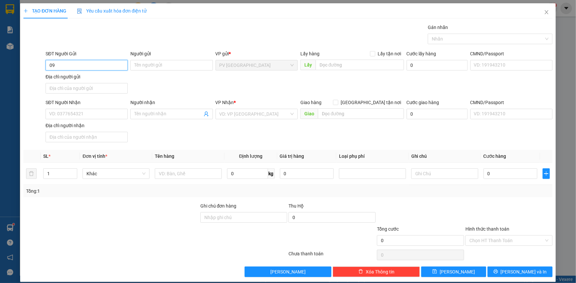
click at [69, 66] on input "09" at bounding box center [87, 65] width 82 height 11
click at [51, 67] on input "00817525252" at bounding box center [87, 65] width 82 height 11
click at [101, 77] on div "0817525252 - [PERSON_NAME]" at bounding box center [86, 78] width 74 height 7
click at [117, 113] on input "0796525252" at bounding box center [87, 114] width 82 height 11
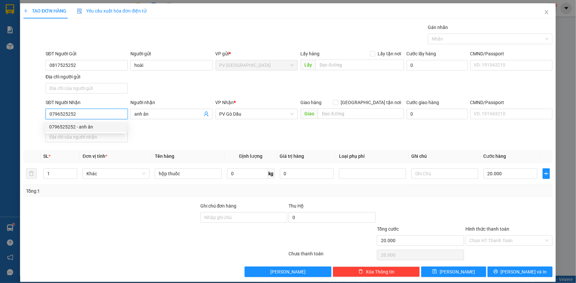
click at [94, 129] on div "0796525252 - anh ân" at bounding box center [86, 126] width 74 height 7
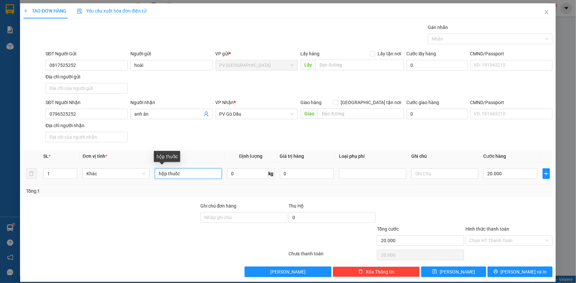
click at [208, 177] on input "hộp thuốc" at bounding box center [188, 174] width 67 height 11
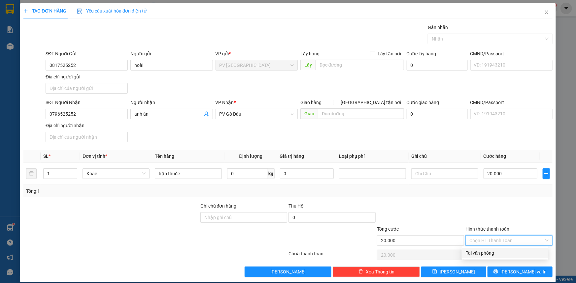
click at [486, 244] on input "Hình thức thanh toán" at bounding box center [506, 241] width 75 height 10
click at [499, 254] on div "Tại văn phòng" at bounding box center [505, 253] width 79 height 7
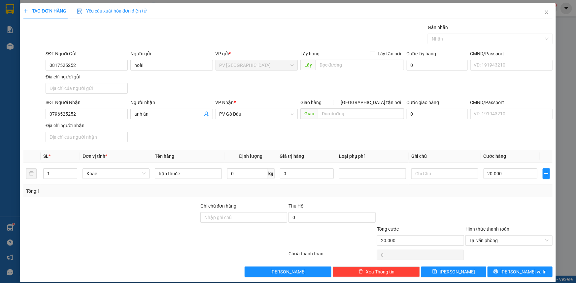
click at [518, 265] on div "Transit Pickup Surcharge Ids Transit Deliver Surcharge Ids Transit Deliver Surc…" at bounding box center [287, 151] width 529 height 254
click at [518, 271] on span "[PERSON_NAME] và In" at bounding box center [523, 272] width 46 height 7
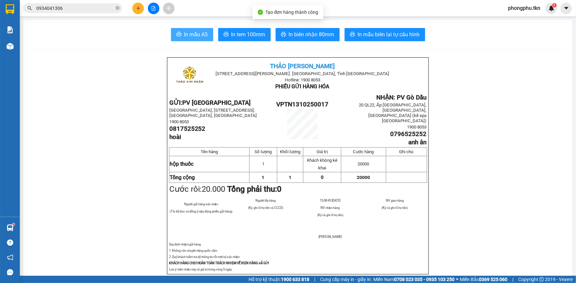
click at [187, 30] on button "In mẫu A5" at bounding box center [192, 34] width 42 height 13
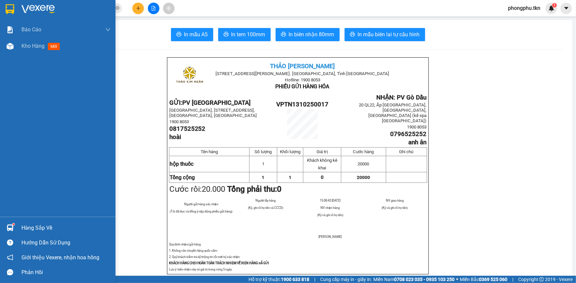
click at [4, 228] on div at bounding box center [10, 228] width 12 height 12
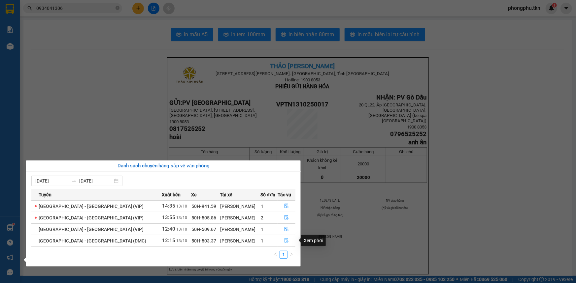
click at [284, 240] on icon "file-done" at bounding box center [286, 241] width 4 height 5
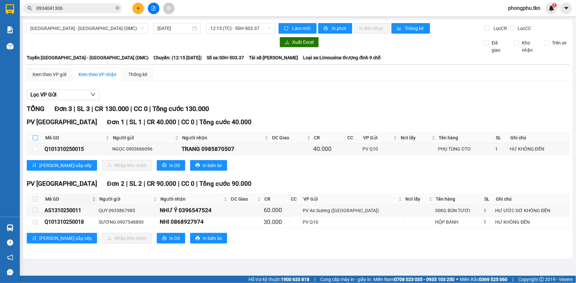
drag, startPoint x: 34, startPoint y: 137, endPoint x: 80, endPoint y: 194, distance: 73.2
click at [36, 139] on input "checkbox" at bounding box center [35, 137] width 5 height 5
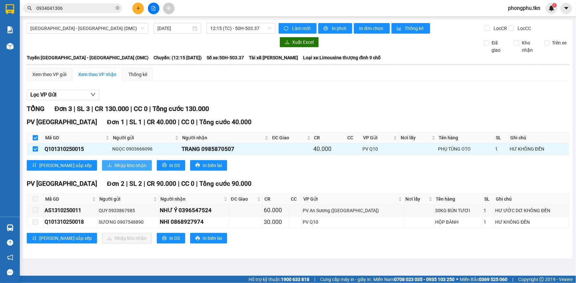
click at [114, 164] on span "Nhập kho nhận" at bounding box center [130, 165] width 32 height 7
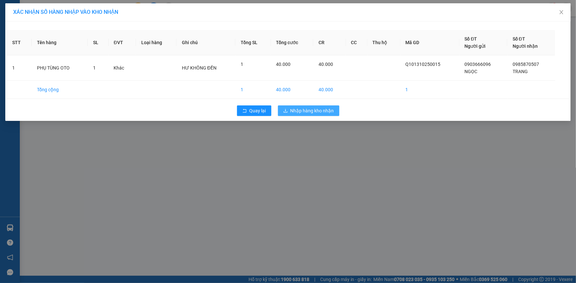
click at [310, 112] on span "Nhập hàng kho nhận" at bounding box center [312, 110] width 44 height 7
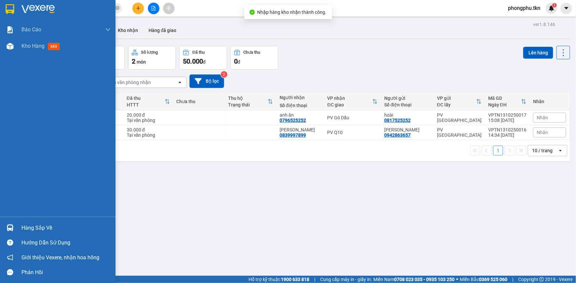
click at [16, 228] on div "Hàng sắp về" at bounding box center [57, 228] width 115 height 15
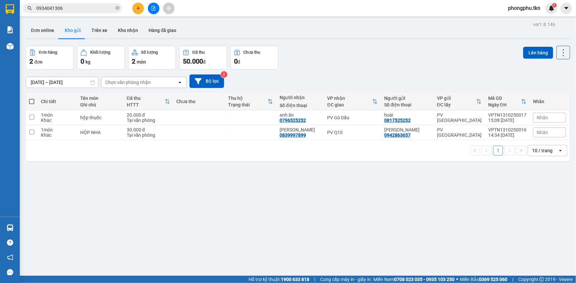
click at [326, 241] on section "Kết quả tìm kiếm ( 9 ) Bộ lọc Ngày tạo đơn gần nhất Mã ĐH Trạng thái Món hàng T…" at bounding box center [288, 141] width 576 height 283
click at [137, 7] on icon "plus" at bounding box center [138, 8] width 5 height 5
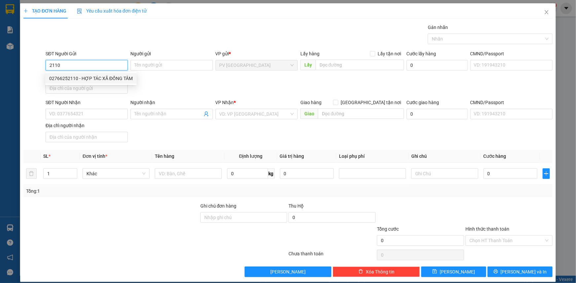
click at [72, 77] on div "02766252110 - HỢP TÁC XÃ ĐỒNG TÂM" at bounding box center [90, 78] width 83 height 7
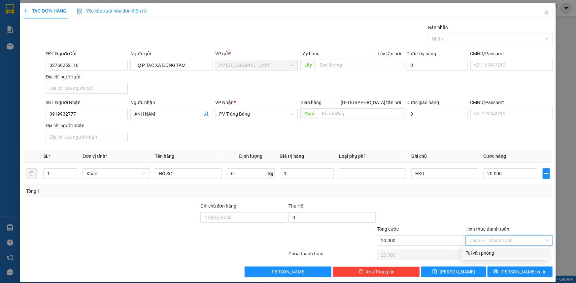
click at [499, 236] on input "Hình thức thanh toán" at bounding box center [506, 241] width 75 height 10
click at [499, 253] on div "Tại văn phòng" at bounding box center [505, 253] width 79 height 7
click at [507, 279] on div "TẠO ĐƠN HÀNG Yêu cầu xuất hóa đơn điện tử Transit Pickup Surcharge Ids Transit …" at bounding box center [287, 142] width 535 height 279
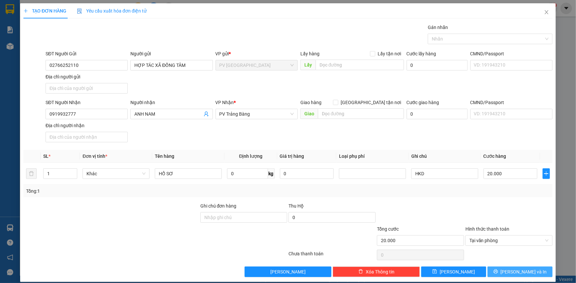
click at [510, 269] on span "[PERSON_NAME] và In" at bounding box center [523, 272] width 46 height 7
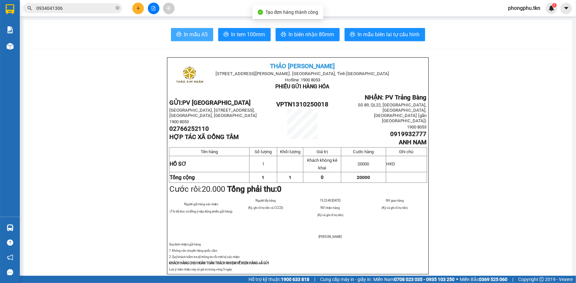
click at [192, 30] on button "In mẫu A5" at bounding box center [192, 34] width 42 height 13
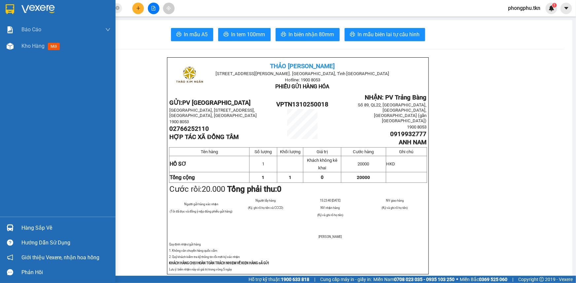
click at [31, 230] on div "Hàng sắp về" at bounding box center [65, 228] width 89 height 10
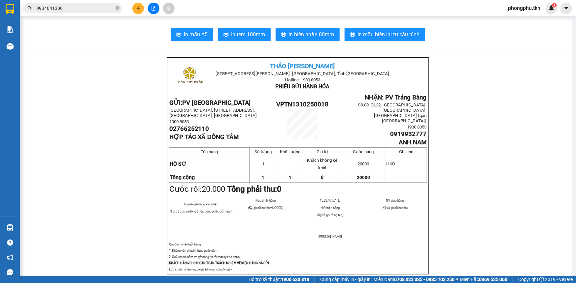
click at [92, 88] on section "Kết quả tìm kiếm ( 9 ) Bộ lọc Ngày tạo đơn gần nhất Mã ĐH Trạng thái Món hàng T…" at bounding box center [288, 141] width 576 height 283
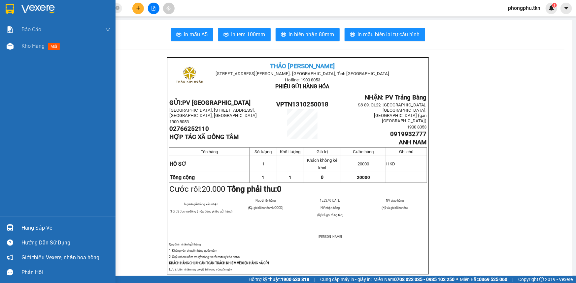
click at [19, 224] on div "Hàng sắp về" at bounding box center [57, 228] width 115 height 15
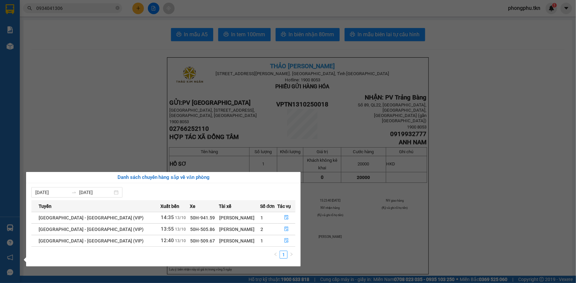
click at [110, 110] on section "Kết quả tìm kiếm ( 9 ) Bộ lọc Ngày tạo đơn gần nhất Mã ĐH Trạng thái Món hàng T…" at bounding box center [288, 141] width 576 height 283
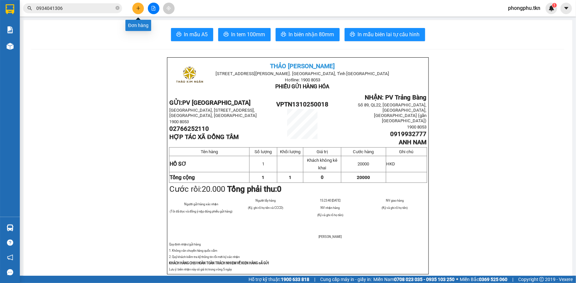
click at [139, 8] on icon "plus" at bounding box center [138, 8] width 4 height 0
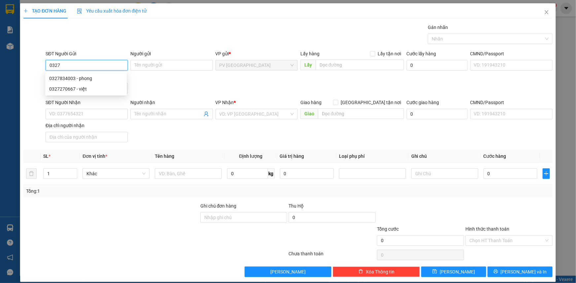
click at [82, 79] on div "0327834003 - phong" at bounding box center [86, 78] width 74 height 7
type input "0327834003"
type input "phong"
type input "0964273295"
type input "điệp"
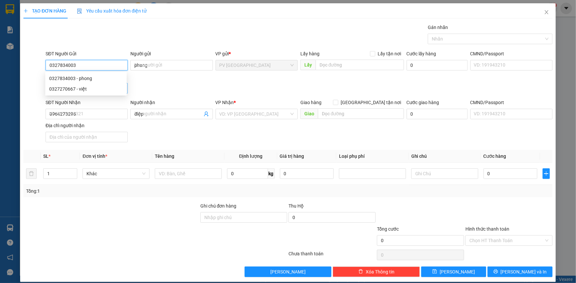
type input "30.000"
click at [449, 41] on div at bounding box center [486, 39] width 115 height 8
type input "0327834003"
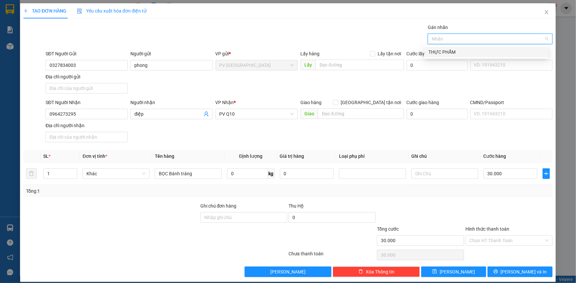
click at [448, 52] on div "THỰC PHẨM" at bounding box center [486, 51] width 116 height 7
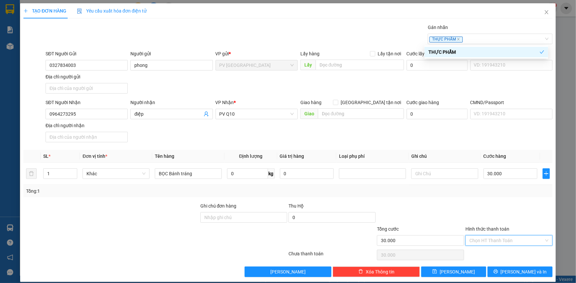
click at [498, 238] on input "Hình thức thanh toán" at bounding box center [506, 241] width 75 height 10
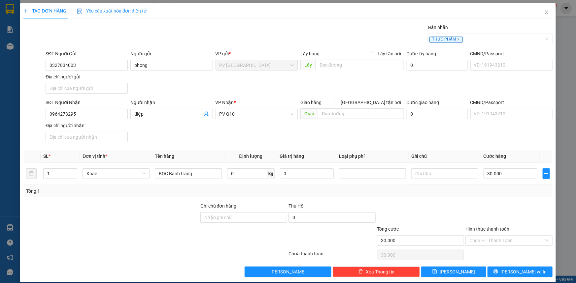
drag, startPoint x: 498, startPoint y: 247, endPoint x: 499, endPoint y: 252, distance: 5.2
click at [499, 248] on div "Transit Pickup Surcharge Ids Transit Deliver Surcharge Ids Transit Deliver Surc…" at bounding box center [287, 151] width 529 height 254
drag, startPoint x: 497, startPoint y: 234, endPoint x: 499, endPoint y: 241, distance: 6.9
click at [498, 234] on div "Hình thức thanh toán" at bounding box center [508, 231] width 87 height 10
drag, startPoint x: 499, startPoint y: 240, endPoint x: 499, endPoint y: 247, distance: 6.9
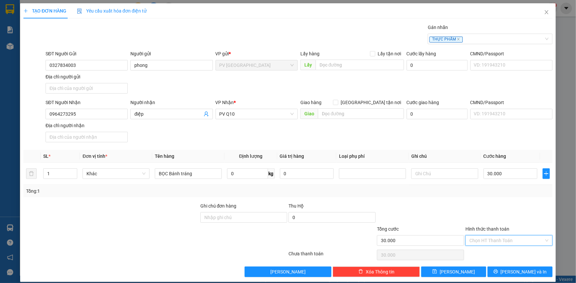
click at [499, 241] on input "Hình thức thanh toán" at bounding box center [506, 241] width 75 height 10
click at [499, 252] on div "Tại văn phòng" at bounding box center [505, 253] width 79 height 7
type input "0"
click at [509, 274] on button "[PERSON_NAME] và In" at bounding box center [519, 272] width 65 height 11
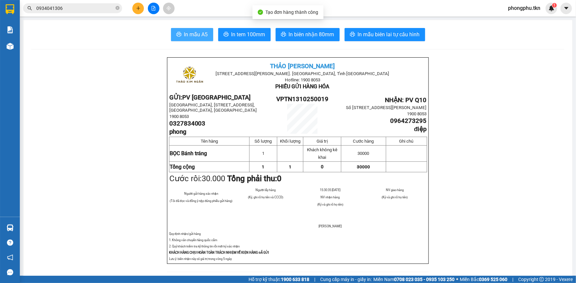
click at [192, 33] on span "In mẫu A5" at bounding box center [196, 34] width 24 height 8
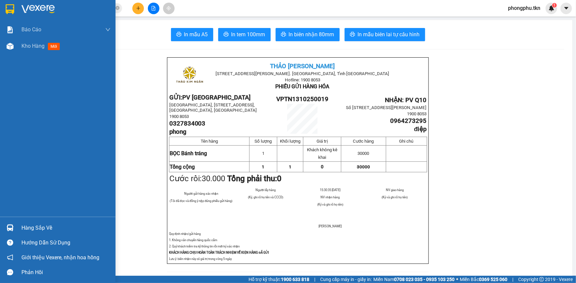
click at [20, 222] on div "Hàng sắp về" at bounding box center [57, 228] width 115 height 15
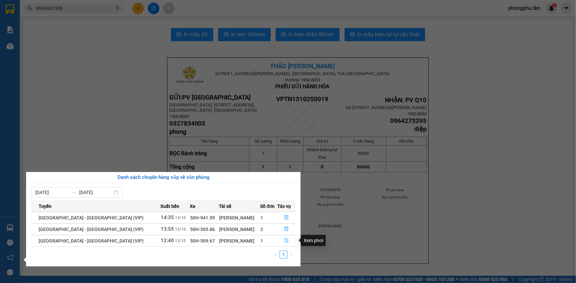
click at [280, 241] on button "button" at bounding box center [285, 241] width 17 height 11
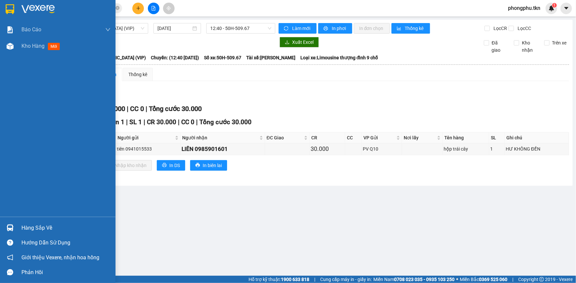
click at [19, 231] on div "Hàng sắp về" at bounding box center [57, 228] width 115 height 15
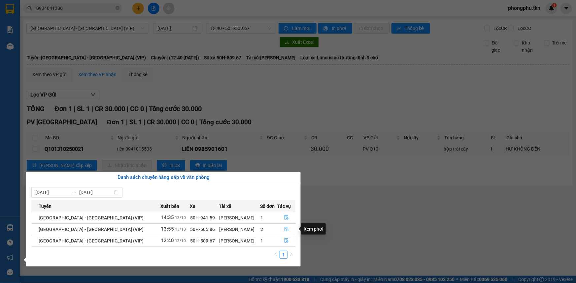
click at [284, 228] on icon "file-done" at bounding box center [286, 229] width 5 height 5
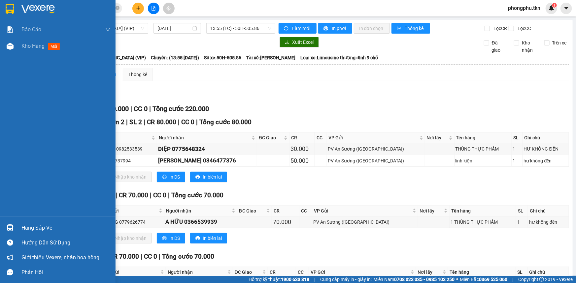
click at [16, 228] on div "Hàng sắp về" at bounding box center [57, 228] width 115 height 15
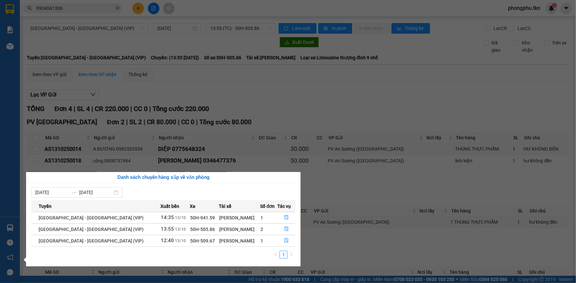
click at [99, 8] on section "Kết quả tìm kiếm ( 9 ) Bộ lọc Ngày tạo đơn gần nhất Mã ĐH Trạng thái Món hàng T…" at bounding box center [288, 141] width 576 height 283
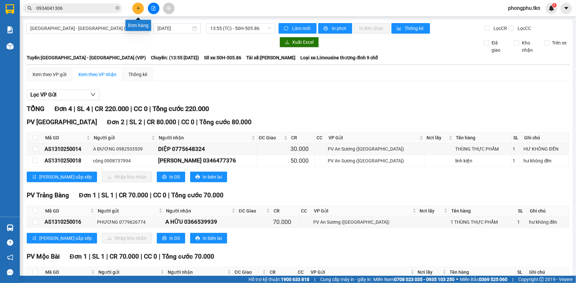
click at [138, 10] on icon "plus" at bounding box center [138, 8] width 5 height 5
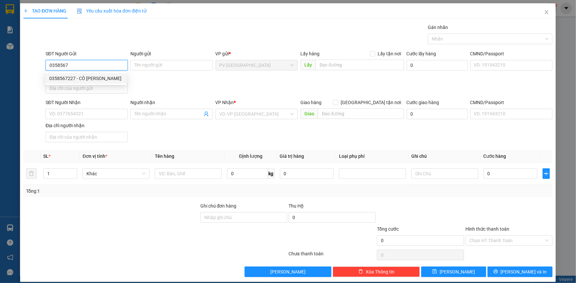
click at [105, 80] on div "0358567227 - CÔ KIM" at bounding box center [86, 78] width 74 height 7
type input "0358567227"
type input "CÔ KIM"
type input "0938981543"
type input "SƠN"
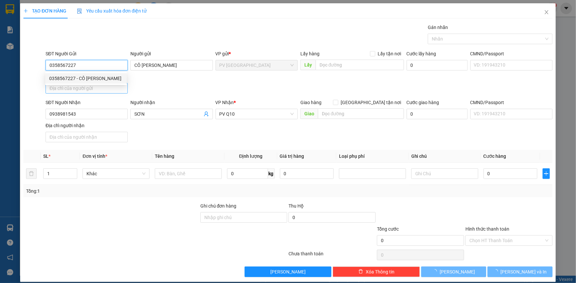
type input "60.000"
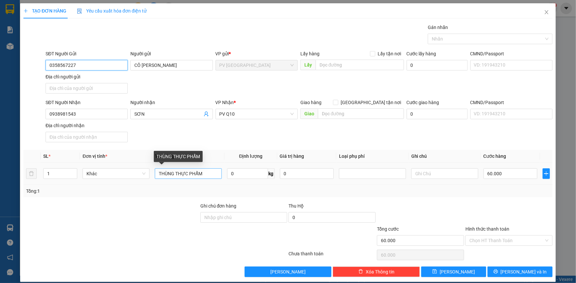
type input "0358567227"
click at [203, 175] on input "THÙNG THỰC PHẨM" at bounding box center [188, 174] width 67 height 11
type input "T"
type input "bánh tét"
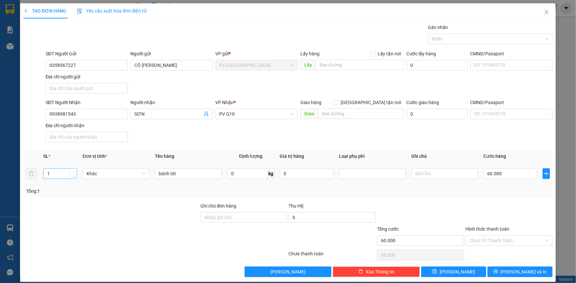
type input "2"
click at [72, 169] on span "Increase Value" at bounding box center [73, 172] width 7 height 6
click at [516, 174] on input "60.000" at bounding box center [510, 174] width 54 height 11
type input "0"
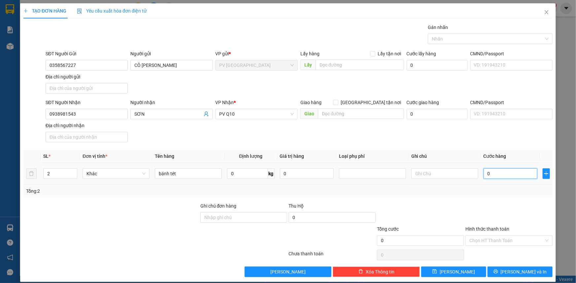
type input "0"
type input "10"
type input "100"
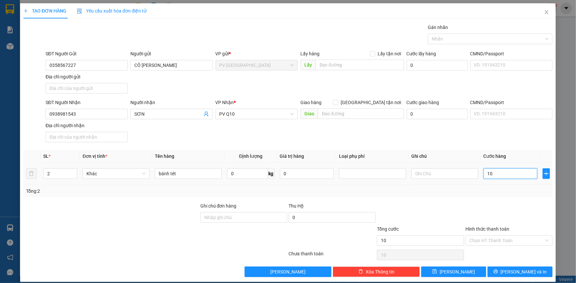
type input "100"
type input "1.000"
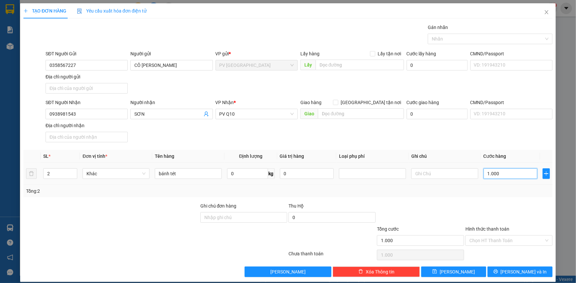
type input "110"
type input "11"
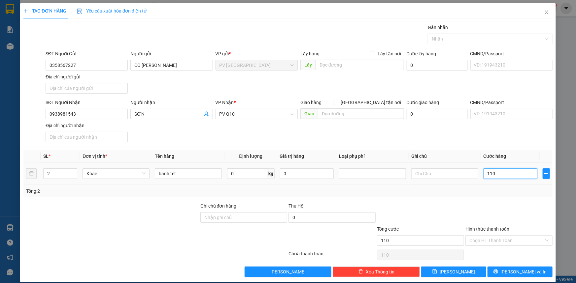
type input "11"
type input "1"
type input "10"
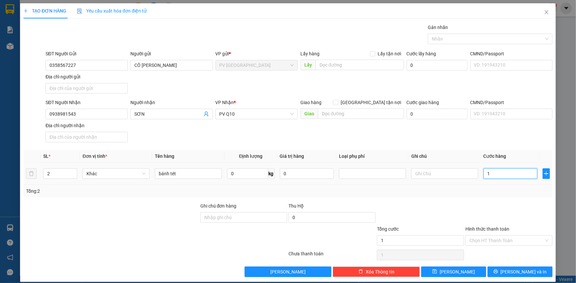
type input "10"
type input "010"
type input "1"
type input "01"
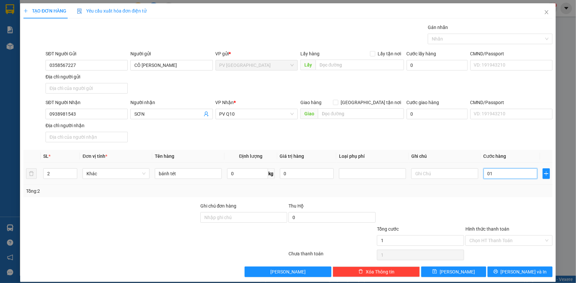
type input "0"
type input "10"
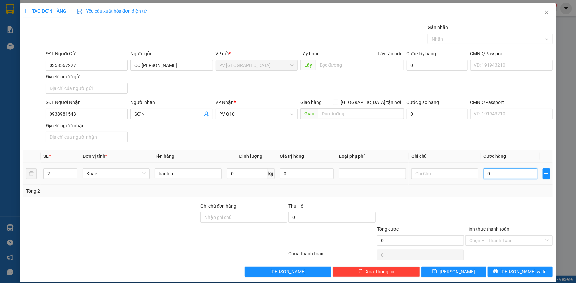
type input "10"
type input "100"
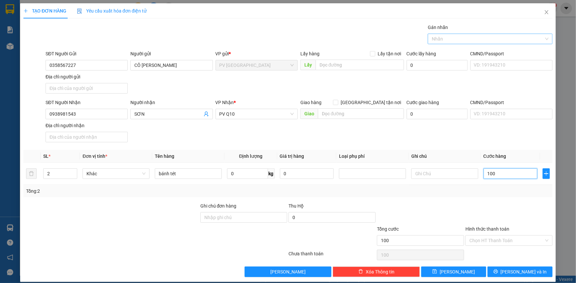
type input "100"
click at [485, 40] on div at bounding box center [486, 39] width 115 height 8
type input "100"
type input "100.000"
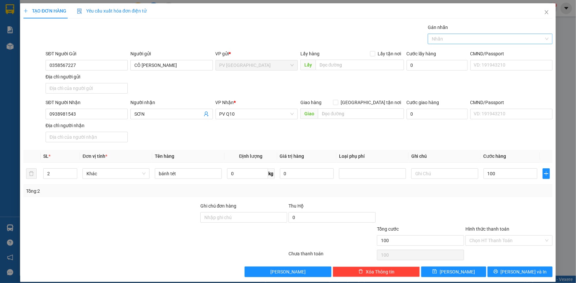
type input "100.000"
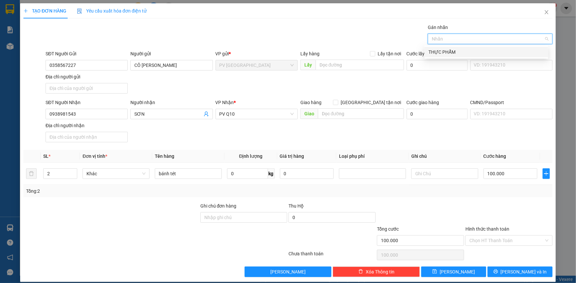
click at [482, 48] on div "THỰC PHẨM" at bounding box center [486, 51] width 116 height 7
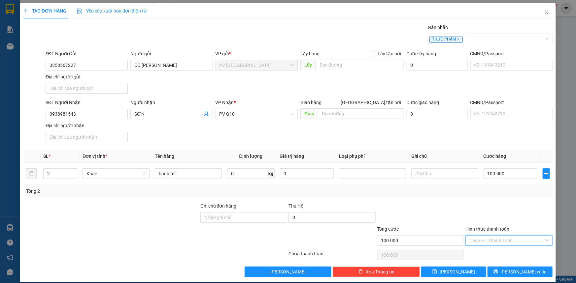
click at [500, 242] on input "Hình thức thanh toán" at bounding box center [506, 241] width 75 height 10
click at [499, 253] on div "Tại văn phòng" at bounding box center [505, 253] width 79 height 7
type input "0"
click at [503, 269] on button "[PERSON_NAME] và In" at bounding box center [519, 272] width 65 height 11
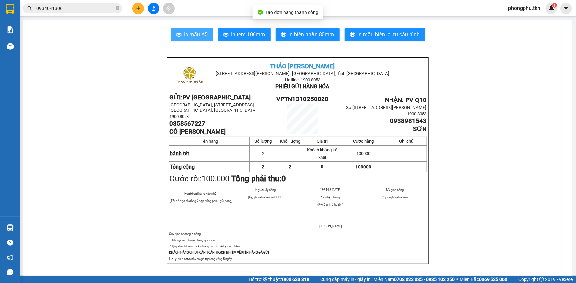
click at [195, 34] on span "In mẫu A5" at bounding box center [196, 34] width 24 height 8
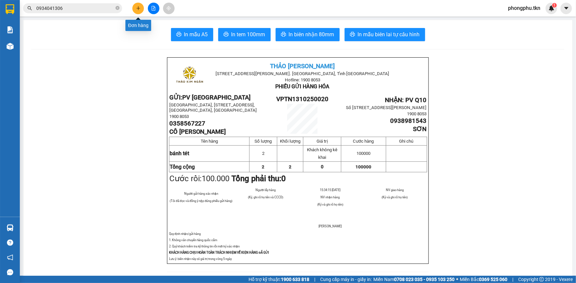
click at [136, 7] on icon "plus" at bounding box center [138, 8] width 5 height 5
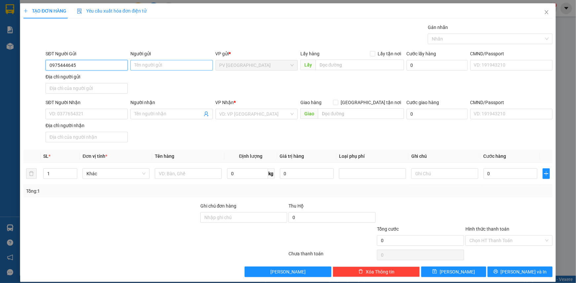
type input "0975444645"
click at [149, 69] on input "Người gửi" at bounding box center [171, 65] width 82 height 11
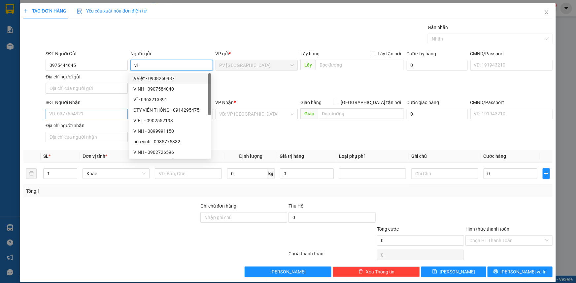
type input "vi"
click at [105, 115] on input "SĐT Người Nhận" at bounding box center [87, 114] width 82 height 11
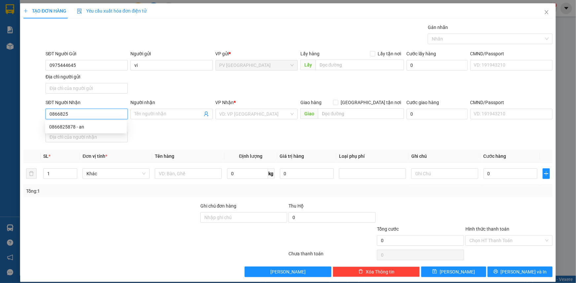
click at [110, 130] on div "0866825878 - an" at bounding box center [86, 126] width 74 height 7
type input "0866825878"
type input "an"
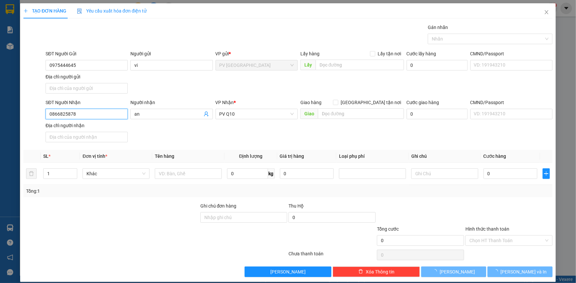
type input "40.000"
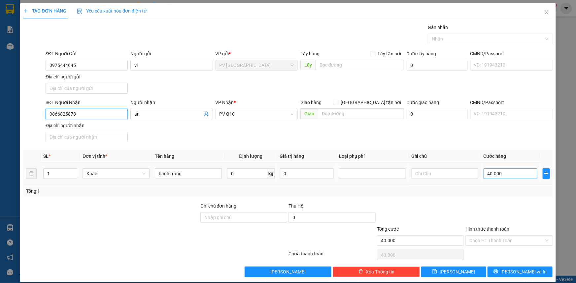
type input "0866825878"
click at [512, 177] on input "40.000" at bounding box center [510, 174] width 54 height 11
type input "0"
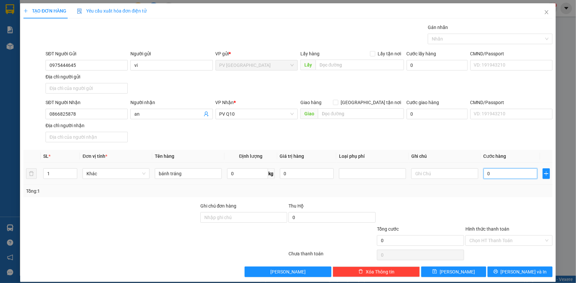
type input "30"
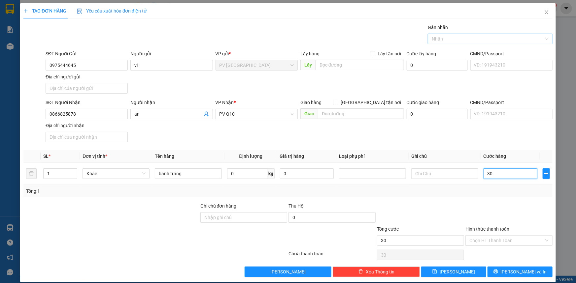
click at [457, 39] on div at bounding box center [486, 39] width 115 height 8
type input "30"
type input "30.000"
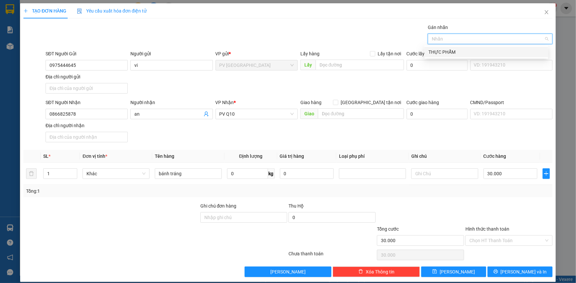
click at [448, 52] on div "THỰC PHẨM" at bounding box center [486, 51] width 116 height 7
click at [508, 239] on input "Hình thức thanh toán" at bounding box center [506, 241] width 75 height 10
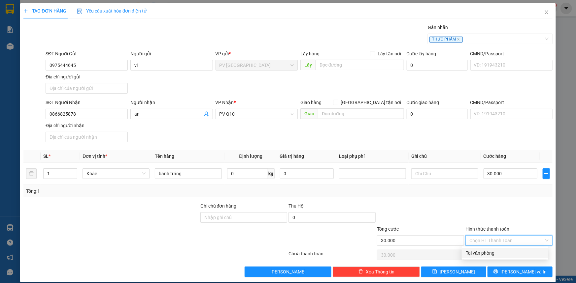
click at [507, 250] on div "Tại văn phòng" at bounding box center [505, 253] width 79 height 7
type input "0"
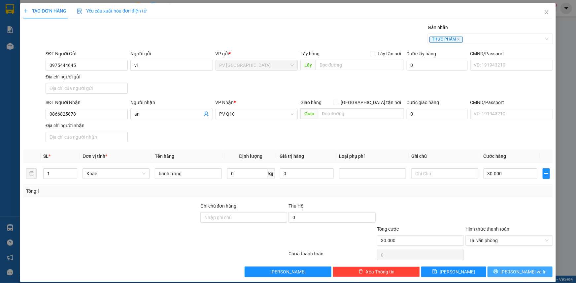
click at [512, 267] on button "[PERSON_NAME] và In" at bounding box center [519, 272] width 65 height 11
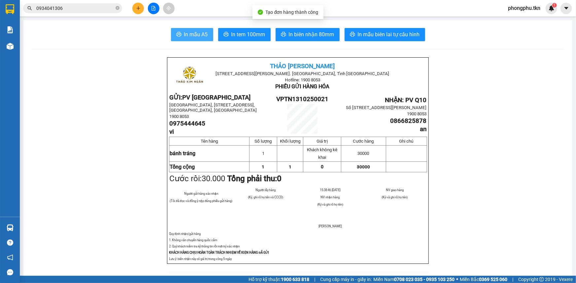
click at [205, 36] on span "In mẫu A5" at bounding box center [196, 34] width 24 height 8
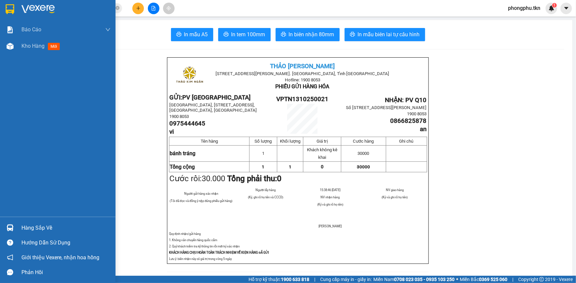
click at [28, 231] on div "Hàng sắp về" at bounding box center [65, 228] width 89 height 10
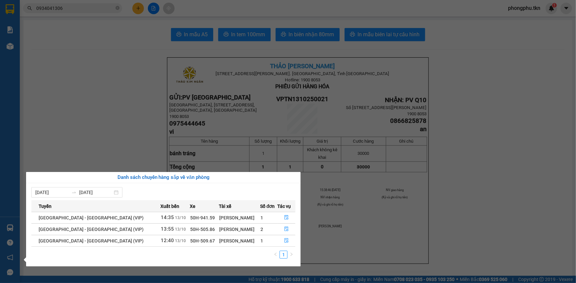
drag, startPoint x: 107, startPoint y: 151, endPoint x: 59, endPoint y: 83, distance: 83.4
click at [95, 138] on section "Kết quả tìm kiếm ( 9 ) Bộ lọc Ngày tạo đơn gần nhất Mã ĐH Trạng thái Món hàng T…" at bounding box center [288, 141] width 576 height 283
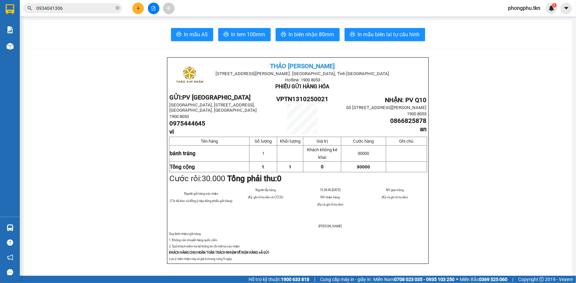
click at [105, 9] on input "0934041306" at bounding box center [75, 8] width 78 height 7
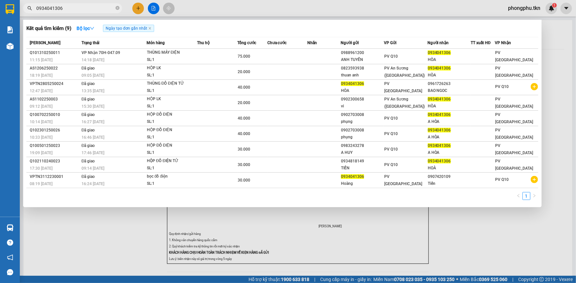
click at [105, 9] on input "0934041306" at bounding box center [75, 8] width 78 height 7
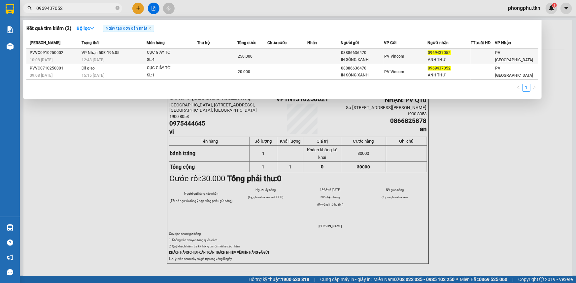
type input "0969437052"
click at [174, 53] on div "CỤC GIẤY TỜ" at bounding box center [171, 52] width 49 height 7
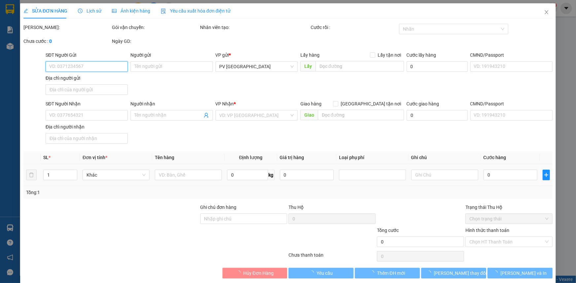
type input "08886636470"
type input "IN SÓNG XANH"
type input "0969437052"
type input "ANH THƯ"
type input "250.000"
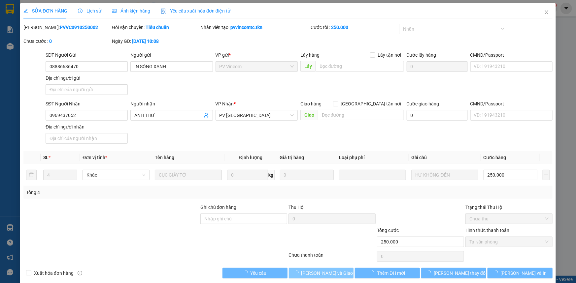
click at [319, 273] on span "[PERSON_NAME] và Giao hàng" at bounding box center [332, 273] width 63 height 7
click at [320, 273] on span "[PERSON_NAME] và Giao hàng" at bounding box center [332, 273] width 63 height 7
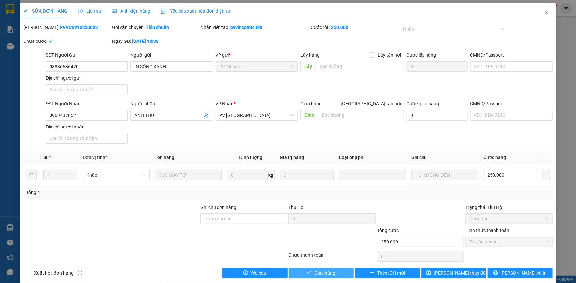
click at [320, 273] on span "Giao hàng" at bounding box center [324, 273] width 21 height 7
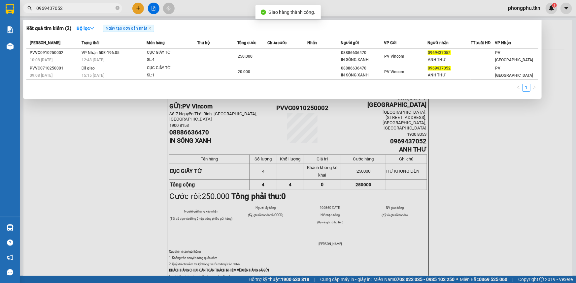
click at [82, 12] on span "0969437052" at bounding box center [72, 8] width 99 height 10
click at [89, 10] on input "0969437052" at bounding box center [75, 8] width 78 height 7
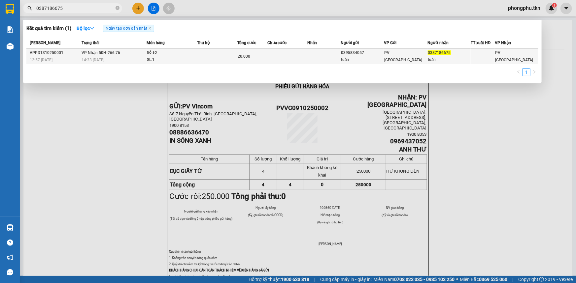
type input "0387186675"
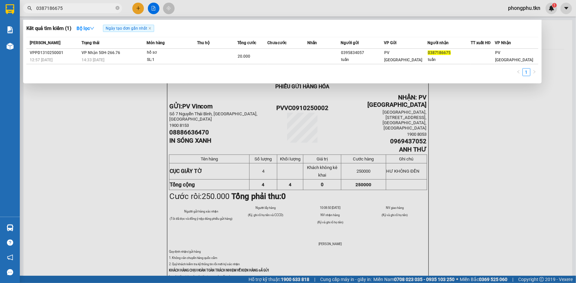
click at [133, 56] on div "14:33 [DATE]" at bounding box center [113, 59] width 65 height 7
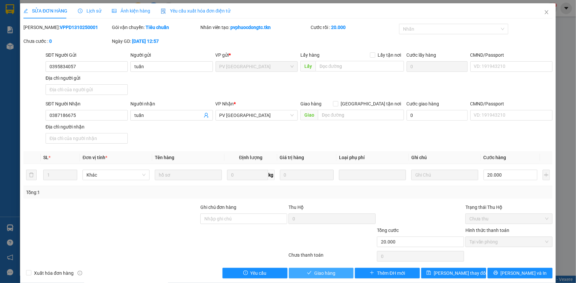
click at [308, 274] on icon "check" at bounding box center [309, 273] width 5 height 5
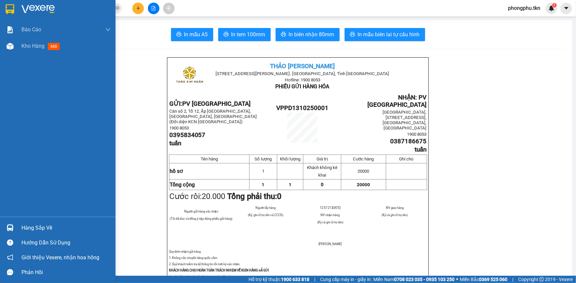
click at [10, 228] on img at bounding box center [10, 228] width 7 height 7
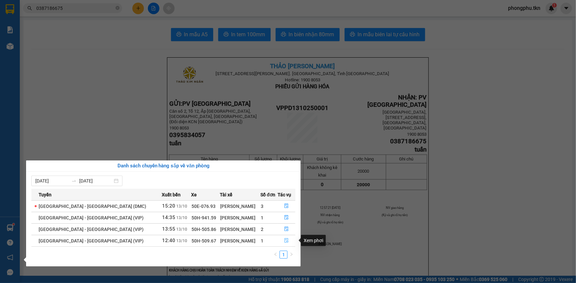
click at [285, 239] on icon "file-done" at bounding box center [286, 241] width 5 height 5
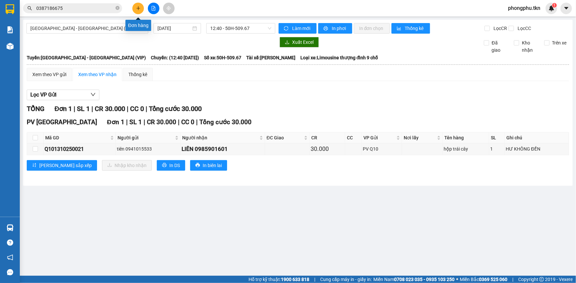
click at [137, 7] on icon "plus" at bounding box center [138, 8] width 5 height 5
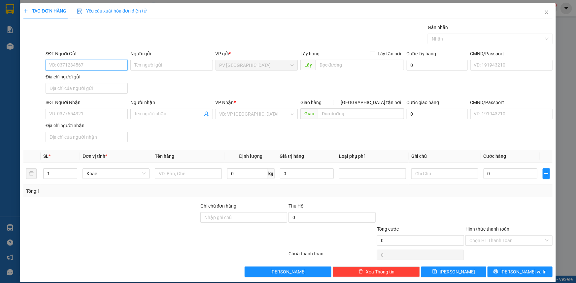
click at [76, 67] on input "SĐT Người Gửi" at bounding box center [87, 65] width 82 height 11
click at [93, 81] on div "0916344008 - VƯƠNG" at bounding box center [86, 78] width 74 height 7
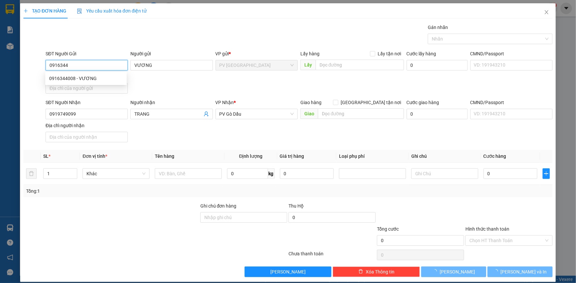
type input "0916344008"
type input "VƯƠNG"
type input "0919749099"
type input "TRANG"
type input "20.000"
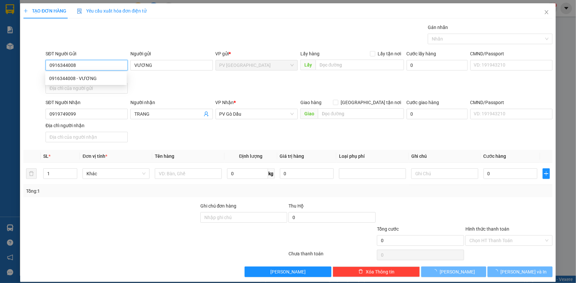
type input "20.000"
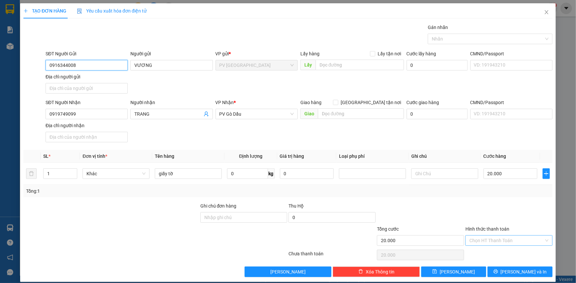
type input "0916344008"
drag, startPoint x: 512, startPoint y: 238, endPoint x: 518, endPoint y: 251, distance: 14.9
click at [512, 238] on input "Hình thức thanh toán" at bounding box center [506, 241] width 75 height 10
click at [518, 254] on div "Tại văn phòng" at bounding box center [505, 253] width 79 height 7
type input "0"
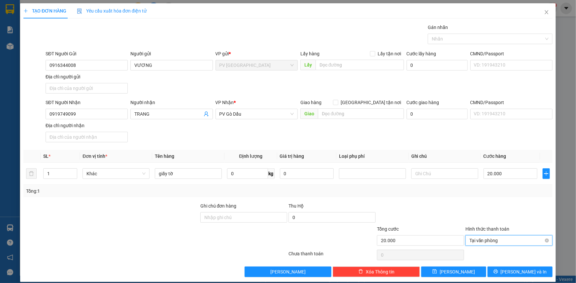
click at [509, 240] on span "Tại văn phòng" at bounding box center [508, 241] width 79 height 10
click at [518, 251] on div "Tại văn phòng" at bounding box center [505, 253] width 79 height 7
click at [517, 272] on span "[PERSON_NAME] và In" at bounding box center [523, 272] width 46 height 7
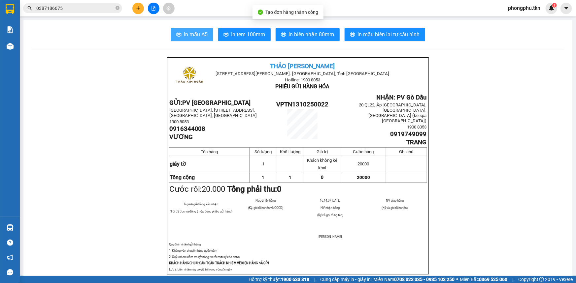
click at [201, 39] on span "In mẫu A5" at bounding box center [196, 34] width 24 height 8
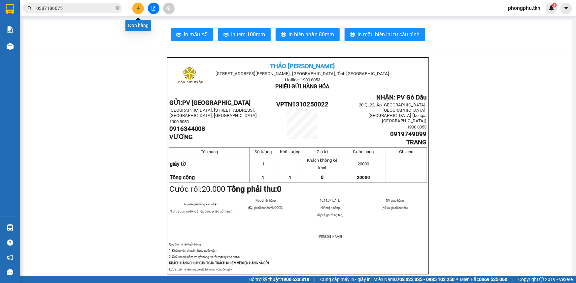
click at [136, 10] on icon "plus" at bounding box center [138, 8] width 5 height 5
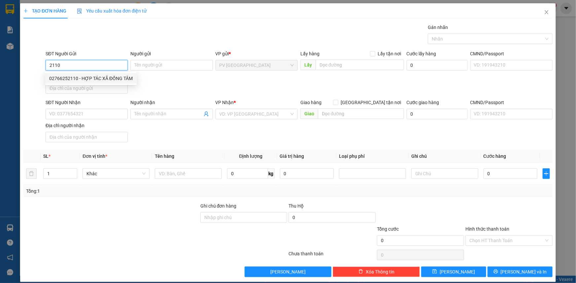
click at [101, 78] on div "02766252110 - HỢP TÁC XÃ ĐỒNG TÂM" at bounding box center [90, 78] width 83 height 7
type input "02766252110"
type input "HỢP TÁC XÃ ĐỒNG TÂM"
type input "0919932777"
type input "ANH NAM"
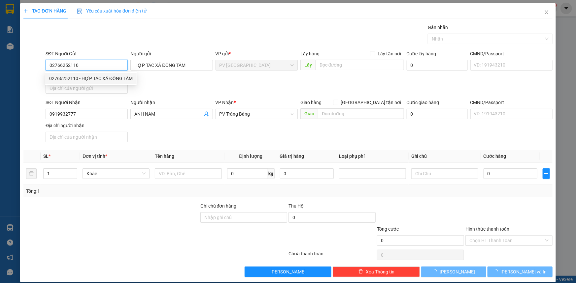
type input "20.000"
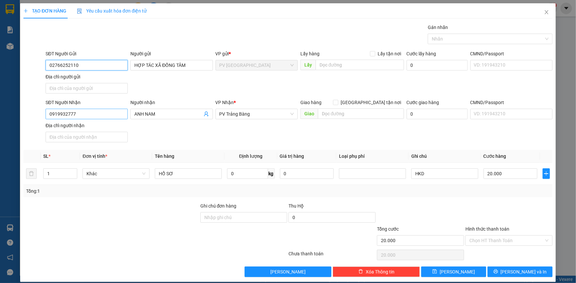
type input "02766252110"
click at [104, 114] on input "0919932777" at bounding box center [87, 114] width 82 height 11
type input "0898946918"
click at [103, 124] on div "0898946918 - a bảo" at bounding box center [86, 126] width 74 height 7
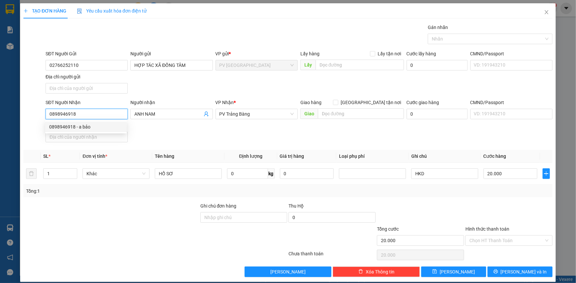
type input "a bảo"
type input "0898946918"
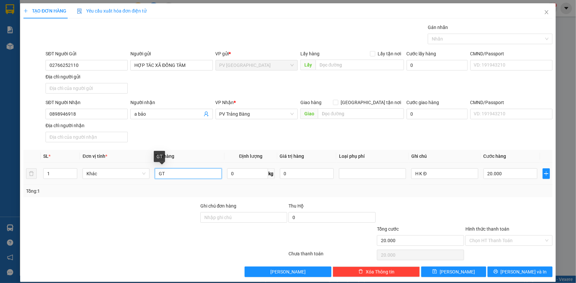
click at [196, 175] on input "GT" at bounding box center [188, 174] width 67 height 11
type input "Giấy tờ"
click at [176, 115] on input "a bảo" at bounding box center [168, 114] width 68 height 7
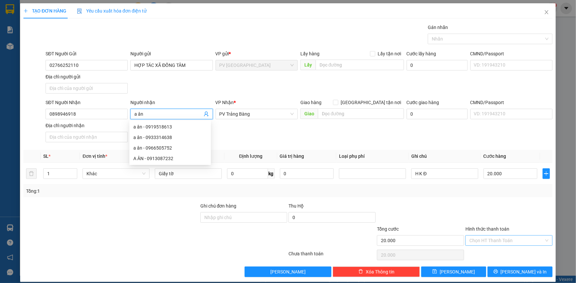
type input "a ân"
click at [510, 241] on input "Hình thức thanh toán" at bounding box center [506, 241] width 75 height 10
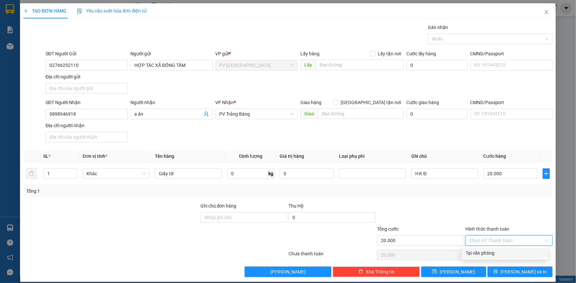
click at [509, 250] on div "Tại văn phòng" at bounding box center [505, 253] width 79 height 7
type input "0"
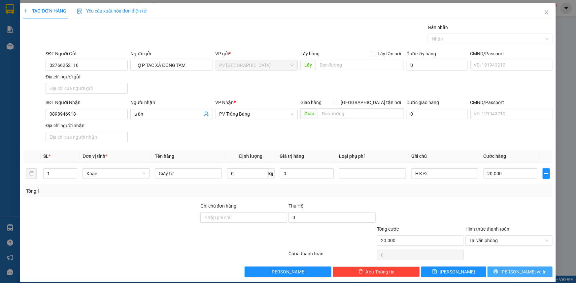
click at [509, 268] on button "[PERSON_NAME] và In" at bounding box center [519, 272] width 65 height 11
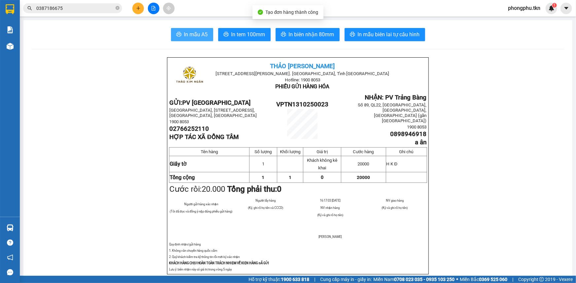
click at [202, 30] on span "In mẫu A5" at bounding box center [196, 34] width 24 height 8
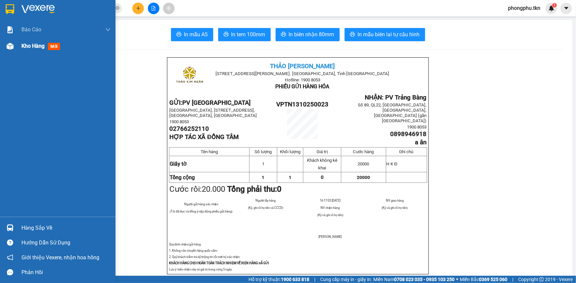
click at [27, 50] on div "Kho hàng mới" at bounding box center [65, 46] width 89 height 16
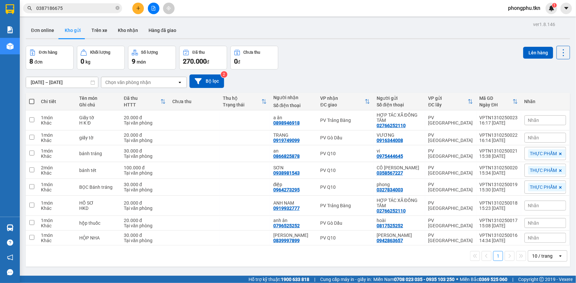
click at [79, 30] on button "Kho gửi" at bounding box center [72, 30] width 27 height 16
click at [346, 222] on div "PV Gò Dầu" at bounding box center [344, 223] width 49 height 5
checkbox input "true"
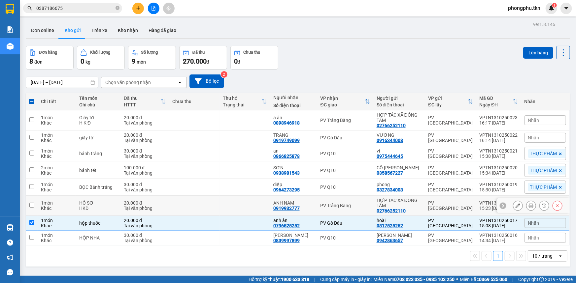
click at [348, 208] on div "PV Trảng Bàng" at bounding box center [344, 205] width 49 height 5
checkbox input "true"
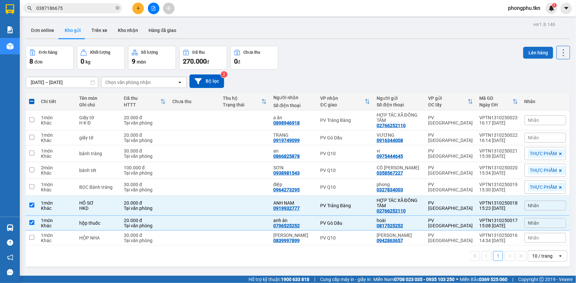
click at [534, 52] on button "Lên hàng" at bounding box center [538, 53] width 30 height 12
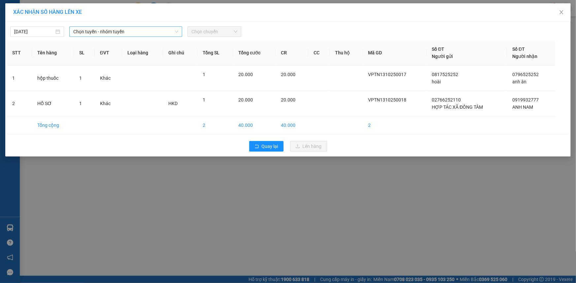
click at [167, 32] on span "Chọn tuyến - nhóm tuyến" at bounding box center [125, 32] width 105 height 10
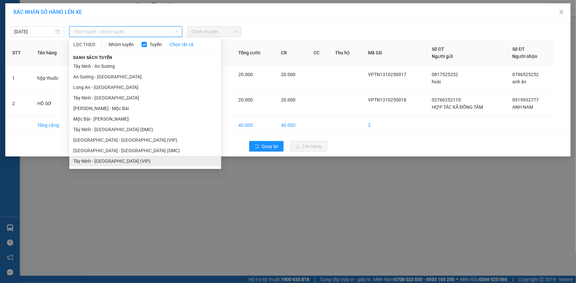
click at [122, 161] on li "Tây Ninh - [GEOGRAPHIC_DATA] (VIP)" at bounding box center [145, 161] width 152 height 11
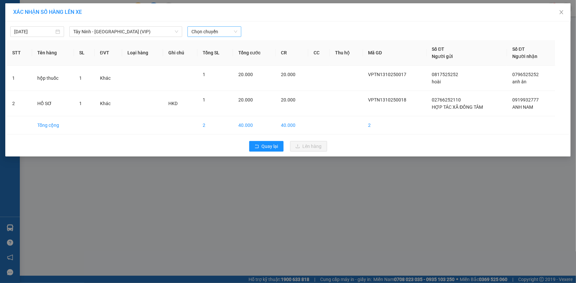
click at [214, 26] on div "13/10/2025 Tây Ninh - Sài Gòn (VIP) LỌC THEO Nhóm tuyến Tuyến Chọn tất cả Danh …" at bounding box center [288, 30] width 562 height 14
click at [214, 31] on span "Chọn chuyến" at bounding box center [214, 32] width 46 height 10
type input "6662"
click at [214, 44] on div "15:50 - 50H-266.62" at bounding box center [216, 44] width 51 height 7
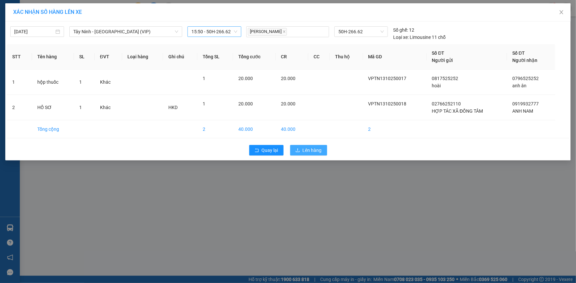
click at [309, 152] on span "Lên hàng" at bounding box center [312, 150] width 19 height 7
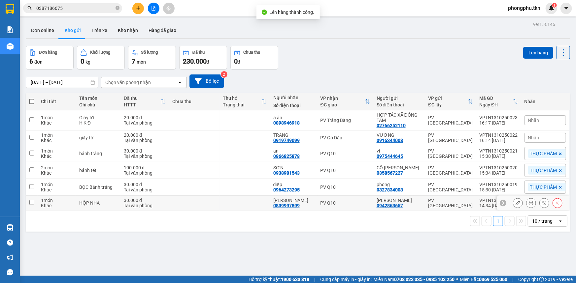
drag, startPoint x: 316, startPoint y: 200, endPoint x: 322, endPoint y: 190, distance: 11.5
click at [317, 198] on td "HẢI ĐĂNG 0839997899" at bounding box center [293, 203] width 47 height 15
checkbox input "true"
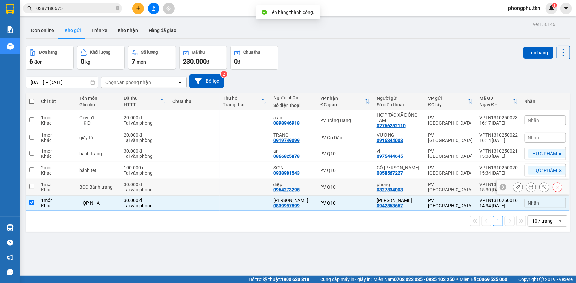
click at [325, 185] on div "PV Q10" at bounding box center [344, 187] width 49 height 5
checkbox input "true"
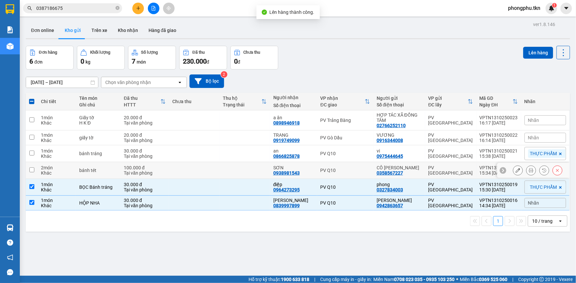
drag, startPoint x: 330, startPoint y: 168, endPoint x: 332, endPoint y: 165, distance: 3.9
click at [331, 168] on div "PV Q10" at bounding box center [344, 170] width 49 height 5
checkbox input "true"
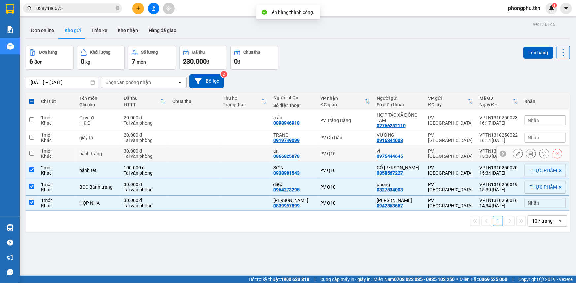
click at [337, 152] on div "PV Q10" at bounding box center [344, 153] width 49 height 5
checkbox input "true"
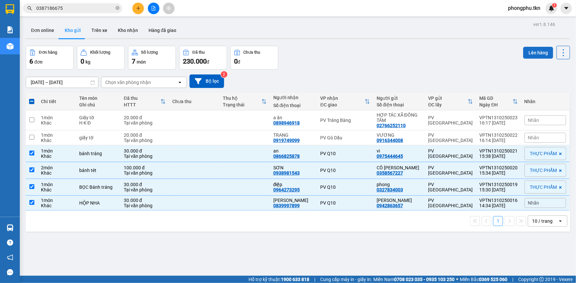
click at [534, 53] on button "Lên hàng" at bounding box center [538, 53] width 30 height 12
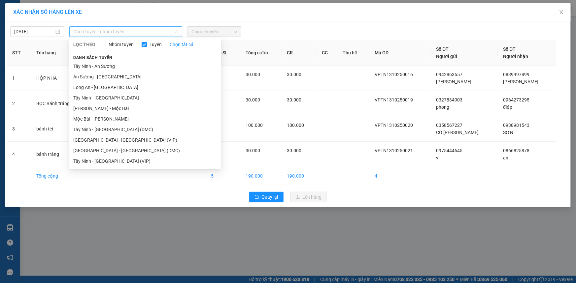
click at [159, 30] on span "Chọn tuyến - nhóm tuyến" at bounding box center [125, 32] width 105 height 10
click at [117, 129] on li "Tây Ninh - [GEOGRAPHIC_DATA] (DMC)" at bounding box center [145, 129] width 152 height 11
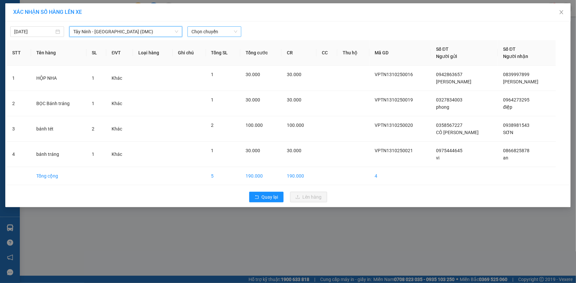
click at [225, 33] on span "Chọn chuyến" at bounding box center [214, 32] width 46 height 10
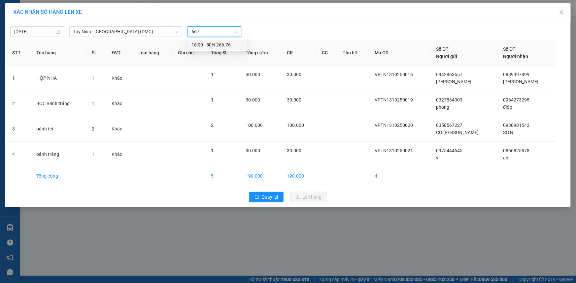
type input "6676"
click at [230, 44] on div "16:00 - 50H-266.76" at bounding box center [216, 44] width 51 height 7
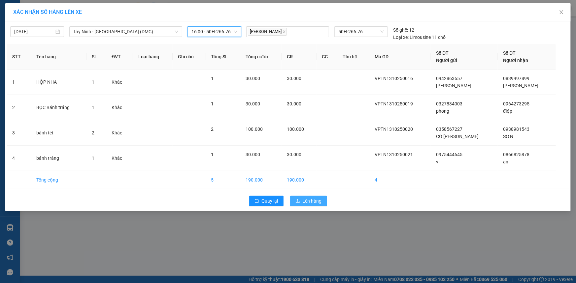
click at [303, 202] on span "Lên hàng" at bounding box center [312, 201] width 19 height 7
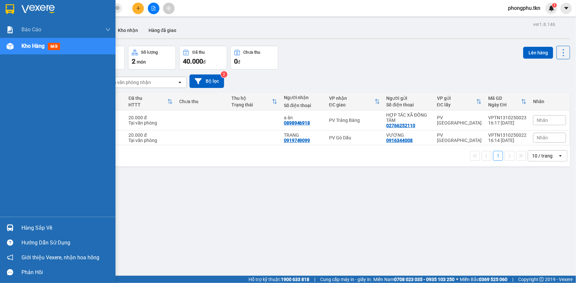
click at [27, 229] on div "Hàng sắp về" at bounding box center [65, 228] width 89 height 10
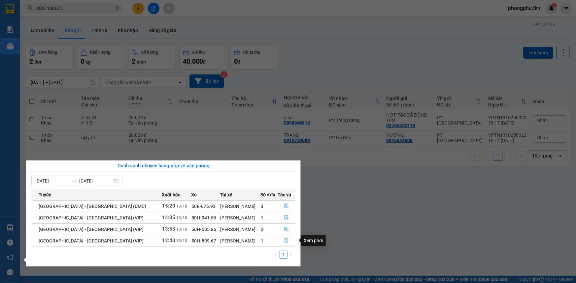
click at [284, 242] on icon "file-done" at bounding box center [286, 241] width 4 height 5
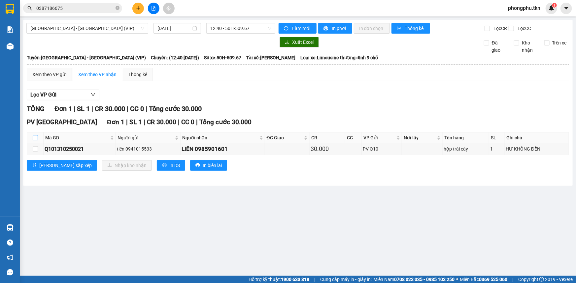
click at [37, 136] on input "checkbox" at bounding box center [35, 137] width 5 height 5
checkbox input "true"
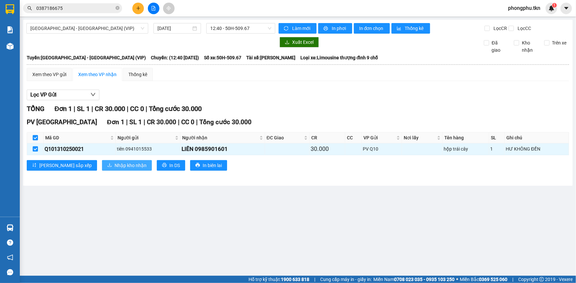
click at [114, 163] on span "Nhập kho nhận" at bounding box center [130, 165] width 32 height 7
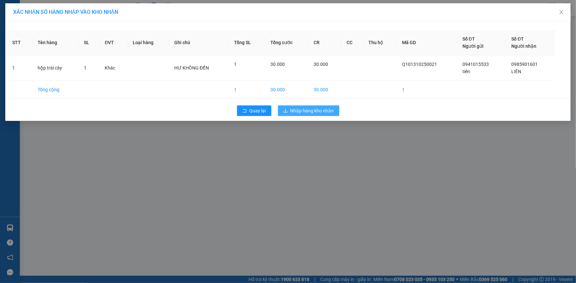
click at [322, 113] on span "Nhập hàng kho nhận" at bounding box center [312, 110] width 44 height 7
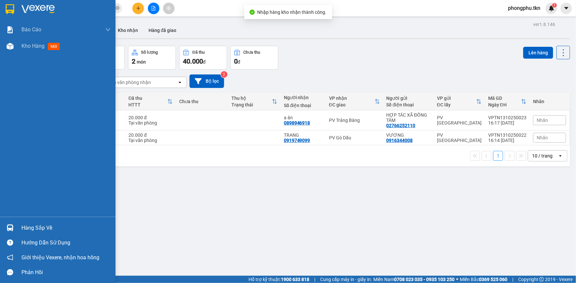
click at [13, 227] on img at bounding box center [10, 228] width 7 height 7
click at [0, 202] on div "Báo cáo Mẫu 1: Báo cáo dòng tiền theo nhân viên Mẫu 2: Thống kê đơn hàng theo n…" at bounding box center [57, 141] width 115 height 283
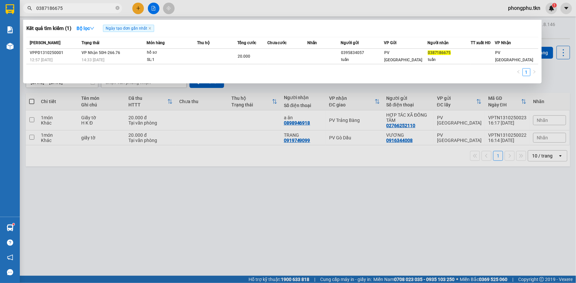
click at [86, 11] on input "0387186675" at bounding box center [75, 8] width 78 height 7
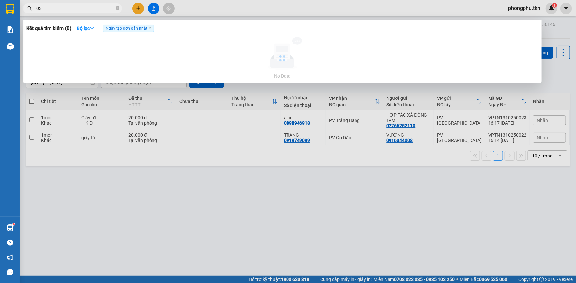
type input "0"
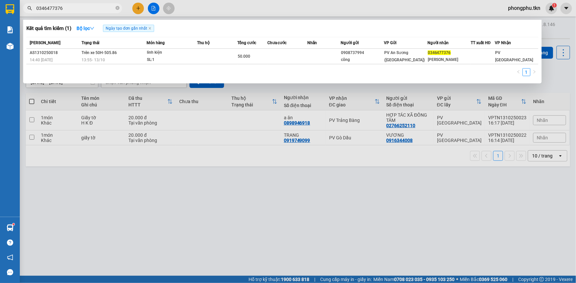
type input "0346477376"
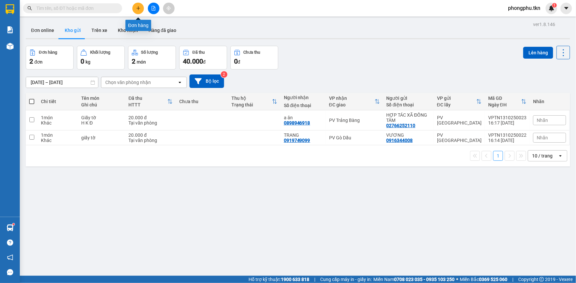
click at [139, 5] on button at bounding box center [138, 9] width 12 height 12
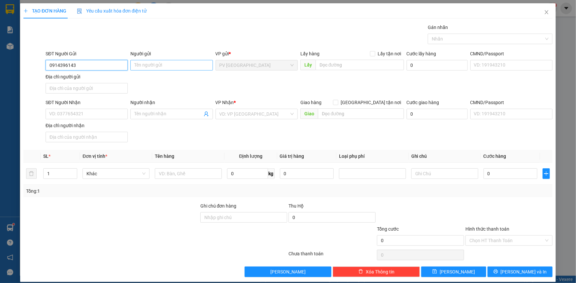
type input "0914396143"
click at [153, 66] on input "Người gửi" at bounding box center [171, 65] width 82 height 11
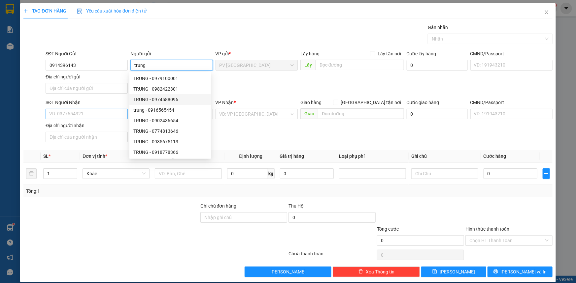
type input "trung"
click at [90, 112] on input "SĐT Người Nhận" at bounding box center [87, 114] width 82 height 11
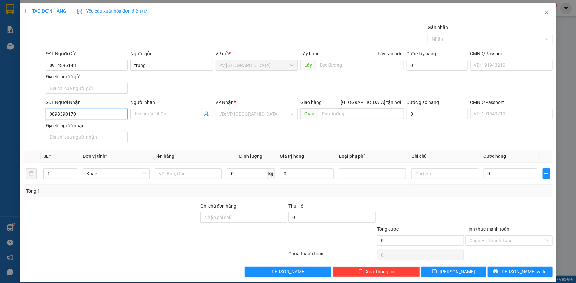
type input "0898390170"
click at [158, 108] on div "Người nhận" at bounding box center [171, 104] width 82 height 10
click at [157, 116] on input "Người nhận" at bounding box center [168, 114] width 68 height 7
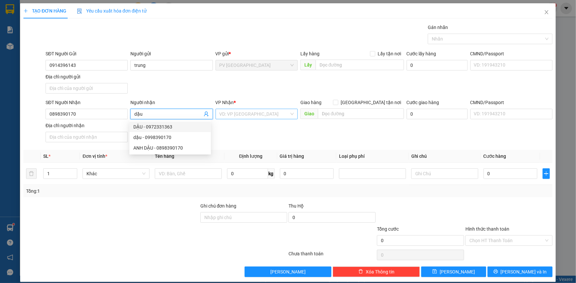
type input "dậu"
click at [273, 113] on input "search" at bounding box center [254, 114] width 70 height 10
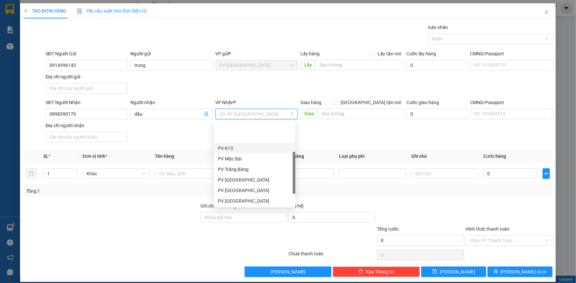
scroll to position [42, 0]
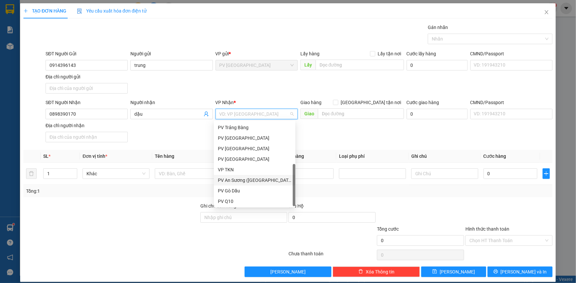
click at [254, 181] on div "PV An Sương ([GEOGRAPHIC_DATA])" at bounding box center [255, 180] width 74 height 7
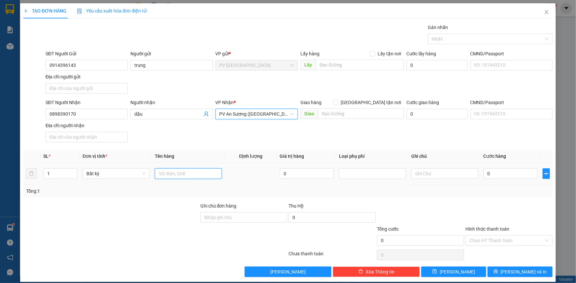
click at [208, 175] on input "text" at bounding box center [188, 174] width 67 height 11
type input "t"
type input "nắp bồn cầu"
click at [499, 170] on input "0" at bounding box center [510, 174] width 54 height 11
type input "40"
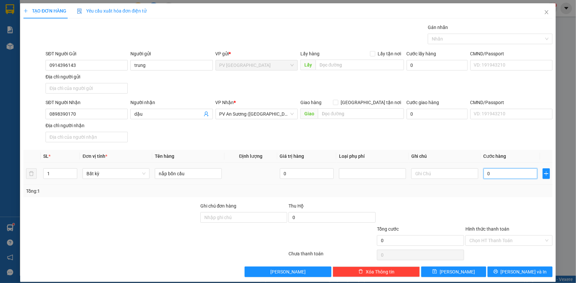
type input "40"
click at [464, 34] on div "Nhãn" at bounding box center [490, 39] width 125 height 11
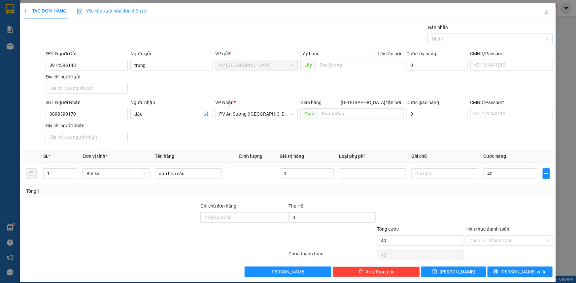
type input "40.000"
click at [511, 240] on input "Hình thức thanh toán" at bounding box center [506, 241] width 75 height 10
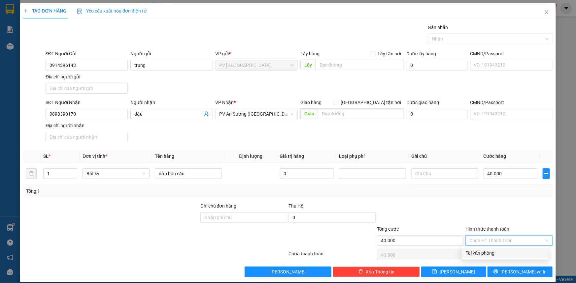
click at [512, 257] on div "Tại văn phòng" at bounding box center [505, 253] width 79 height 7
type input "0"
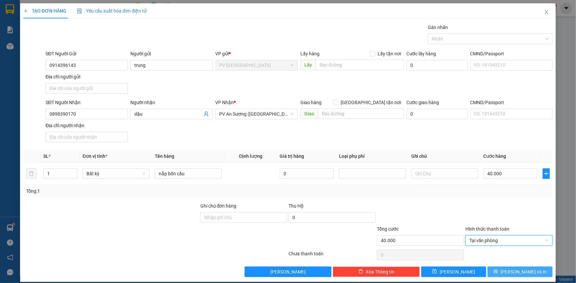
click at [514, 275] on button "[PERSON_NAME] và In" at bounding box center [519, 272] width 65 height 11
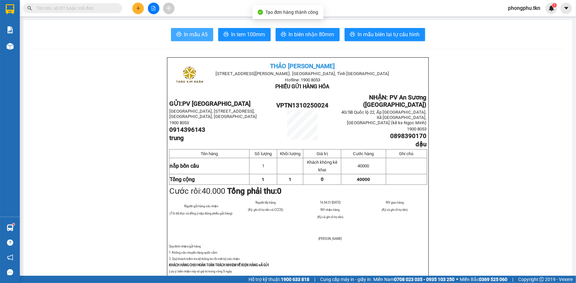
click at [188, 34] on span "In mẫu A5" at bounding box center [196, 34] width 24 height 8
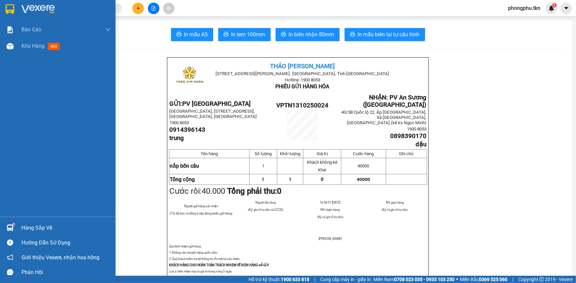
click at [23, 224] on div "Hàng sắp về" at bounding box center [65, 228] width 89 height 10
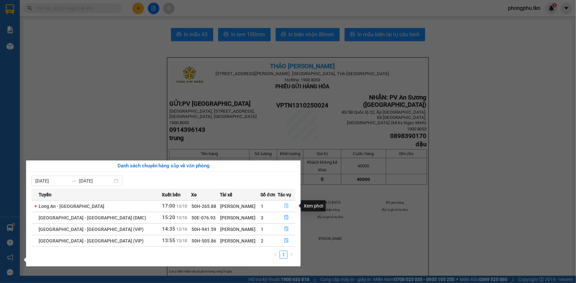
click at [284, 205] on icon "file-done" at bounding box center [286, 206] width 4 height 5
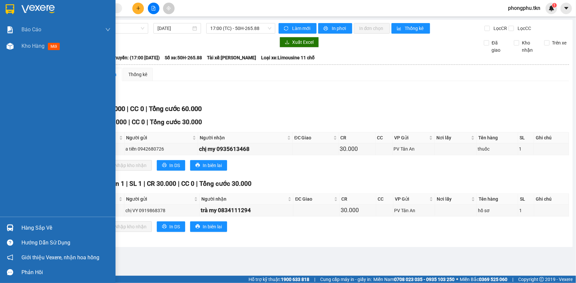
click at [16, 228] on div "Hàng sắp về" at bounding box center [57, 228] width 115 height 15
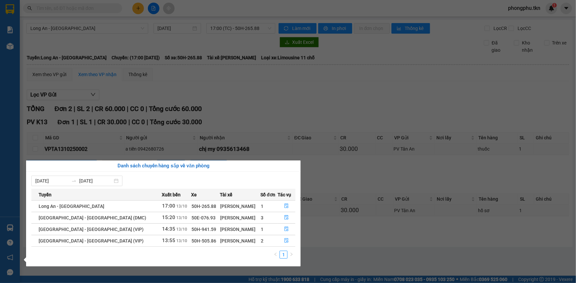
click at [344, 263] on section "Kết quả tìm kiếm ( 1 ) Bộ lọc Ngày tạo đơn gần nhất Mã ĐH Trạng thái Món hàng T…" at bounding box center [288, 141] width 576 height 283
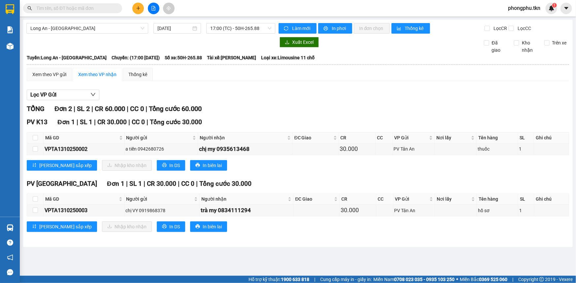
click at [99, 11] on input "text" at bounding box center [75, 8] width 78 height 7
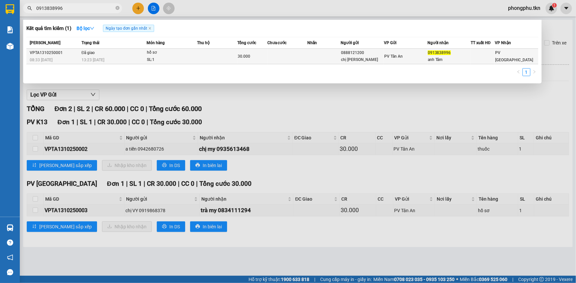
type input "0913838996"
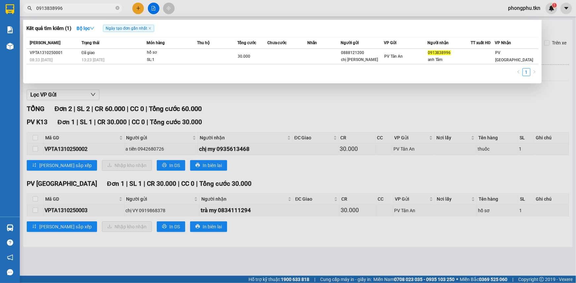
click at [188, 55] on div "hồ sơ" at bounding box center [171, 52] width 49 height 7
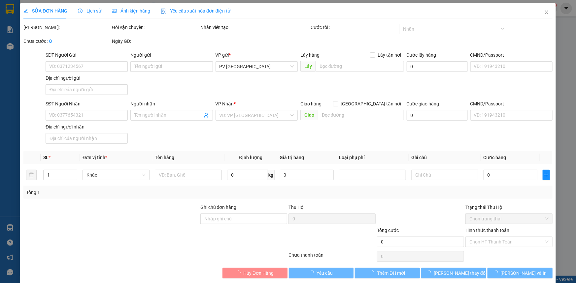
type input "0888121200"
type input "chị [PERSON_NAME]"
type input "0913838996"
type input "anh Tâm"
type input "30.000"
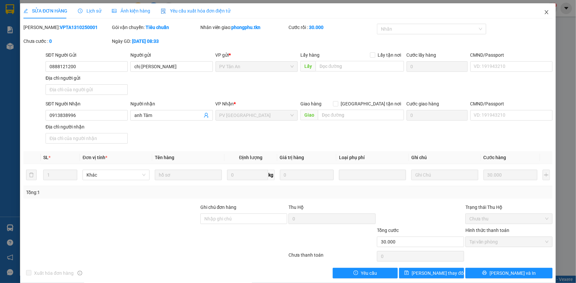
click at [544, 12] on icon "close" at bounding box center [546, 12] width 5 height 5
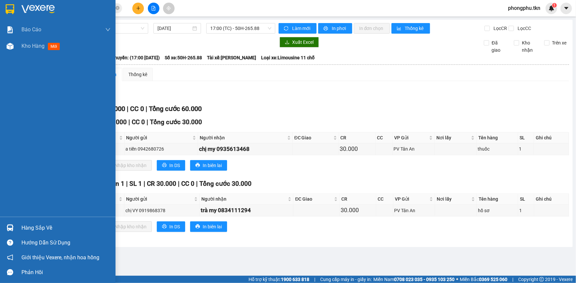
click at [31, 228] on div "Hàng sắp về" at bounding box center [65, 228] width 89 height 10
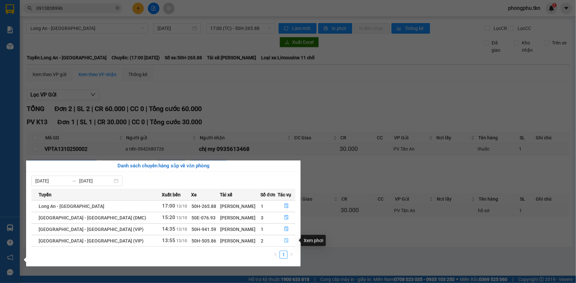
click at [284, 239] on icon "file-done" at bounding box center [286, 241] width 4 height 5
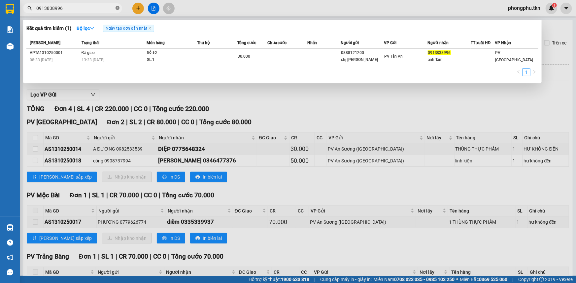
click at [117, 9] on icon "close-circle" at bounding box center [117, 8] width 4 height 4
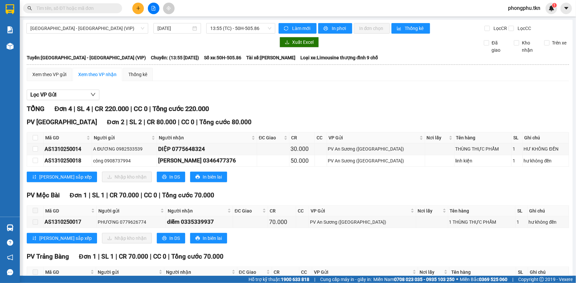
click at [117, 9] on span at bounding box center [117, 8] width 4 height 7
click at [136, 9] on icon "plus" at bounding box center [138, 8] width 5 height 5
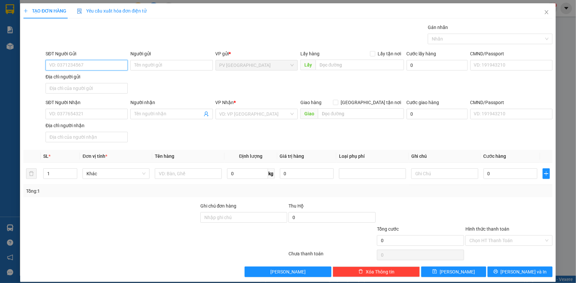
click at [122, 67] on input "SĐT Người Gửi" at bounding box center [87, 65] width 82 height 11
type input "0868107854"
click at [147, 63] on input "Người gửi" at bounding box center [171, 65] width 82 height 11
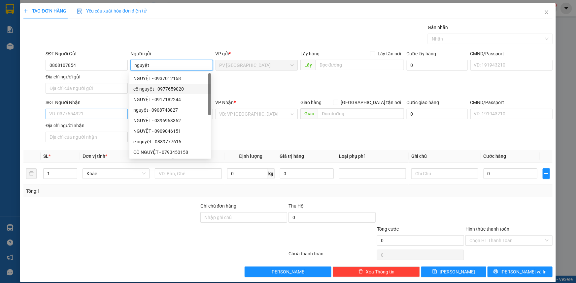
type input "nguyệt"
click at [97, 113] on input "SĐT Người Nhận" at bounding box center [87, 114] width 82 height 11
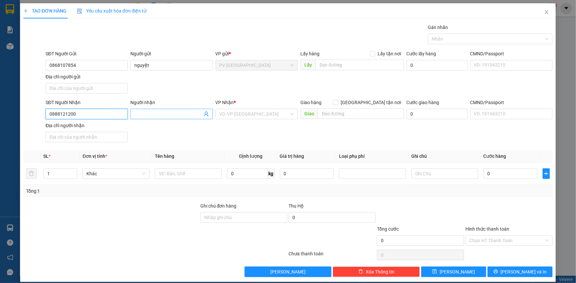
type input "0888121200"
click at [159, 113] on input "Người nhận" at bounding box center [168, 114] width 68 height 7
type input "nguyệt anh"
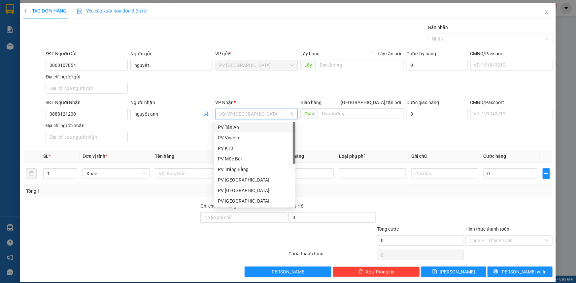
click at [244, 115] on input "search" at bounding box center [254, 114] width 70 height 10
click at [247, 129] on div "PV Tân An" at bounding box center [255, 127] width 74 height 7
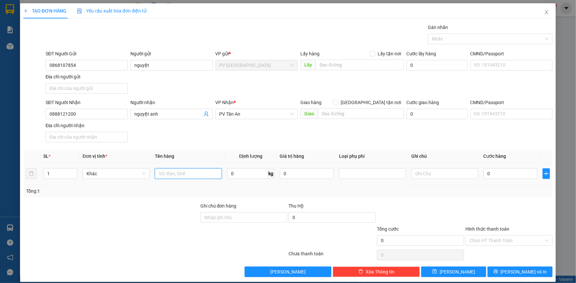
click at [193, 175] on input "text" at bounding box center [188, 174] width 67 height 11
type input "hồ sơ"
click at [503, 172] on input "0" at bounding box center [510, 174] width 54 height 11
type input "30"
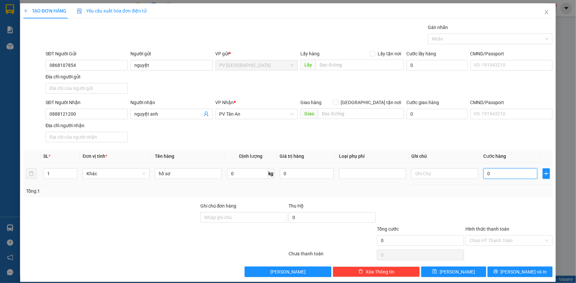
type input "30"
type input "30.000"
click at [463, 176] on input "text" at bounding box center [444, 174] width 67 height 11
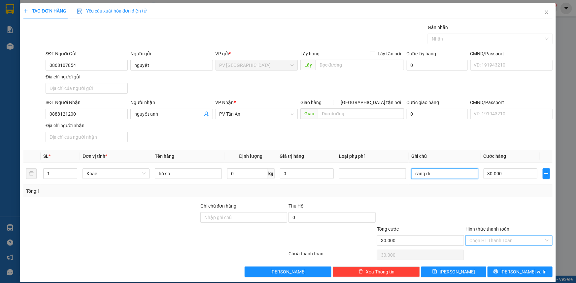
type input "sáng đi"
click at [495, 240] on input "Hình thức thanh toán" at bounding box center [506, 241] width 75 height 10
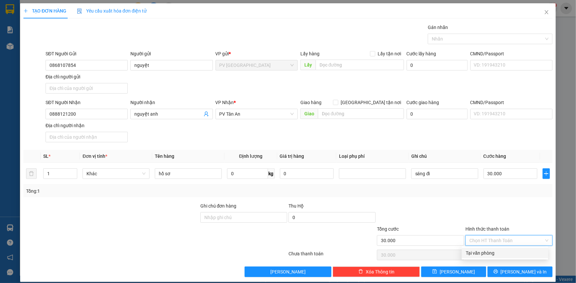
click at [495, 253] on div "Tại văn phòng" at bounding box center [505, 253] width 79 height 7
type input "0"
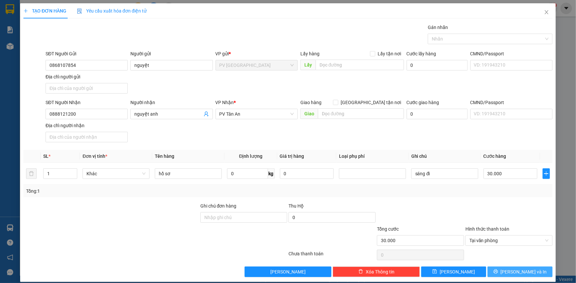
click at [495, 270] on button "[PERSON_NAME] và In" at bounding box center [519, 272] width 65 height 11
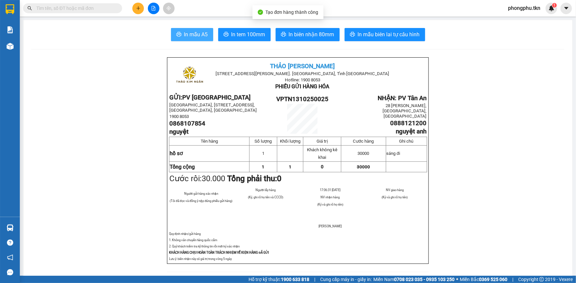
click at [191, 32] on span "In mẫu A5" at bounding box center [196, 34] width 24 height 8
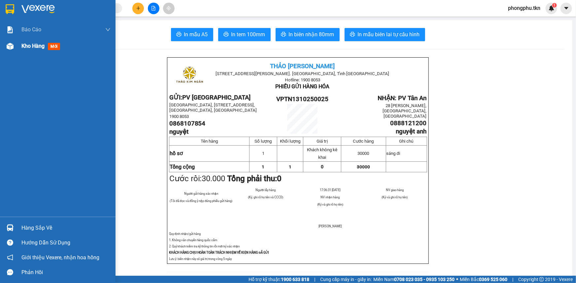
click at [21, 51] on div "Kho hàng mới" at bounding box center [65, 46] width 89 height 16
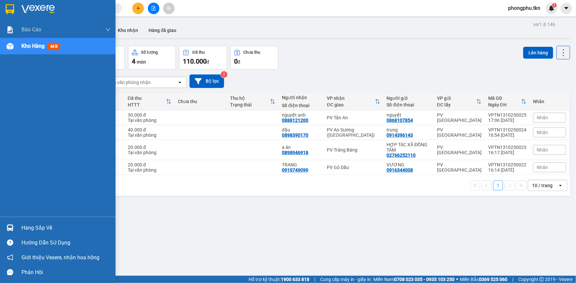
click at [19, 228] on div "Hàng sắp về" at bounding box center [57, 228] width 115 height 15
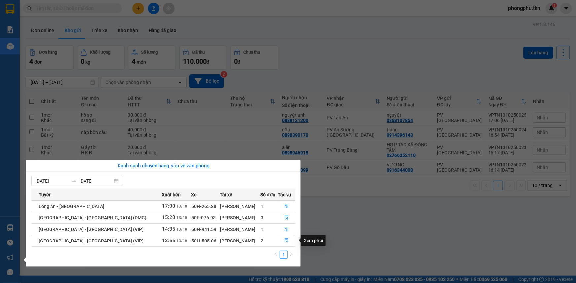
click at [285, 242] on icon "file-done" at bounding box center [286, 241] width 5 height 5
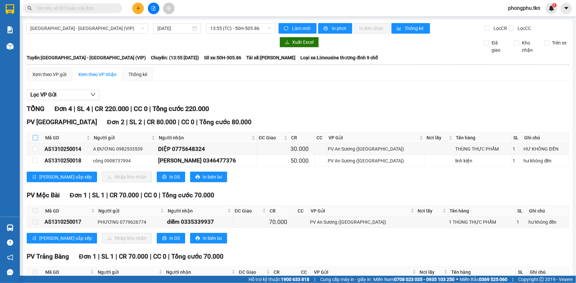
click at [33, 138] on input "checkbox" at bounding box center [35, 137] width 5 height 5
checkbox input "true"
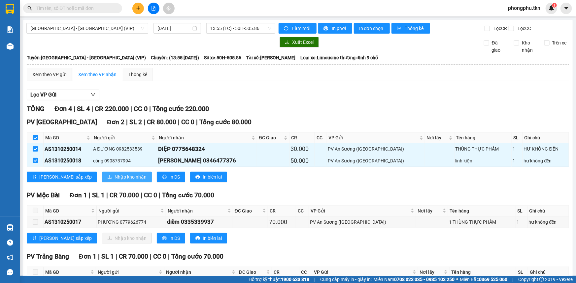
click at [114, 174] on span "Nhập kho nhận" at bounding box center [130, 177] width 32 height 7
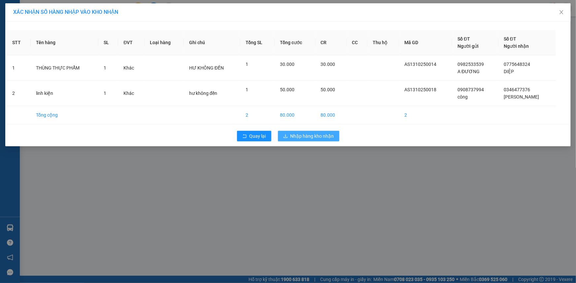
click at [320, 133] on span "Nhập hàng kho nhận" at bounding box center [312, 136] width 44 height 7
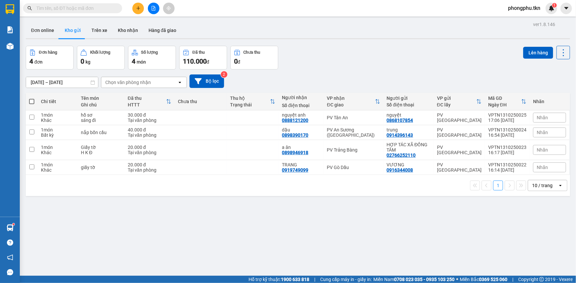
click at [107, 9] on input "text" at bounding box center [75, 8] width 78 height 7
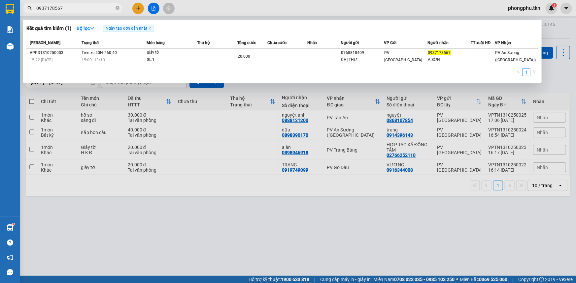
type input "0937178567"
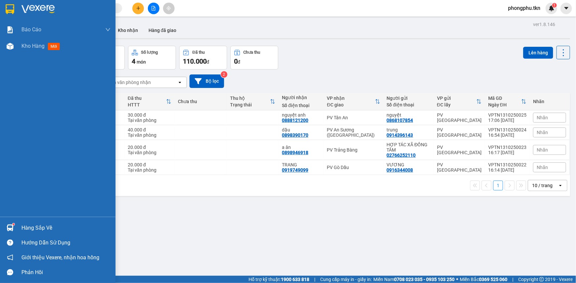
click at [17, 226] on div "Hàng sắp về" at bounding box center [57, 228] width 115 height 15
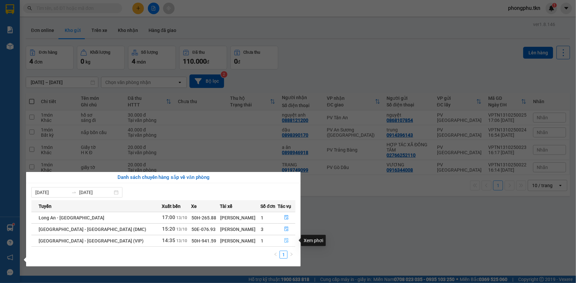
click at [284, 240] on icon "file-done" at bounding box center [286, 241] width 4 height 5
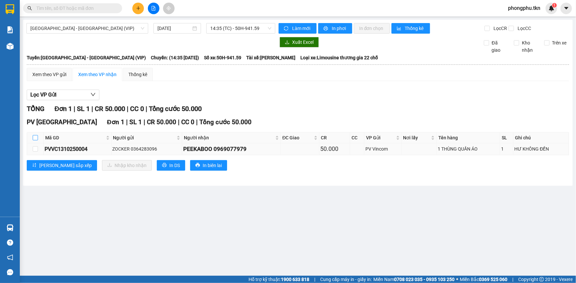
drag, startPoint x: 36, startPoint y: 138, endPoint x: 67, endPoint y: 145, distance: 31.6
click at [38, 138] on th at bounding box center [35, 138] width 16 height 11
click at [36, 139] on input "checkbox" at bounding box center [35, 137] width 5 height 5
checkbox input "true"
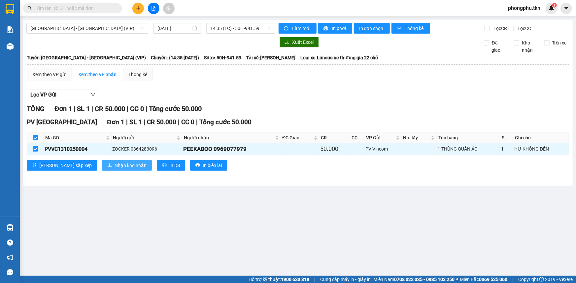
click at [114, 162] on span "Nhập kho nhận" at bounding box center [130, 165] width 32 height 7
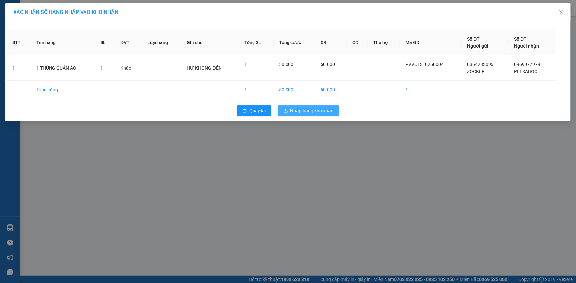
click at [308, 112] on span "Nhập hàng kho nhận" at bounding box center [312, 110] width 44 height 7
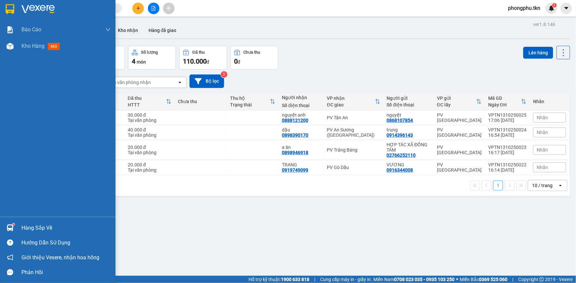
click at [13, 226] on img at bounding box center [10, 228] width 7 height 7
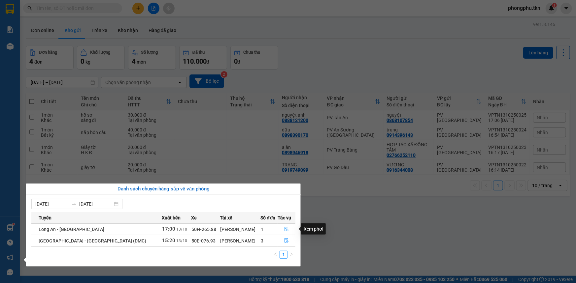
click at [283, 227] on button "button" at bounding box center [286, 229] width 17 height 11
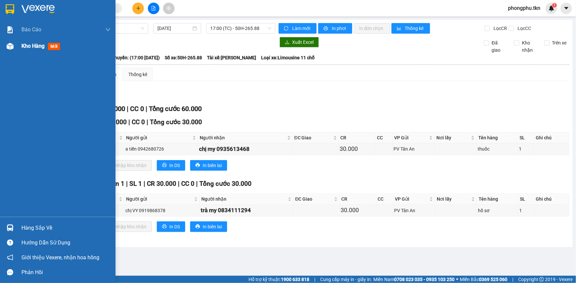
click at [20, 51] on div "Kho hàng mới" at bounding box center [57, 46] width 115 height 16
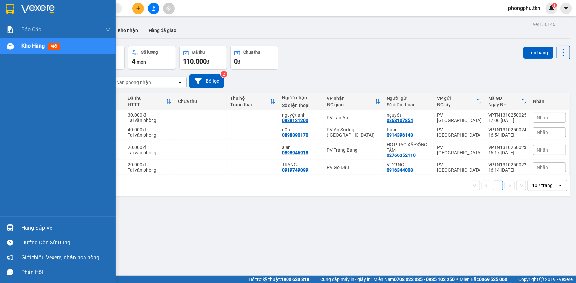
click at [16, 226] on div "Hàng sắp về" at bounding box center [57, 228] width 115 height 15
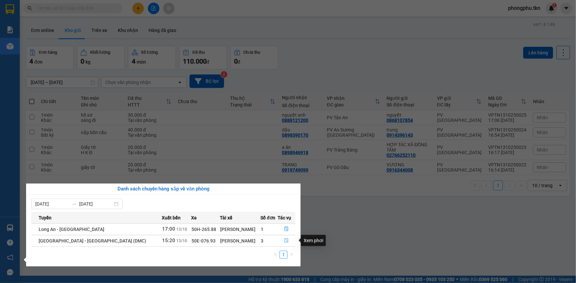
click at [284, 240] on icon "file-done" at bounding box center [286, 241] width 5 height 5
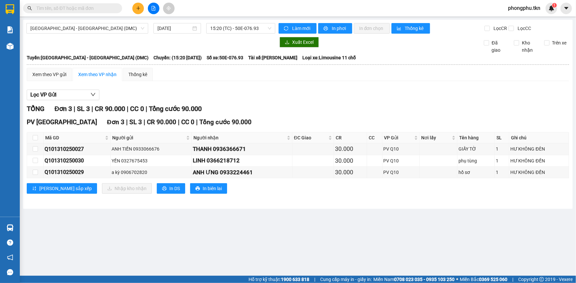
click at [73, 8] on input "text" at bounding box center [75, 8] width 78 height 7
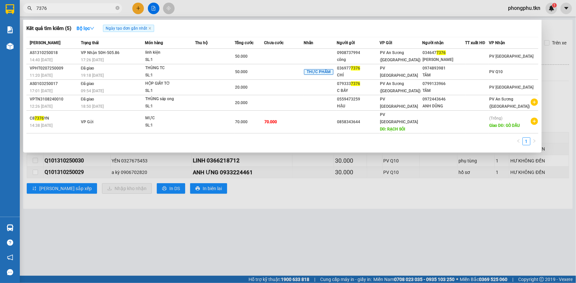
type input "7376"
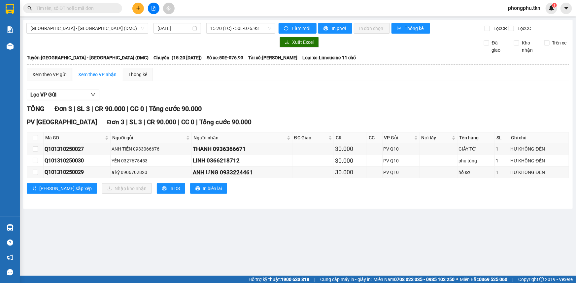
click at [97, 7] on input "text" at bounding box center [75, 8] width 78 height 7
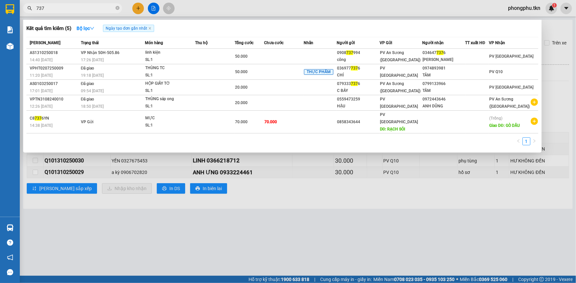
type input "7376"
click at [146, 56] on td "linh kiện SL: 1" at bounding box center [170, 57] width 50 height 16
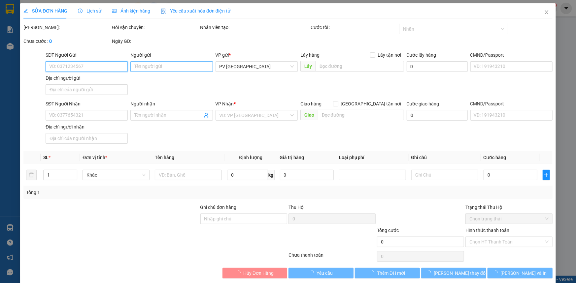
type input "0908737994"
type input "công"
type input "0346477376"
type input "lê phan"
type input "50.000"
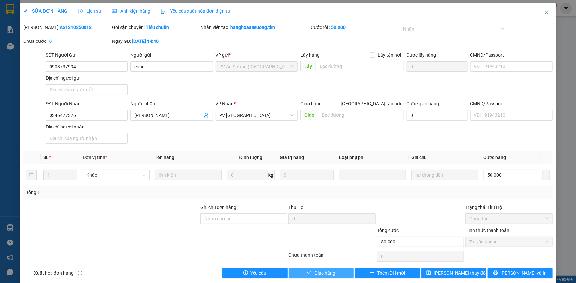
click at [322, 271] on span "Giao hàng" at bounding box center [324, 273] width 21 height 7
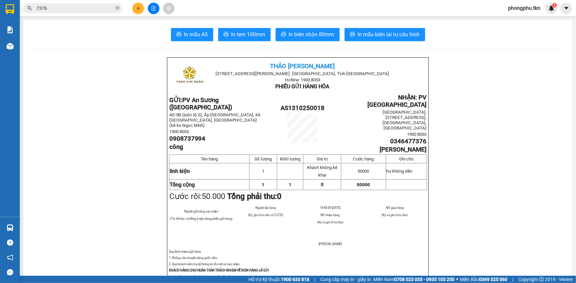
click at [78, 9] on input "7376" at bounding box center [75, 8] width 78 height 7
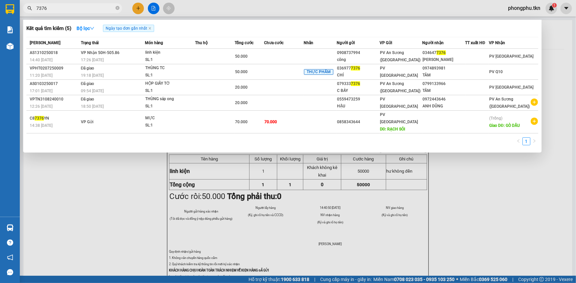
click at [78, 9] on input "7376" at bounding box center [75, 8] width 78 height 7
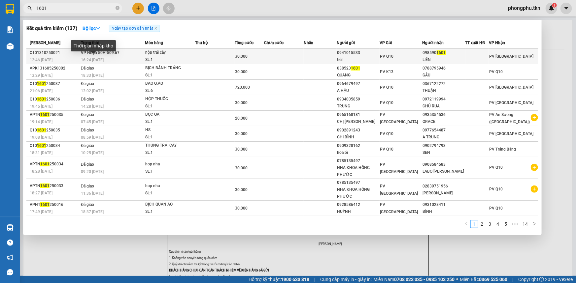
type input "1601"
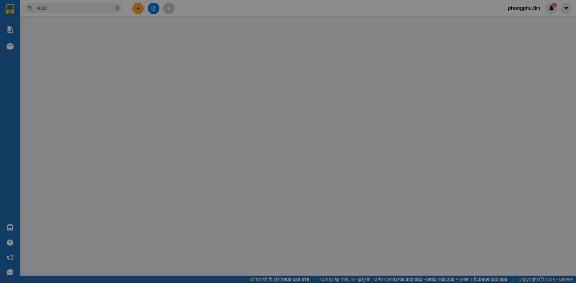
type input "0941015533"
type input "tiên"
type input "0985901601"
type input "LIÊN"
type input "30.000"
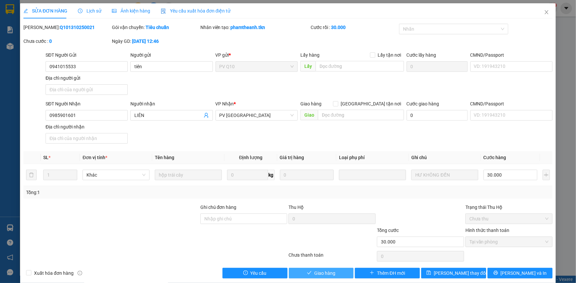
click at [302, 275] on button "Giao hàng" at bounding box center [321, 273] width 65 height 11
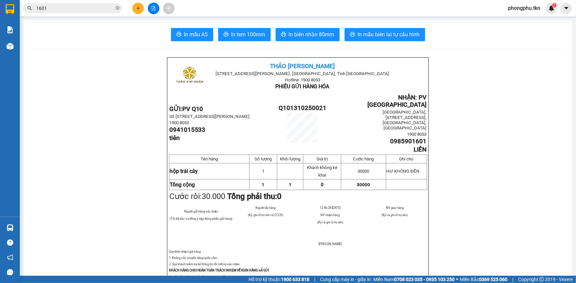
click at [61, 9] on input "1601" at bounding box center [75, 8] width 78 height 7
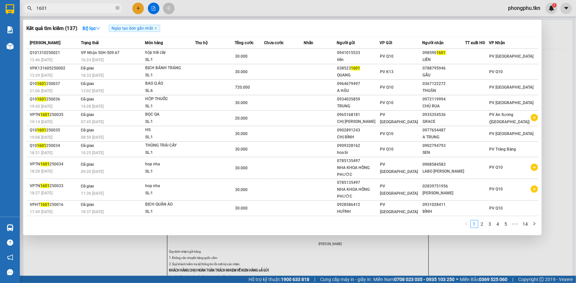
click at [61, 9] on input "1601" at bounding box center [75, 8] width 78 height 7
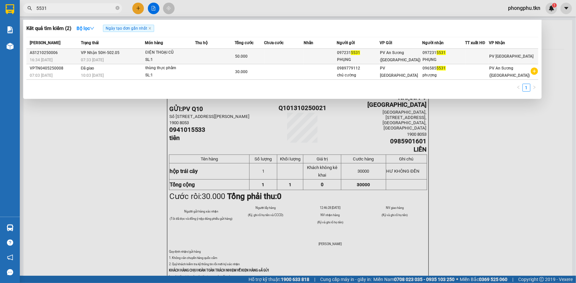
type input "5531"
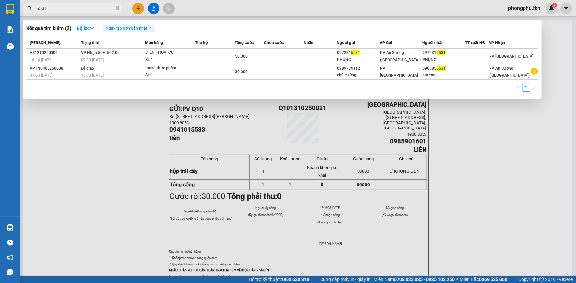
click at [109, 54] on span "VP Nhận 50H-502.05" at bounding box center [100, 52] width 39 height 5
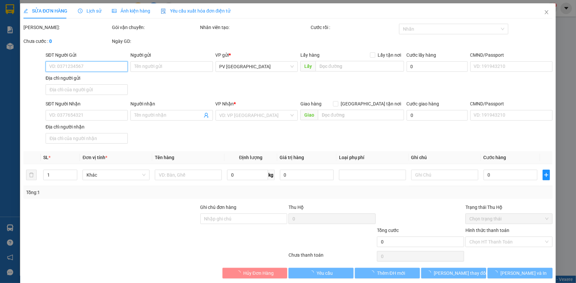
type input "0972315531"
type input "PHỤNG"
type input "0972315531"
type input "PHỤNG"
type input "50.000"
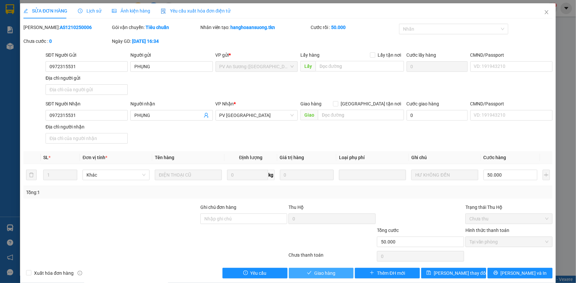
click at [324, 274] on span "Giao hàng" at bounding box center [324, 273] width 21 height 7
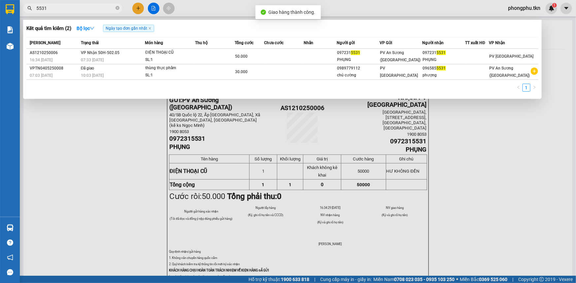
click at [86, 9] on input "5531" at bounding box center [75, 8] width 78 height 7
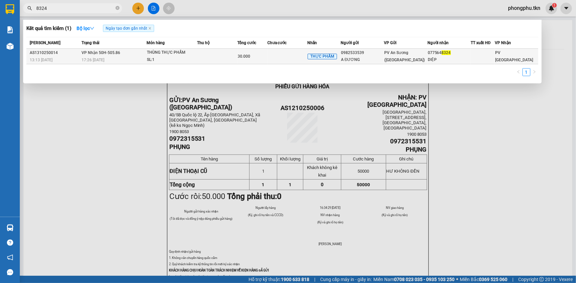
type input "8324"
click at [120, 50] on td "VP Nhận 50H-505.86 17:26 - 13/10" at bounding box center [113, 57] width 67 height 16
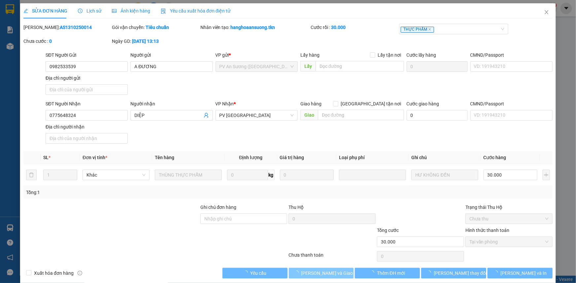
click at [327, 275] on span "[PERSON_NAME] và Giao hàng" at bounding box center [332, 273] width 63 height 7
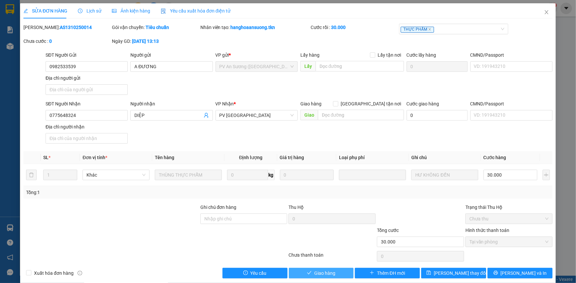
click at [325, 271] on span "Giao hàng" at bounding box center [324, 273] width 21 height 7
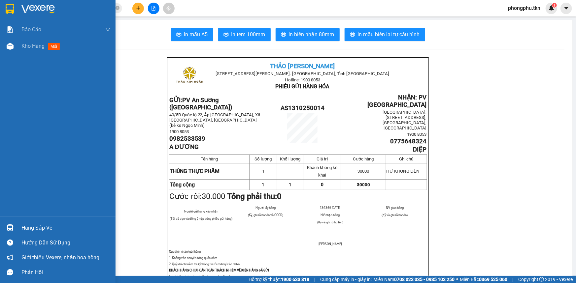
click at [19, 227] on div "Hàng sắp về" at bounding box center [57, 228] width 115 height 15
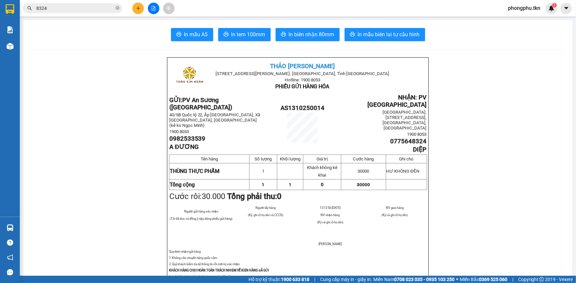
drag, startPoint x: 58, startPoint y: 140, endPoint x: 49, endPoint y: 82, distance: 58.7
click at [58, 134] on section "Kết quả tìm kiếm ( 1 ) Bộ lọc Ngày tạo đơn gần nhất Mã ĐH Trạng thái Món hàng T…" at bounding box center [288, 141] width 576 height 283
click at [137, 8] on icon "plus" at bounding box center [138, 8] width 4 height 0
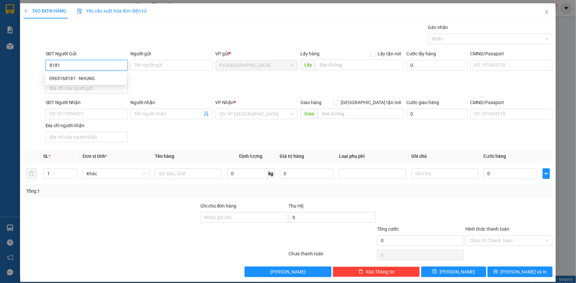
click at [81, 76] on div "0965168181 - NHUNG" at bounding box center [86, 78] width 74 height 7
type input "0965168181"
type input "NHUNG"
type input "0938412962"
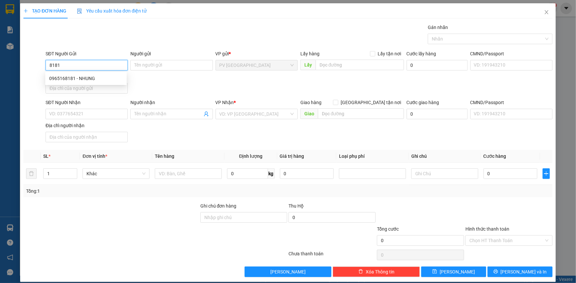
type input "TRÚC"
type input "30.000"
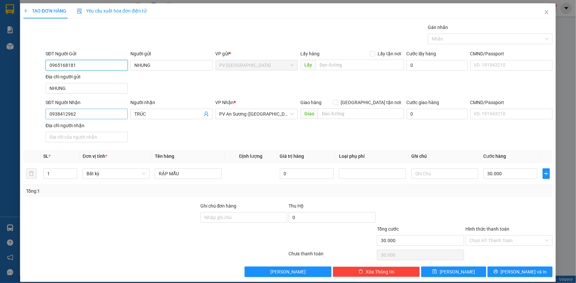
type input "0965168181"
click at [82, 113] on input "0938412962" at bounding box center [87, 114] width 82 height 11
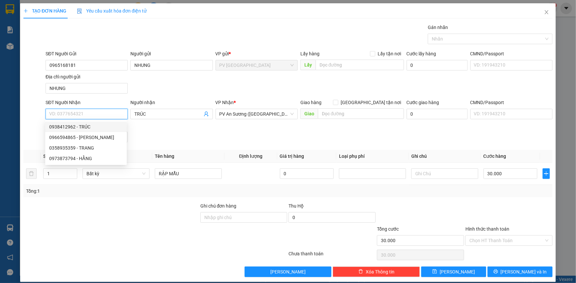
click at [113, 115] on input "SĐT Người Nhận" at bounding box center [87, 114] width 82 height 11
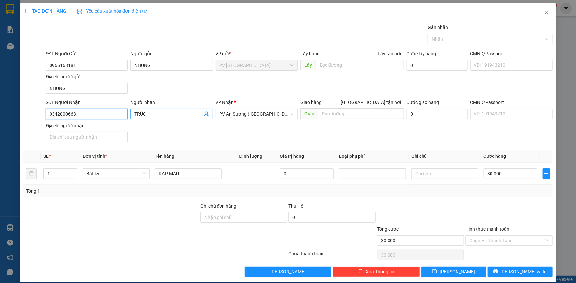
type input "0342000663"
click at [157, 109] on span "TRÚC" at bounding box center [171, 114] width 82 height 11
click at [157, 113] on input "TRÚC" at bounding box center [168, 114] width 68 height 7
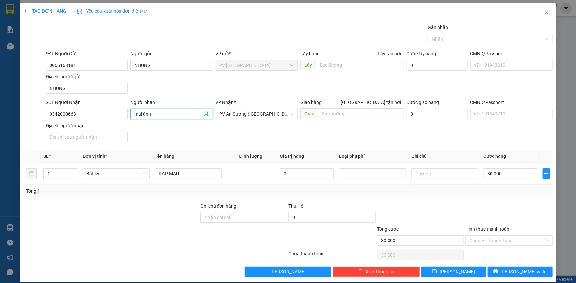
type input "mai ánh"
click at [238, 132] on div "SĐT Người Nhận 0342000663 Người nhận mai ánh mai ánh VP Nhận * PV An Sương (Hàn…" at bounding box center [298, 122] width 509 height 46
click at [165, 172] on input "RẬP MẪU" at bounding box center [188, 174] width 67 height 11
type input "MẪU"
click at [511, 175] on input "30.000" at bounding box center [510, 174] width 54 height 11
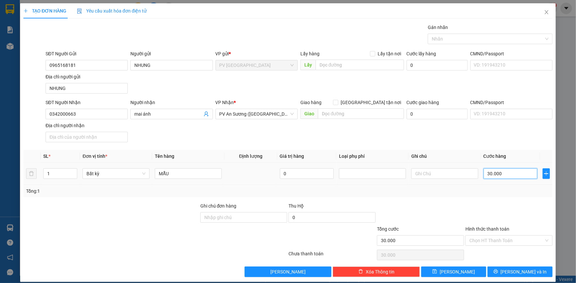
click at [511, 175] on input "30.000" at bounding box center [510, 174] width 54 height 11
type input "0"
type input "20"
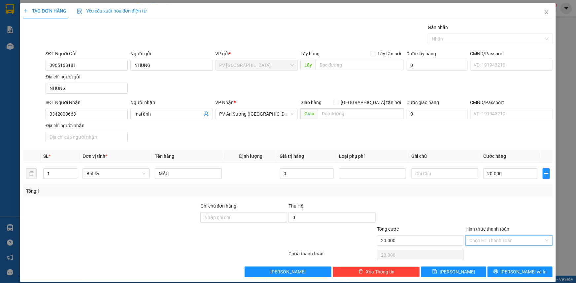
click at [504, 238] on input "Hình thức thanh toán" at bounding box center [506, 241] width 75 height 10
click at [500, 251] on div "Tại văn phòng" at bounding box center [505, 253] width 79 height 7
click at [505, 268] on button "[PERSON_NAME] và In" at bounding box center [519, 272] width 65 height 11
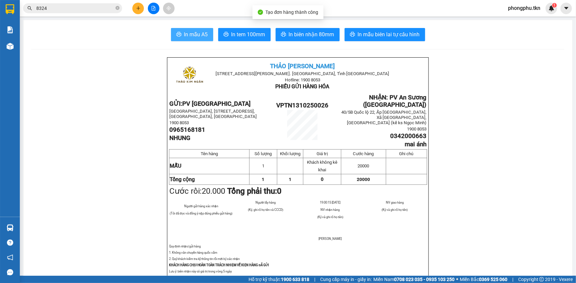
click at [202, 35] on span "In mẫu A5" at bounding box center [196, 34] width 24 height 8
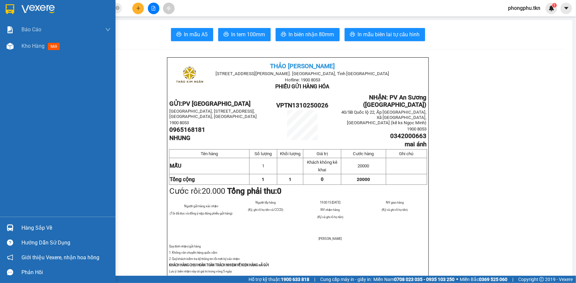
click at [11, 231] on img at bounding box center [10, 228] width 7 height 7
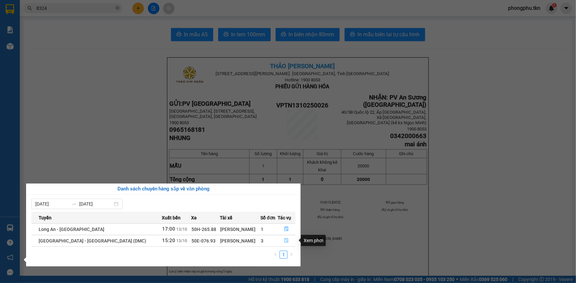
click at [284, 241] on icon "file-done" at bounding box center [286, 241] width 5 height 5
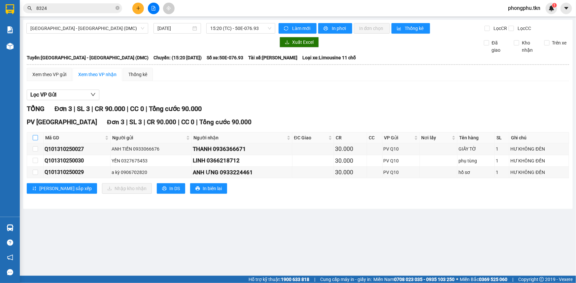
click at [35, 137] on input "checkbox" at bounding box center [35, 137] width 5 height 5
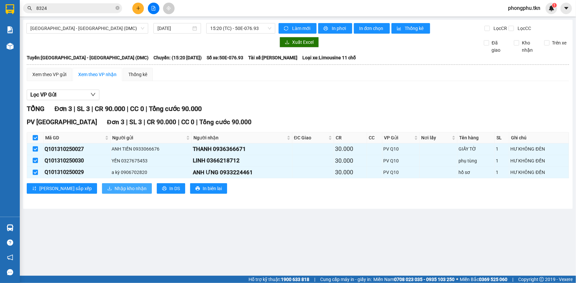
click at [114, 188] on span "Nhập kho nhận" at bounding box center [130, 188] width 32 height 7
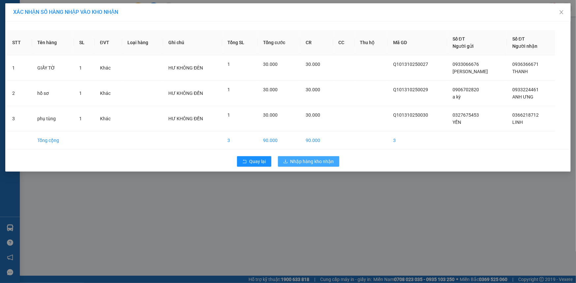
click at [320, 161] on span "Nhập hàng kho nhận" at bounding box center [312, 161] width 44 height 7
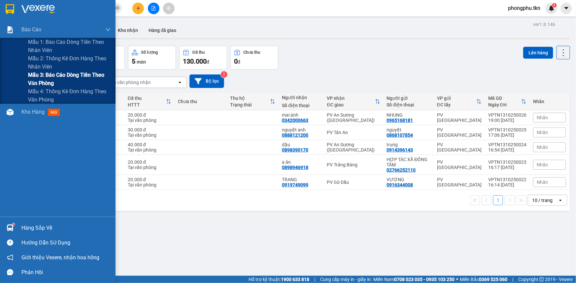
click at [43, 76] on span "Mẫu 3: Báo cáo dòng tiền theo văn phòng" at bounding box center [69, 79] width 82 height 16
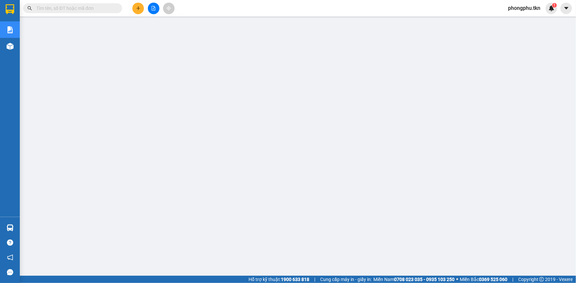
click at [95, 10] on input "text" at bounding box center [75, 8] width 78 height 7
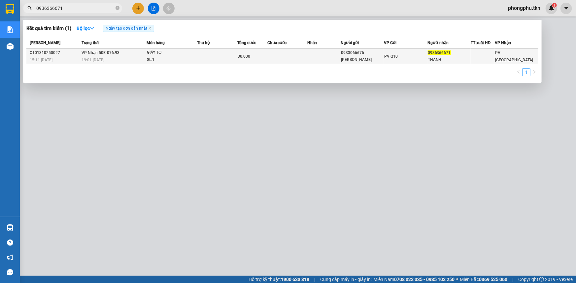
type input "0936366671"
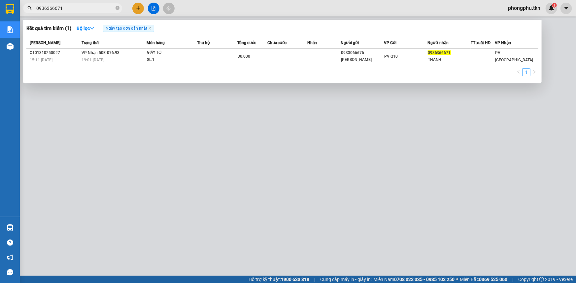
click at [180, 56] on div "GIẤY TỜ" at bounding box center [171, 52] width 49 height 7
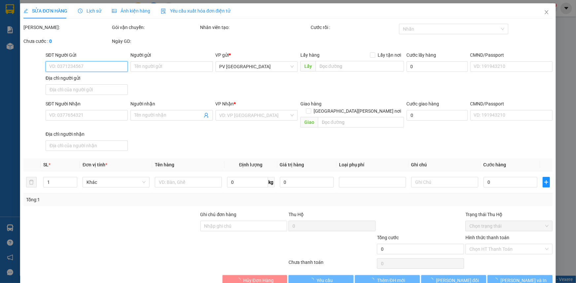
type input "0933066676"
type input "[PERSON_NAME]"
type input "0936366671"
type input "THANH"
type input "30.000"
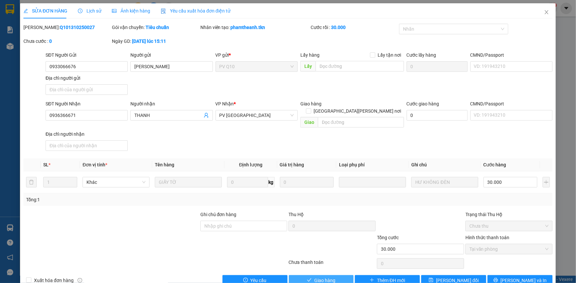
click at [322, 277] on span "Giao hàng" at bounding box center [324, 280] width 21 height 7
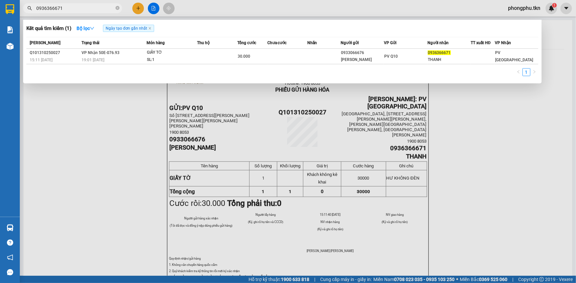
click at [86, 7] on input "0936366671" at bounding box center [75, 8] width 78 height 7
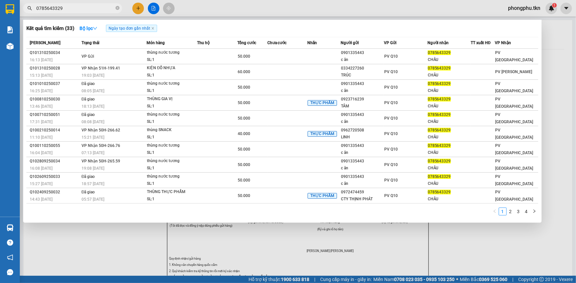
click at [77, 10] on input "0785643329" at bounding box center [75, 8] width 78 height 7
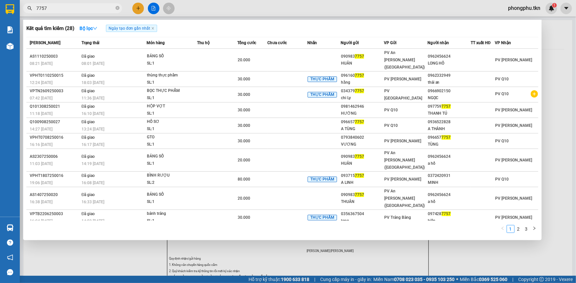
click at [61, 9] on input "7757" at bounding box center [75, 8] width 78 height 7
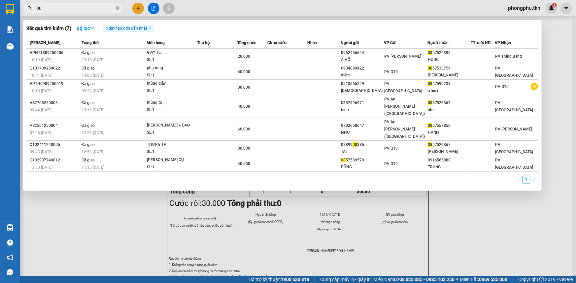
type input "0"
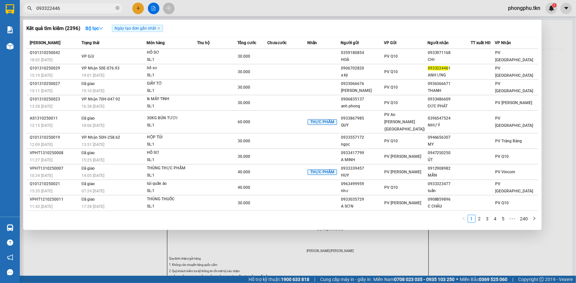
type input "0933224461"
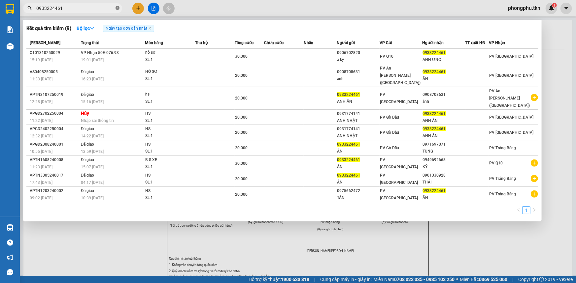
click at [116, 10] on icon "close-circle" at bounding box center [117, 8] width 4 height 4
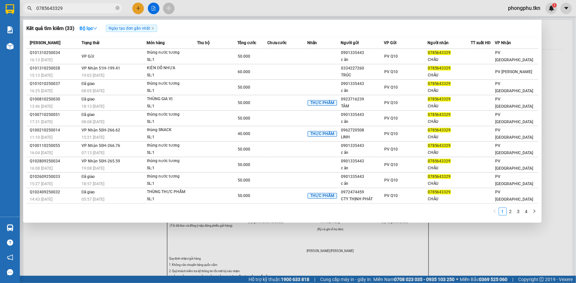
type input "0785643329"
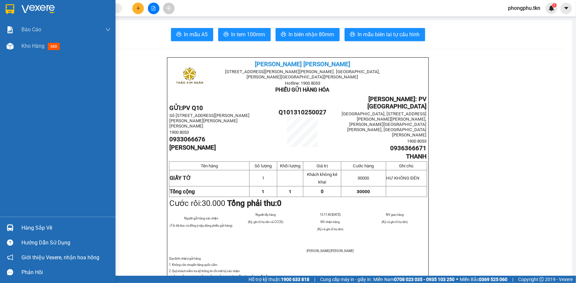
click at [18, 228] on div "Hàng sắp về" at bounding box center [57, 228] width 115 height 15
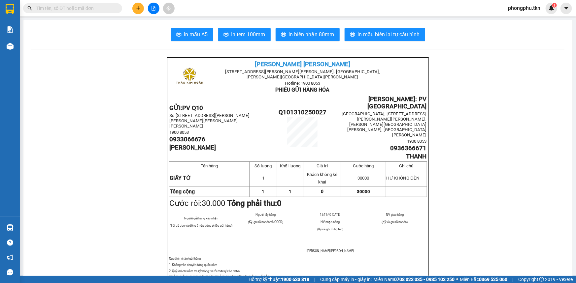
click at [53, 166] on section "Kết quả tìm kiếm ( 33 ) Bộ lọc Ngày tạo đơn gần nhất Mã ĐH Trạng thái Món hàng …" at bounding box center [288, 141] width 576 height 283
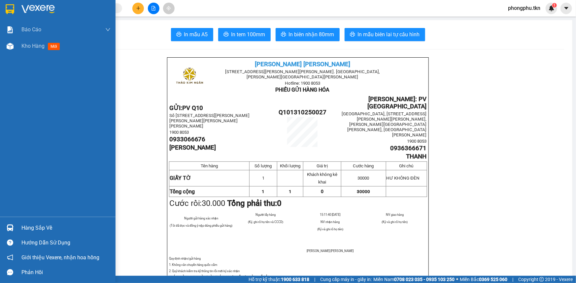
click at [36, 231] on div "Hàng sắp về" at bounding box center [65, 228] width 89 height 10
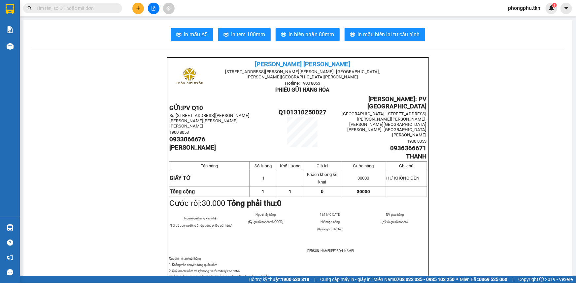
click at [66, 148] on section "Kết quả tìm kiếm ( 33 ) Bộ lọc Ngày tạo đơn gần nhất Mã ĐH Trạng thái Món hàng …" at bounding box center [288, 141] width 576 height 283
